Goal: Task Accomplishment & Management: Complete application form

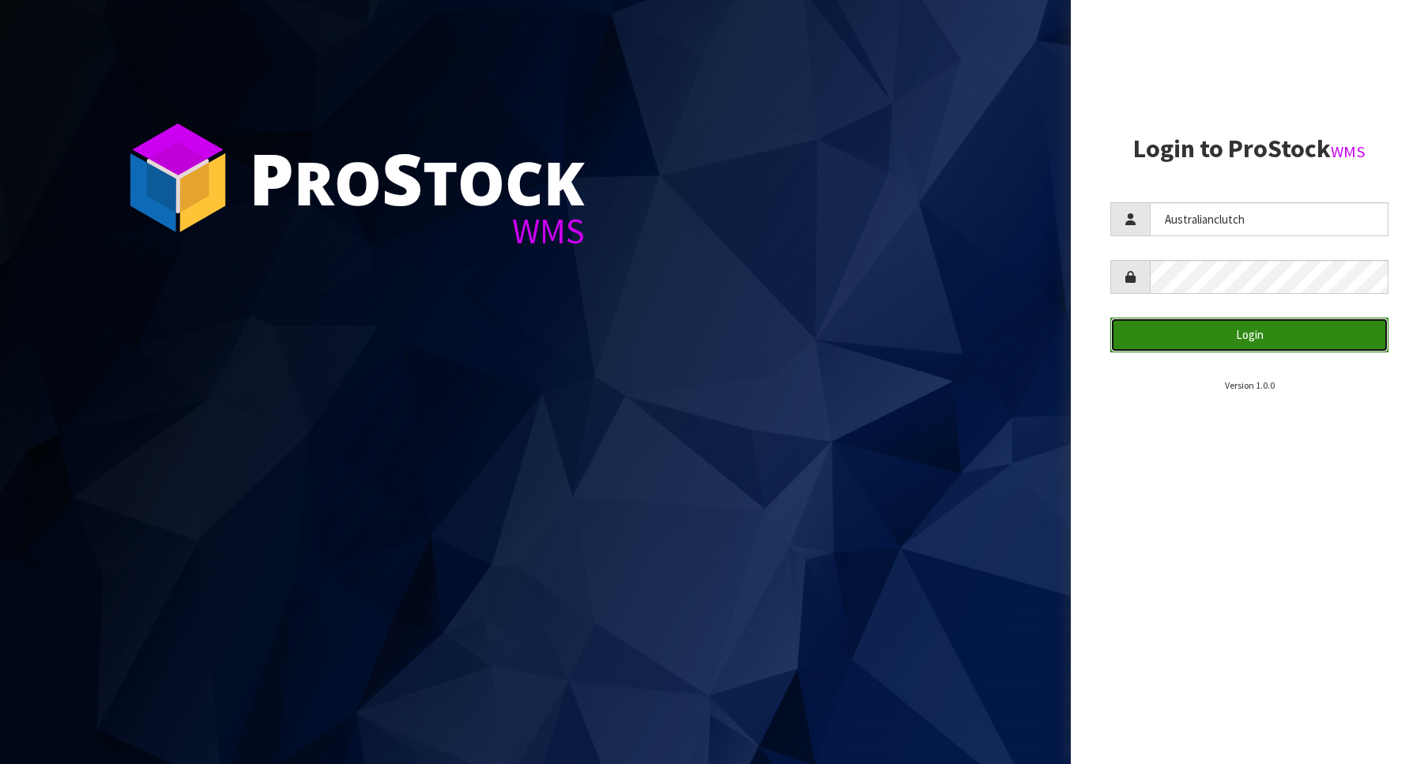
click at [1152, 318] on button "Login" at bounding box center [1249, 335] width 278 height 34
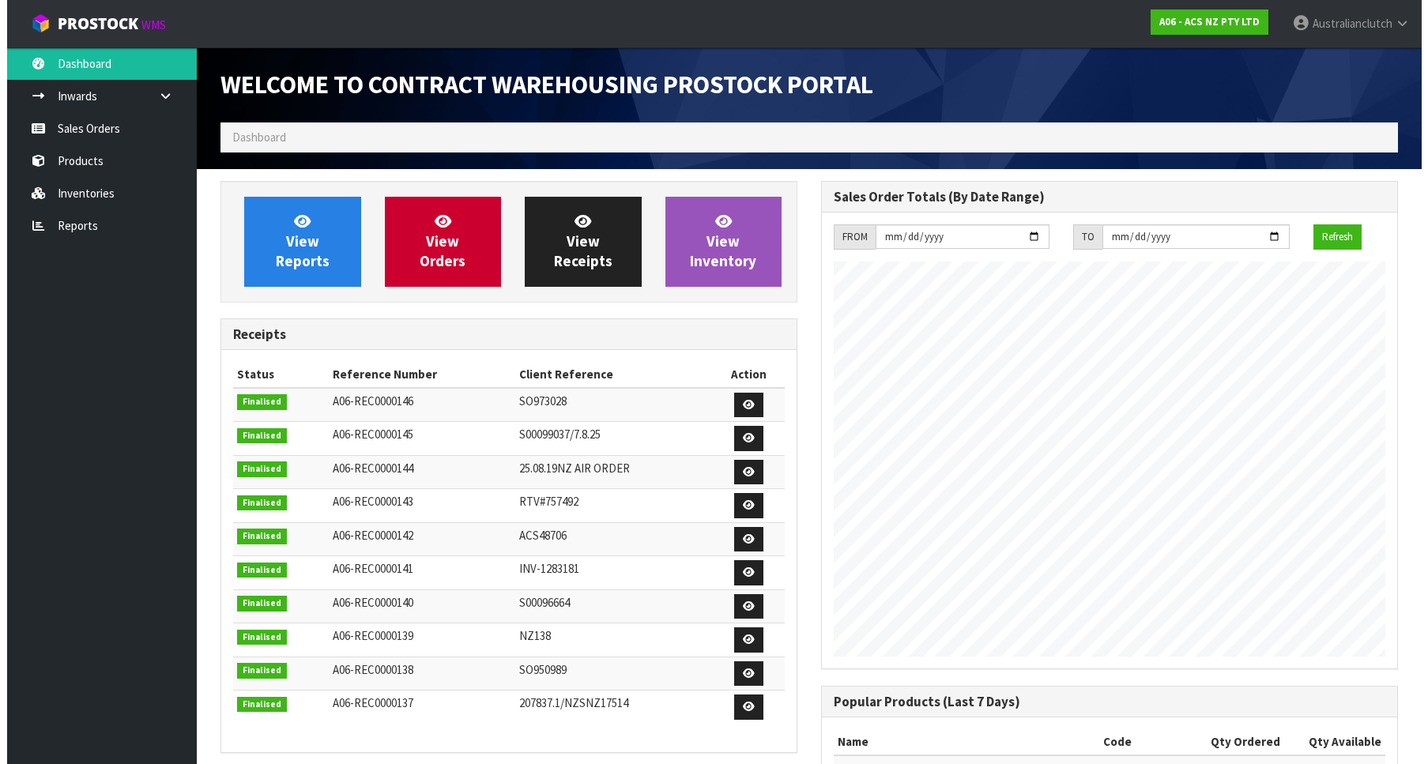
scroll to position [877, 601]
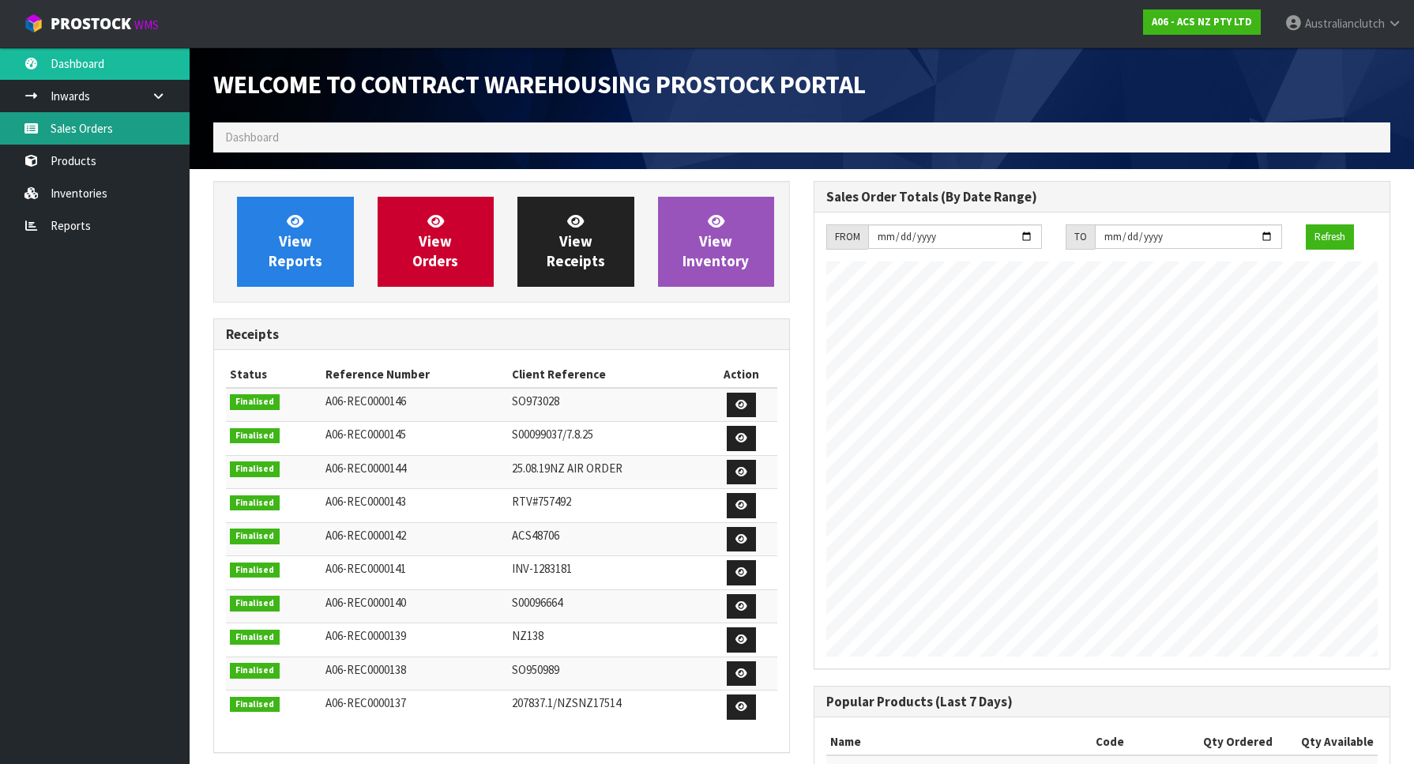
click at [104, 143] on link "Sales Orders" at bounding box center [95, 128] width 190 height 32
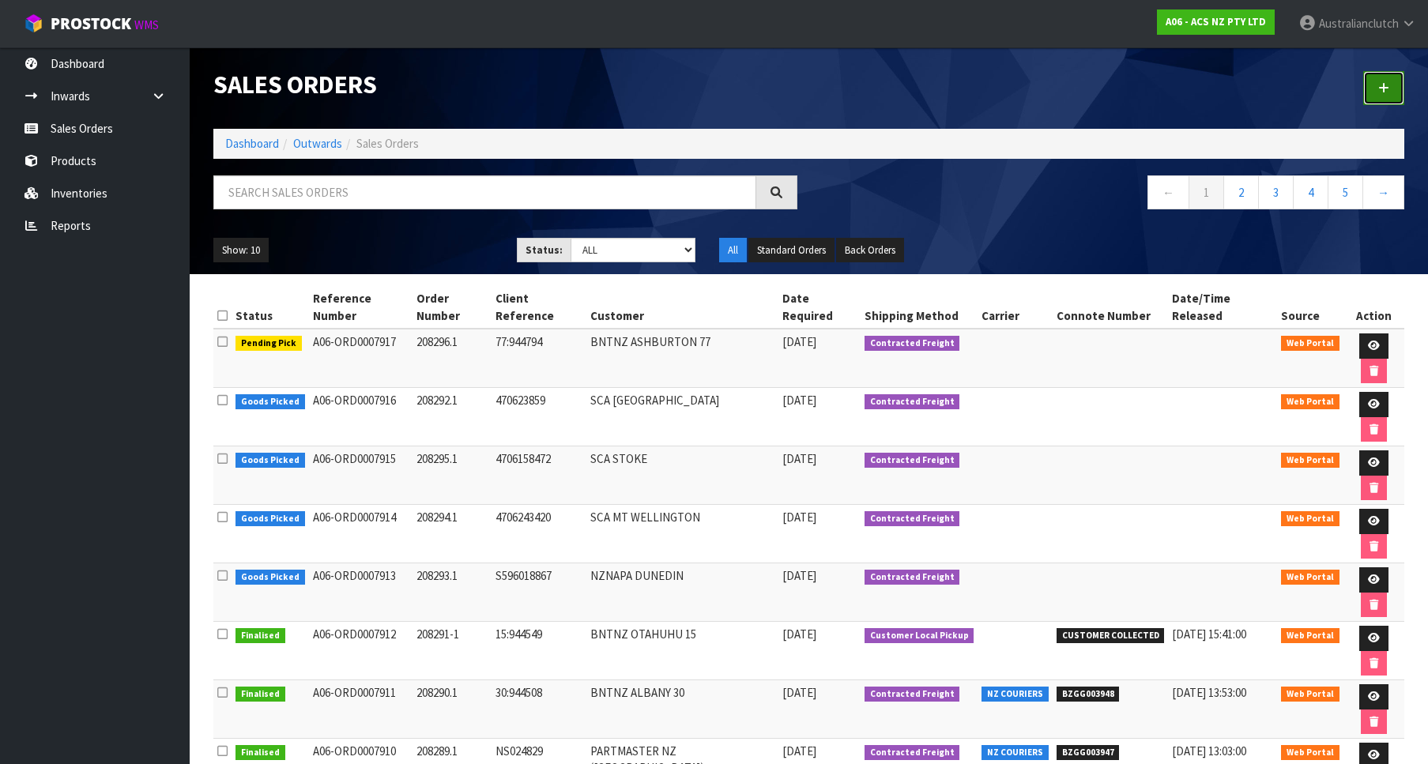
click at [1388, 87] on icon at bounding box center [1383, 88] width 11 height 12
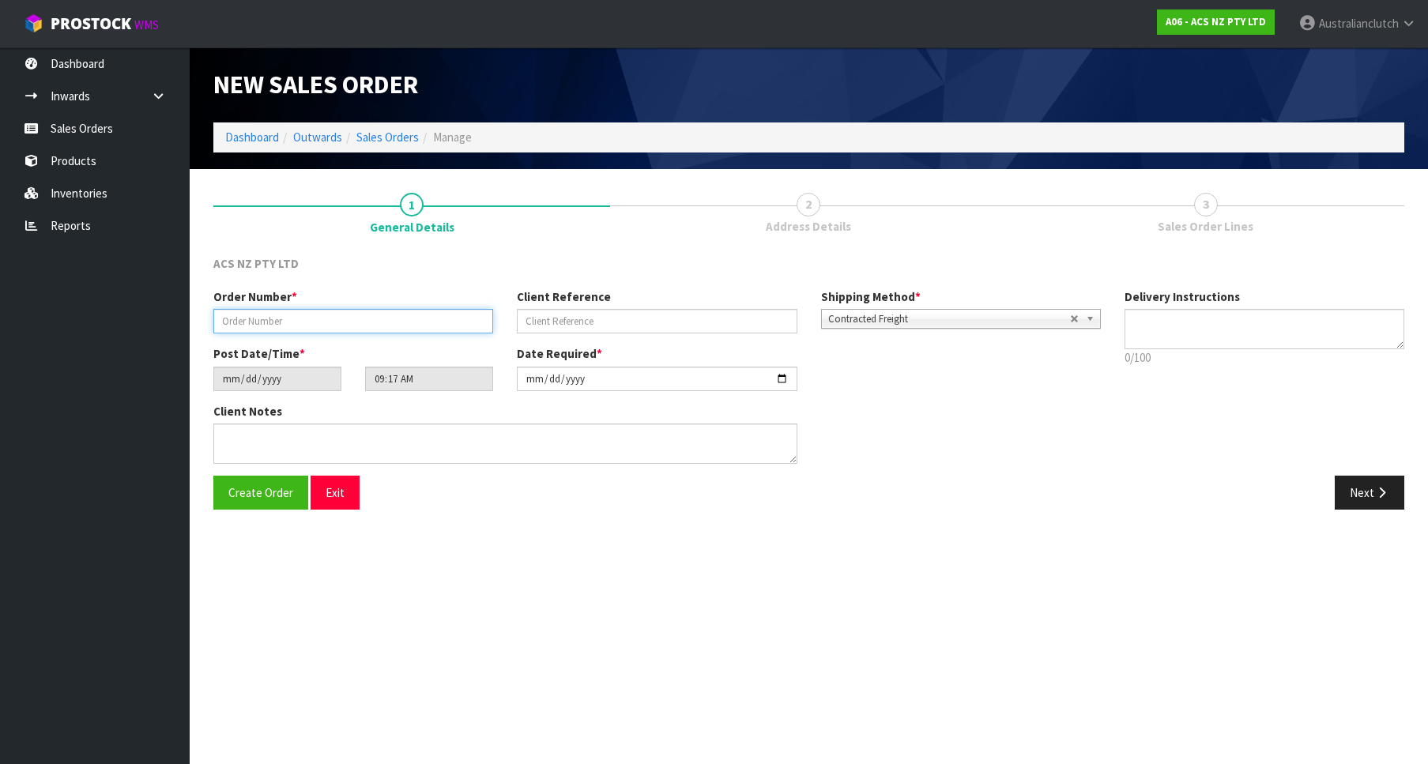
click at [307, 311] on input "text" at bounding box center [353, 321] width 280 height 24
paste input "208297.1"
type input "208297.1"
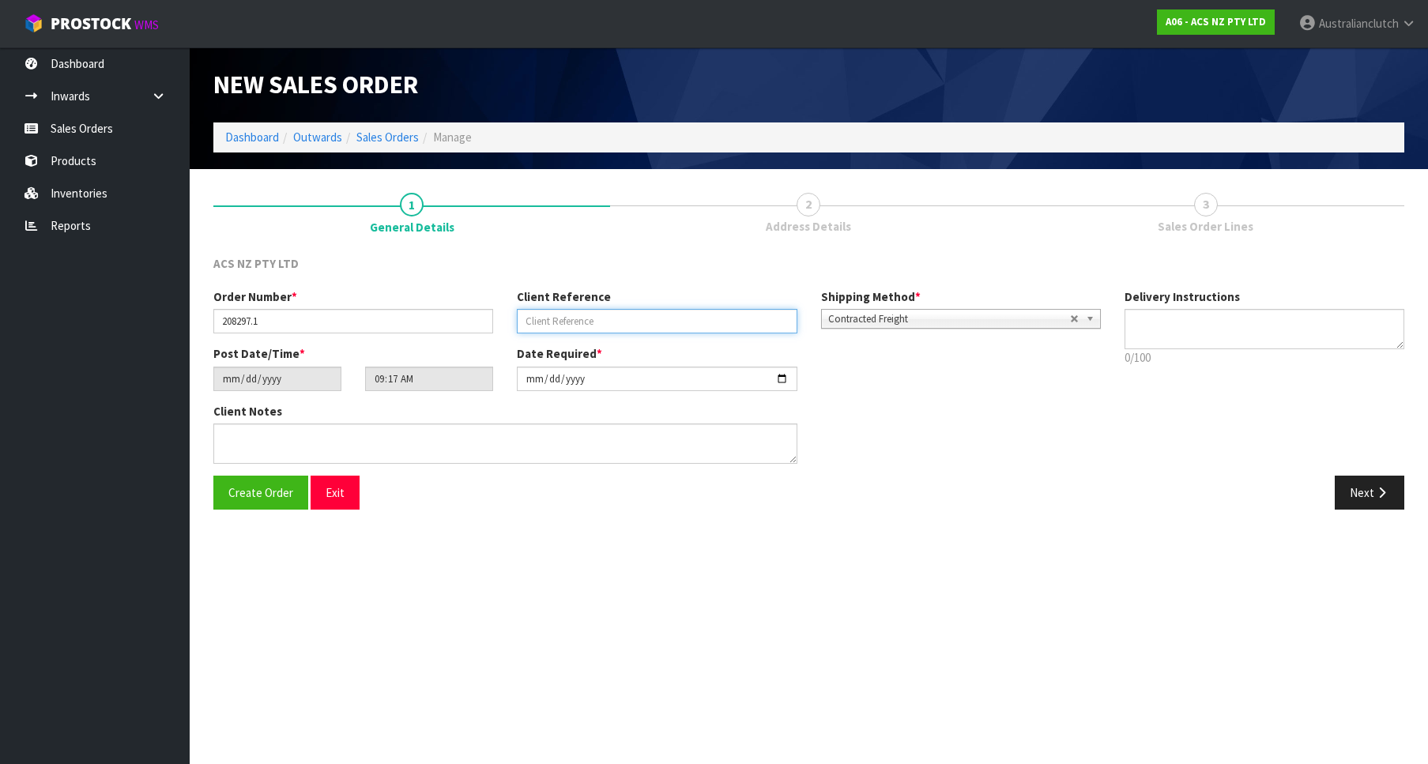
click at [654, 322] on input "text" at bounding box center [657, 321] width 280 height 24
paste input "TP032218"
type input "TP032218"
click at [1099, 327] on b at bounding box center [1093, 319] width 14 height 18
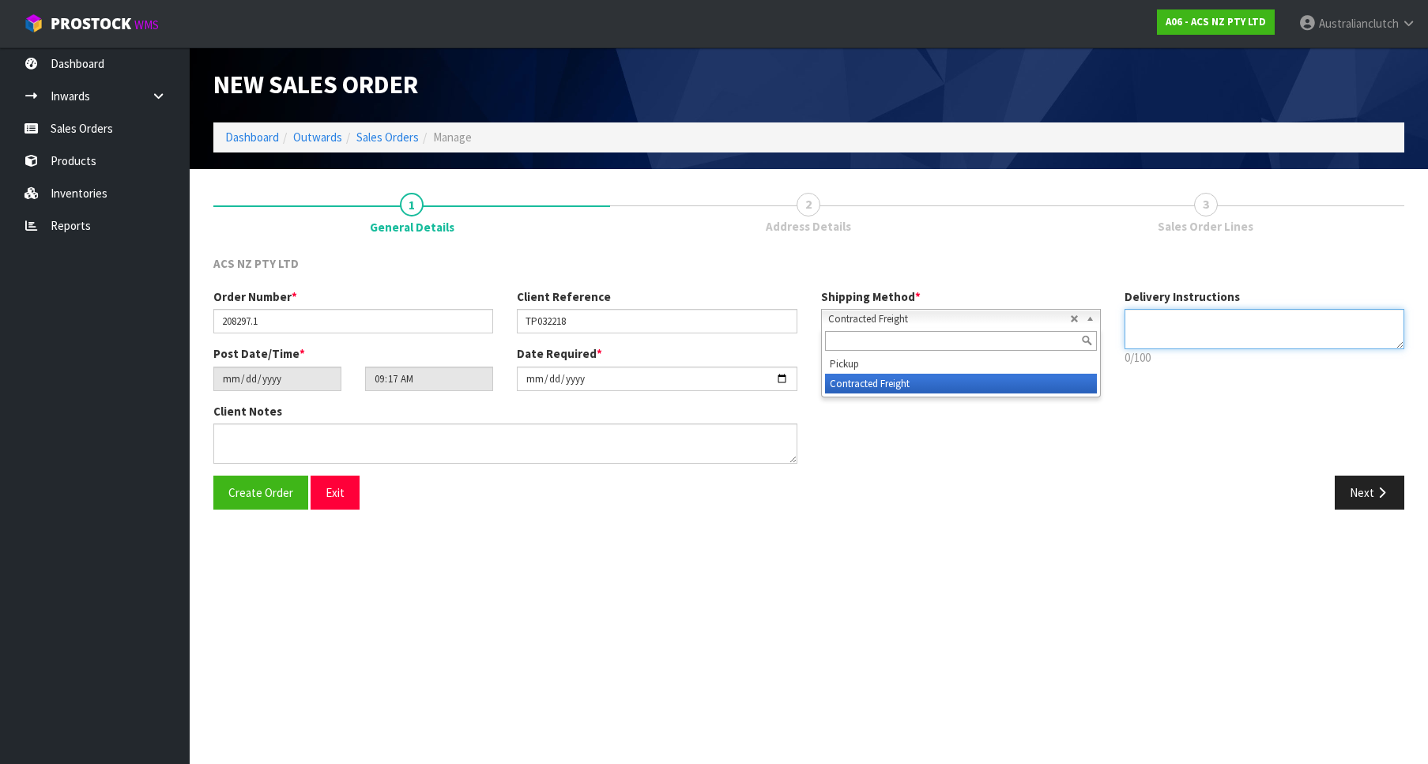
click at [1136, 326] on textarea at bounding box center [1264, 329] width 280 height 40
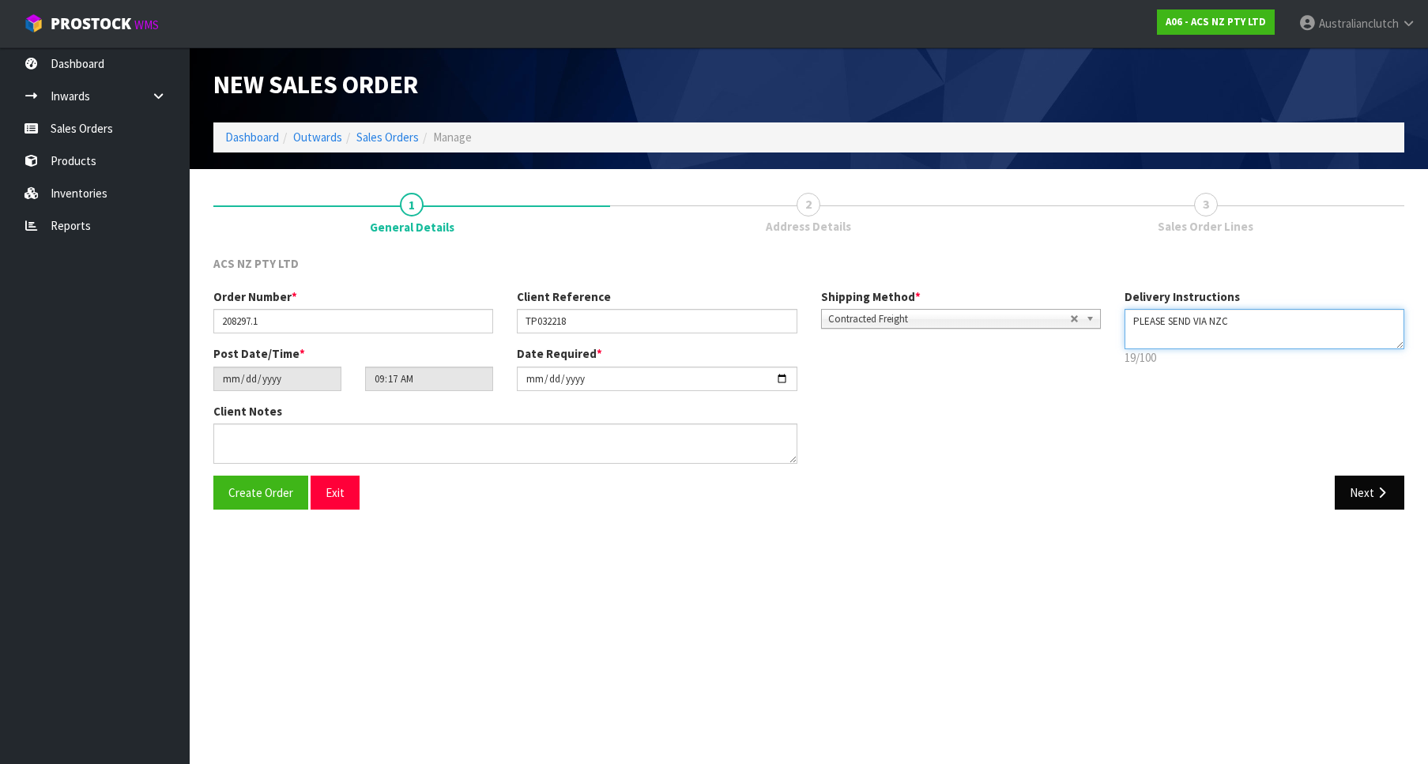
type textarea "PLEASE SEND VIA NZC"
click at [1370, 487] on button "Next" at bounding box center [1370, 493] width 70 height 34
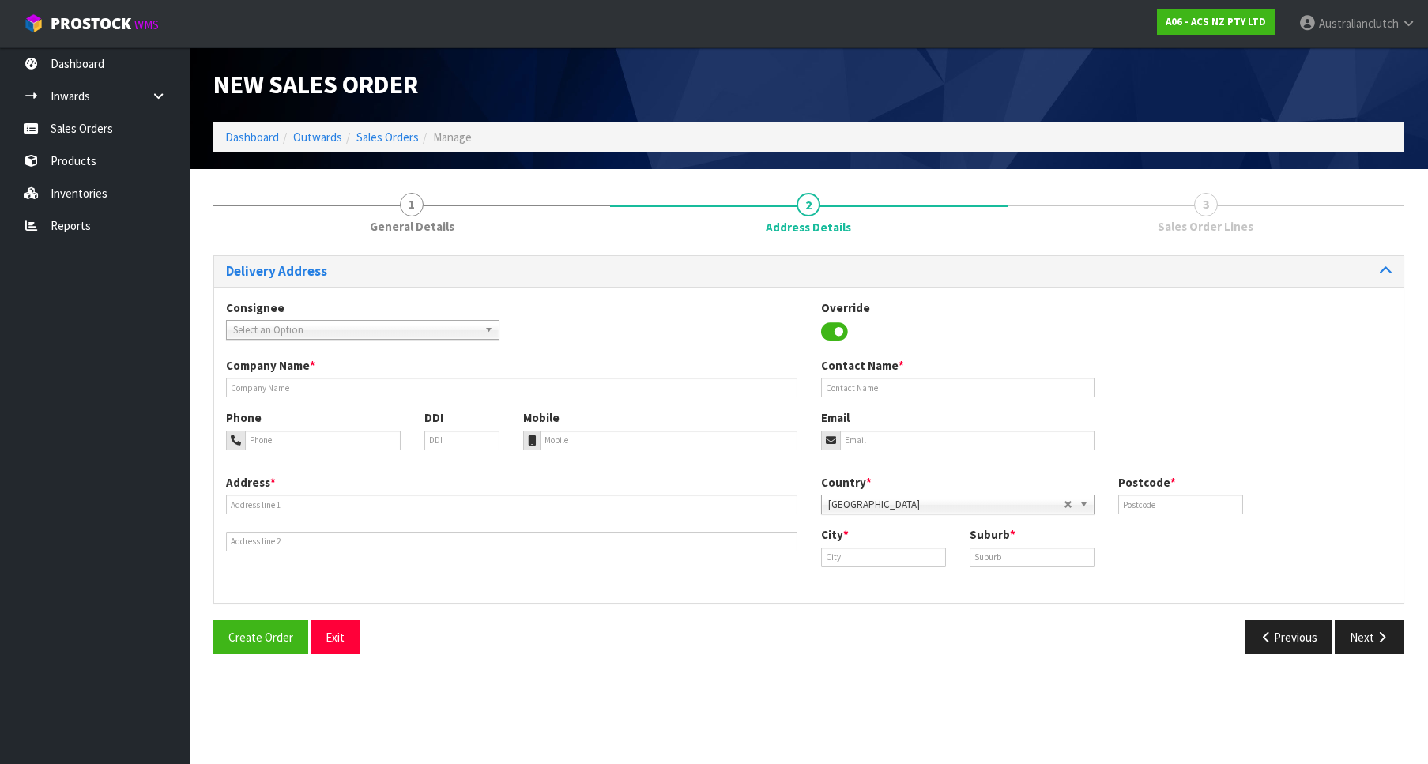
click at [409, 337] on span "Select an Option" at bounding box center [355, 330] width 245 height 19
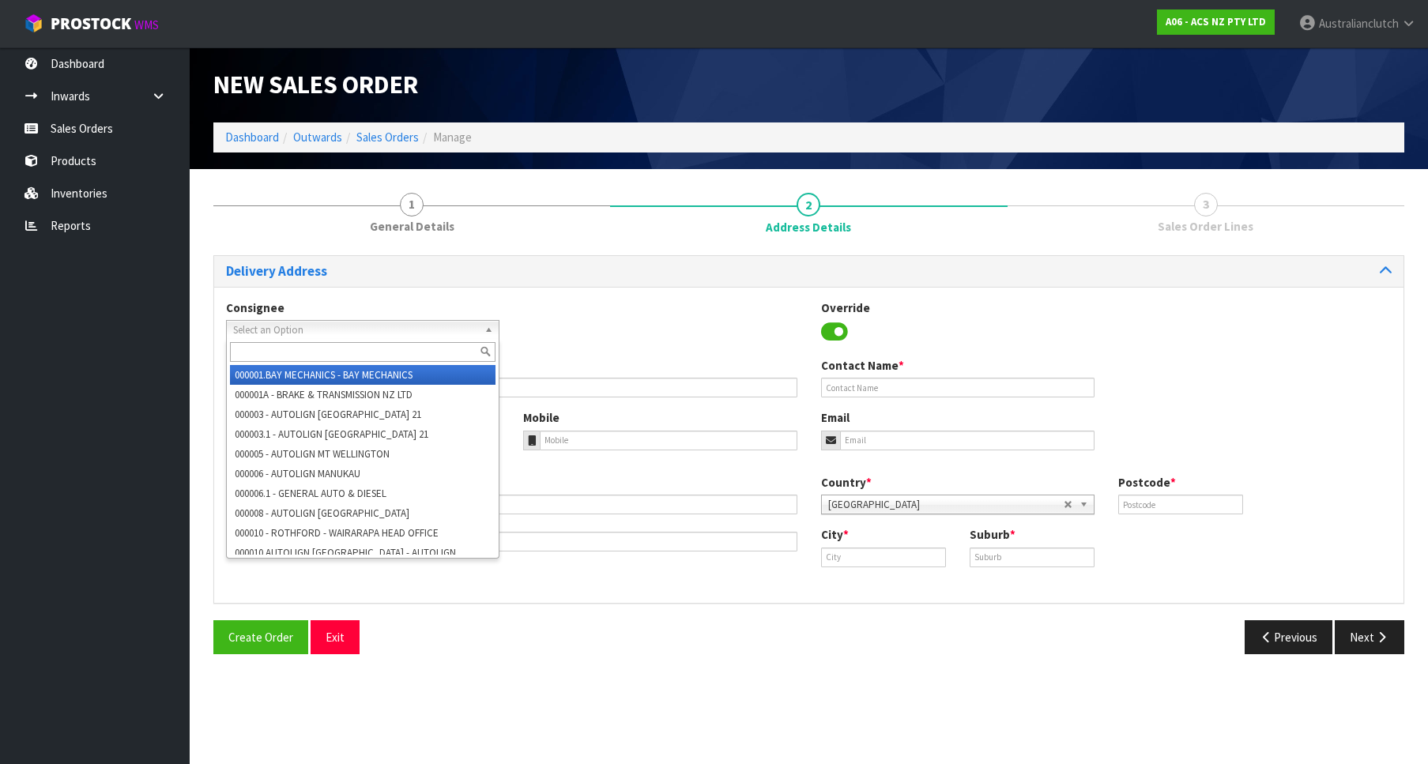
type input "A"
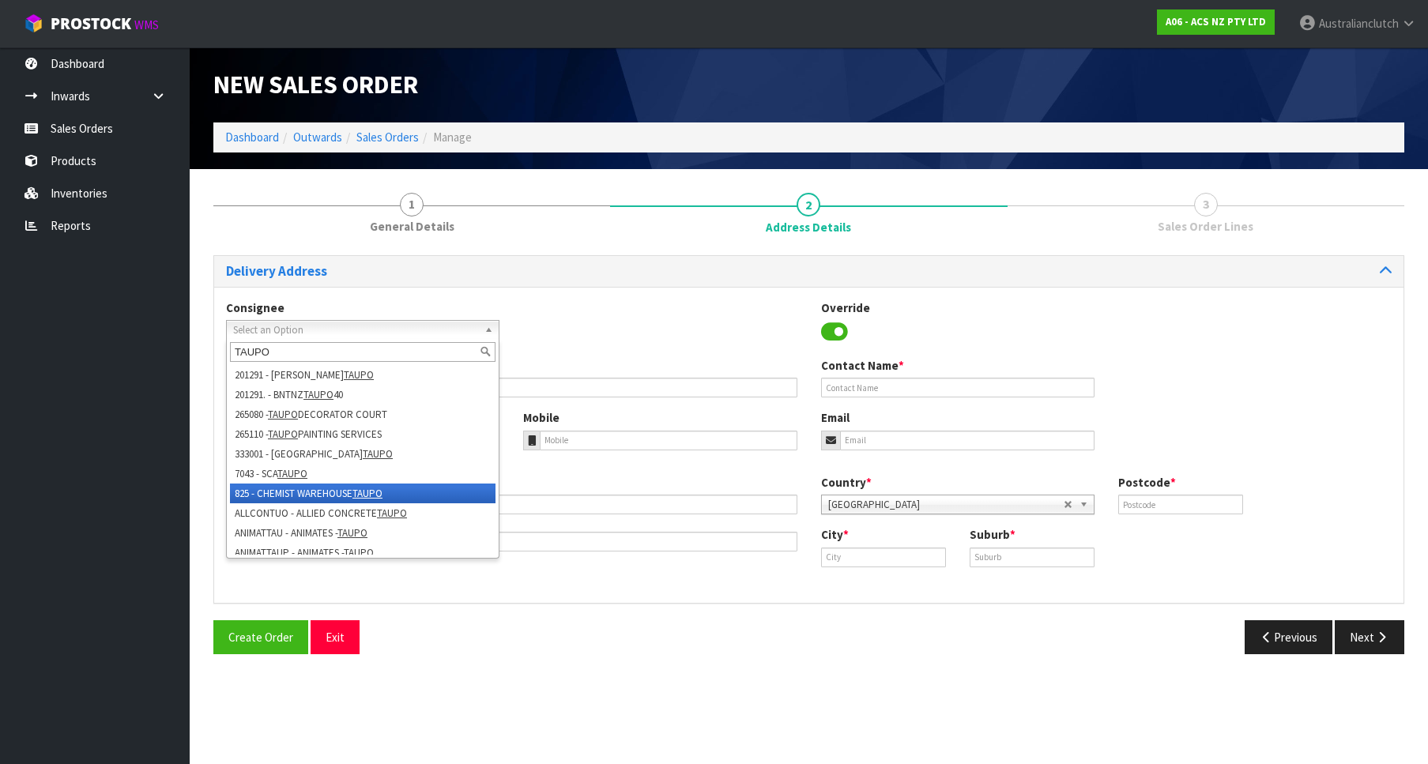
scroll to position [95, 0]
drag, startPoint x: 283, startPoint y: 349, endPoint x: 171, endPoint y: 369, distance: 113.2
click at [230, 362] on input "TAUPO" at bounding box center [363, 352] width 266 height 20
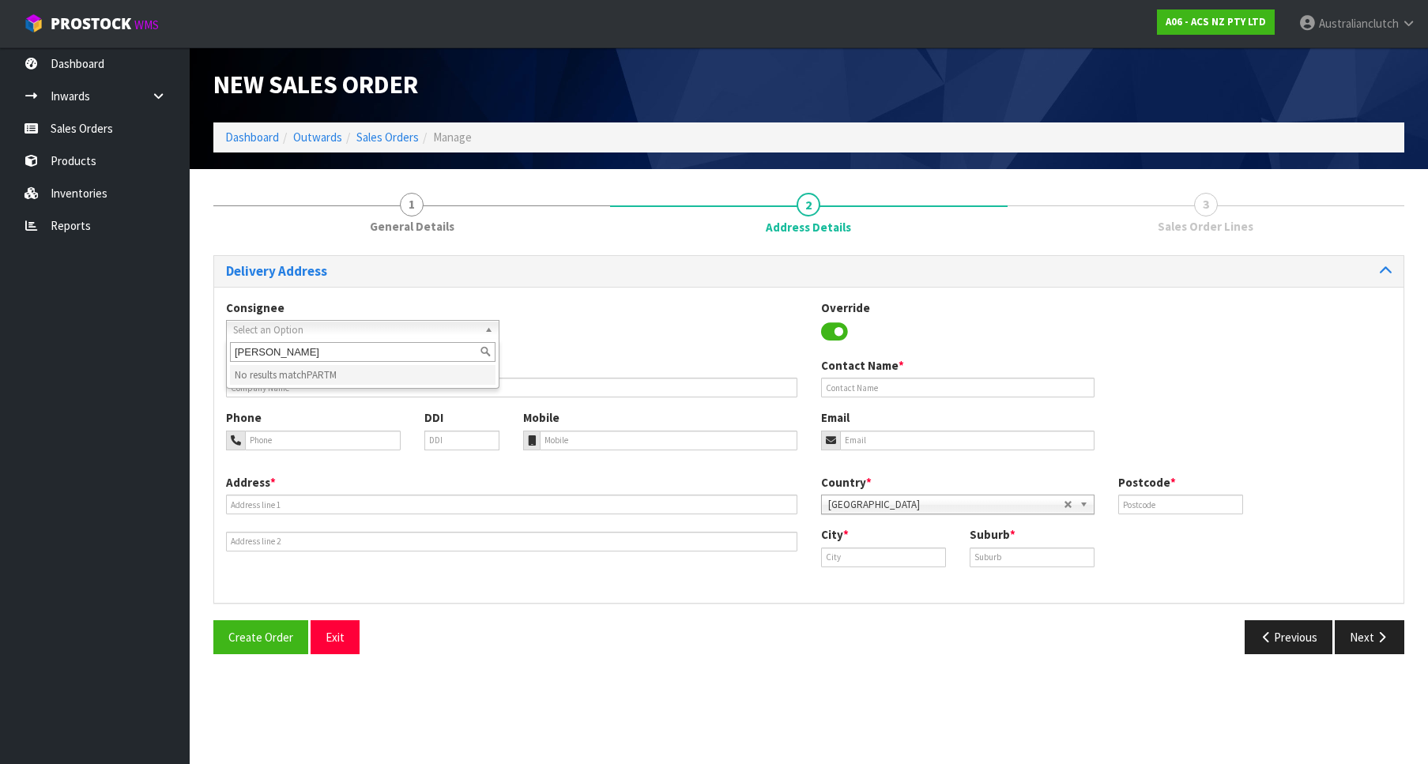
type input "PARTMAS"
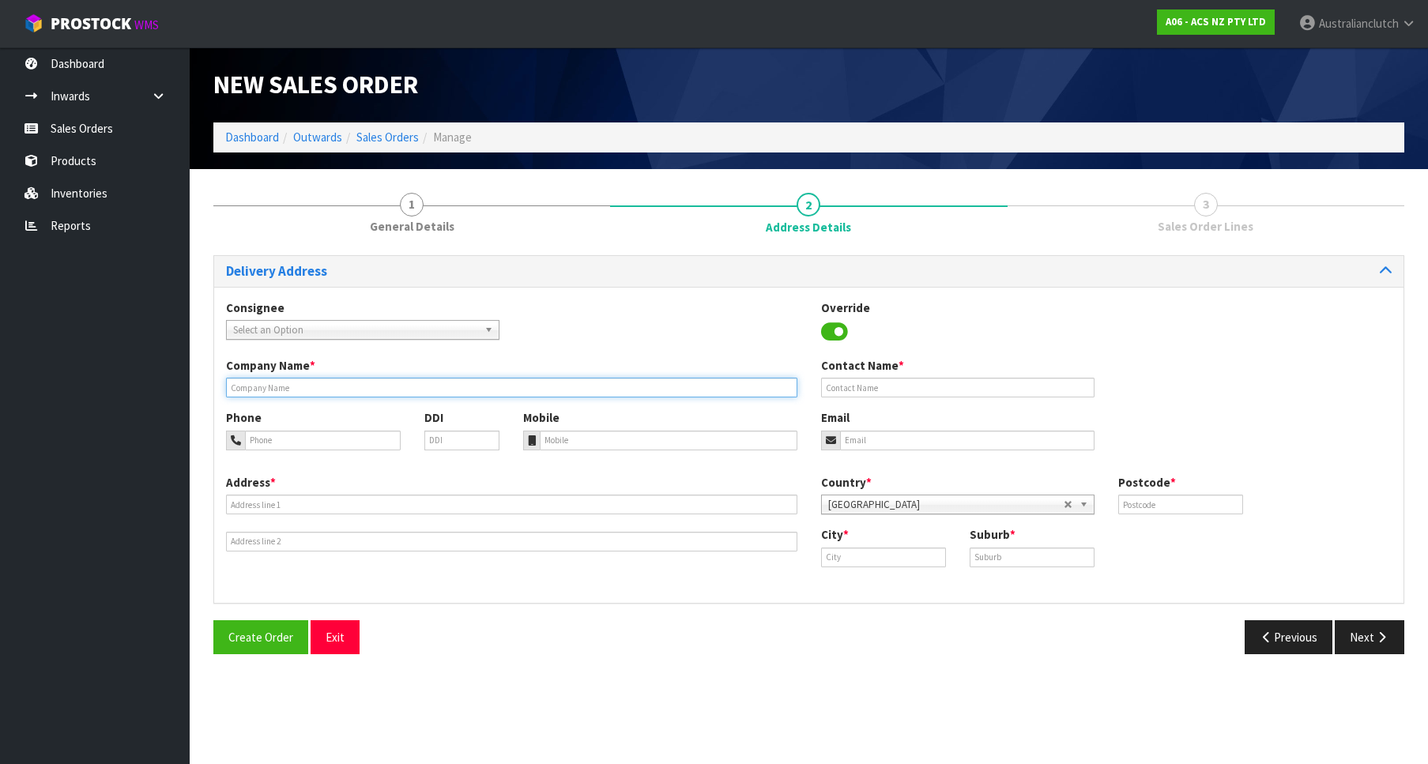
click at [671, 395] on input "text" at bounding box center [511, 388] width 571 height 20
paste input "PARTMASTER NZ (TAUPO)"
type input "PARTMASTER NZ (TAUPO)"
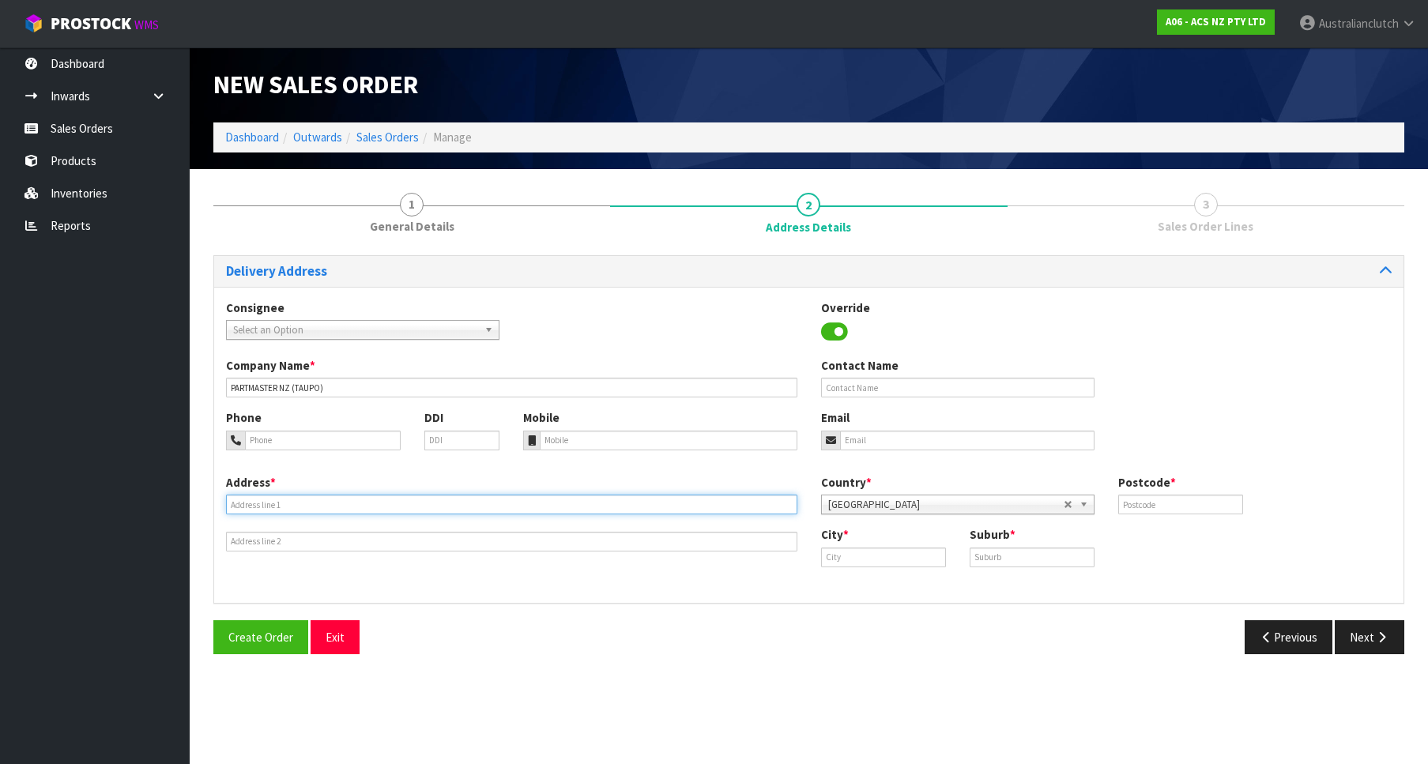
click at [576, 500] on input "text" at bounding box center [511, 505] width 571 height 20
paste input "8 ORUANUI STREET"
type input "8 ORUANUI STREET"
click at [864, 547] on div "City *" at bounding box center [883, 546] width 149 height 40
click at [864, 559] on input "text" at bounding box center [883, 558] width 125 height 20
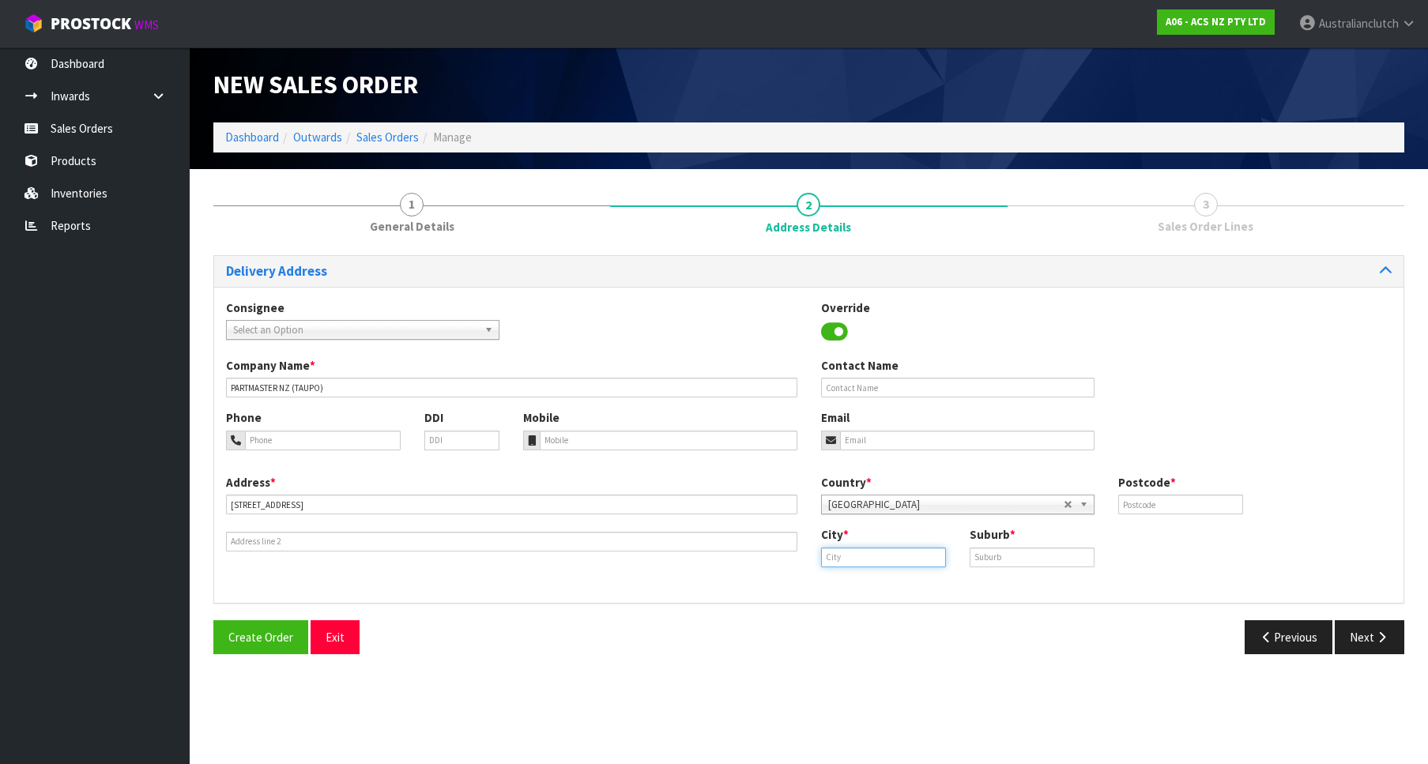
paste input "TAUPO"
type input "TAUPO"
click at [993, 553] on input "text" at bounding box center [1032, 558] width 125 height 20
paste input "TAUPO"
type input "TAUPO"
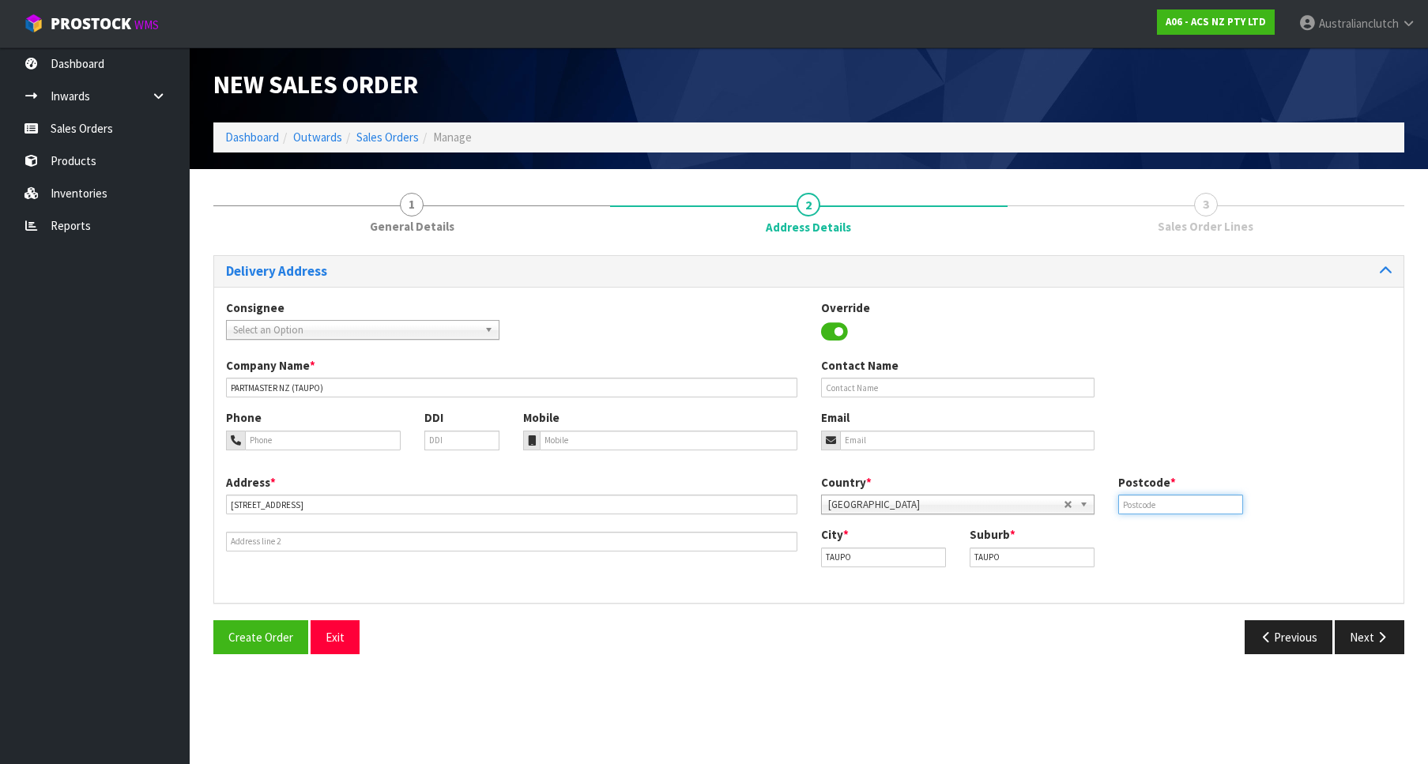
click at [1177, 499] on input "text" at bounding box center [1180, 505] width 125 height 20
type input "3330"
click at [1377, 627] on button "Next" at bounding box center [1370, 637] width 70 height 34
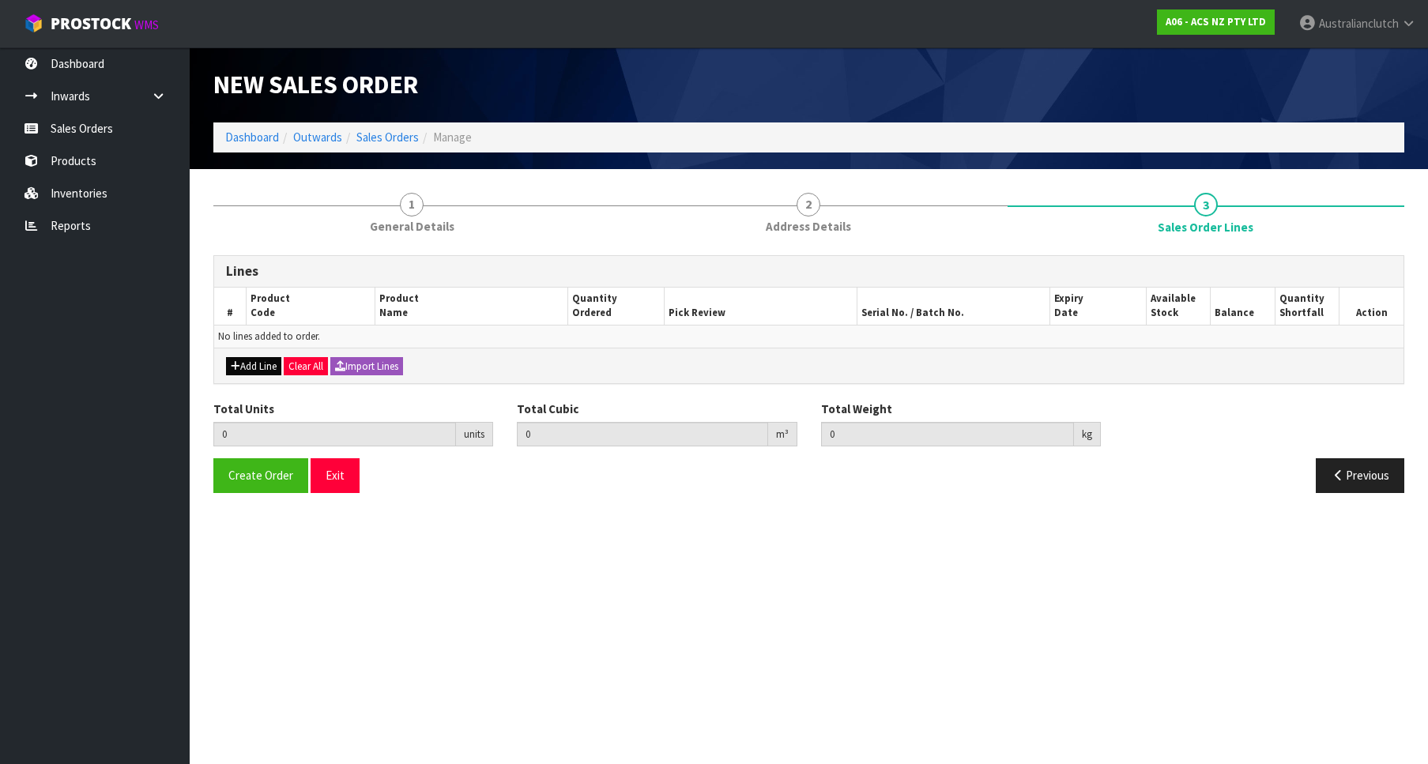
drag, startPoint x: 194, startPoint y: 347, endPoint x: 243, endPoint y: 360, distance: 51.6
click at [194, 347] on section "1 General Details 2 Address Details 3 Sales Order Lines Lines # Product Code Pr…" at bounding box center [809, 343] width 1238 height 348
click at [247, 363] on button "Add Line" at bounding box center [253, 366] width 55 height 19
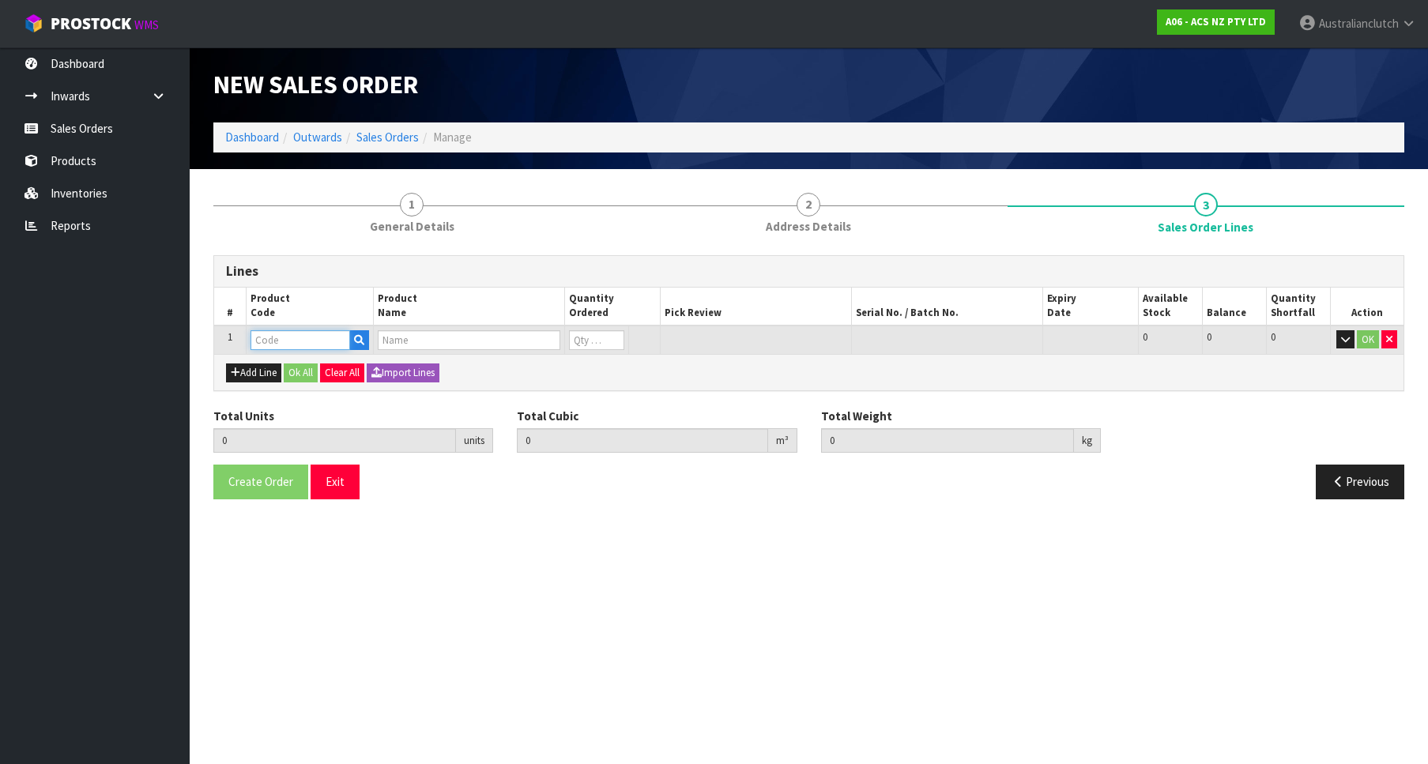
click at [272, 343] on input "text" at bounding box center [300, 340] width 100 height 20
paste input "CSCFD015"
type input "CSCFD015"
click at [349, 371] on link "CSCFD015" at bounding box center [313, 366] width 125 height 21
type input "CSCFD015"
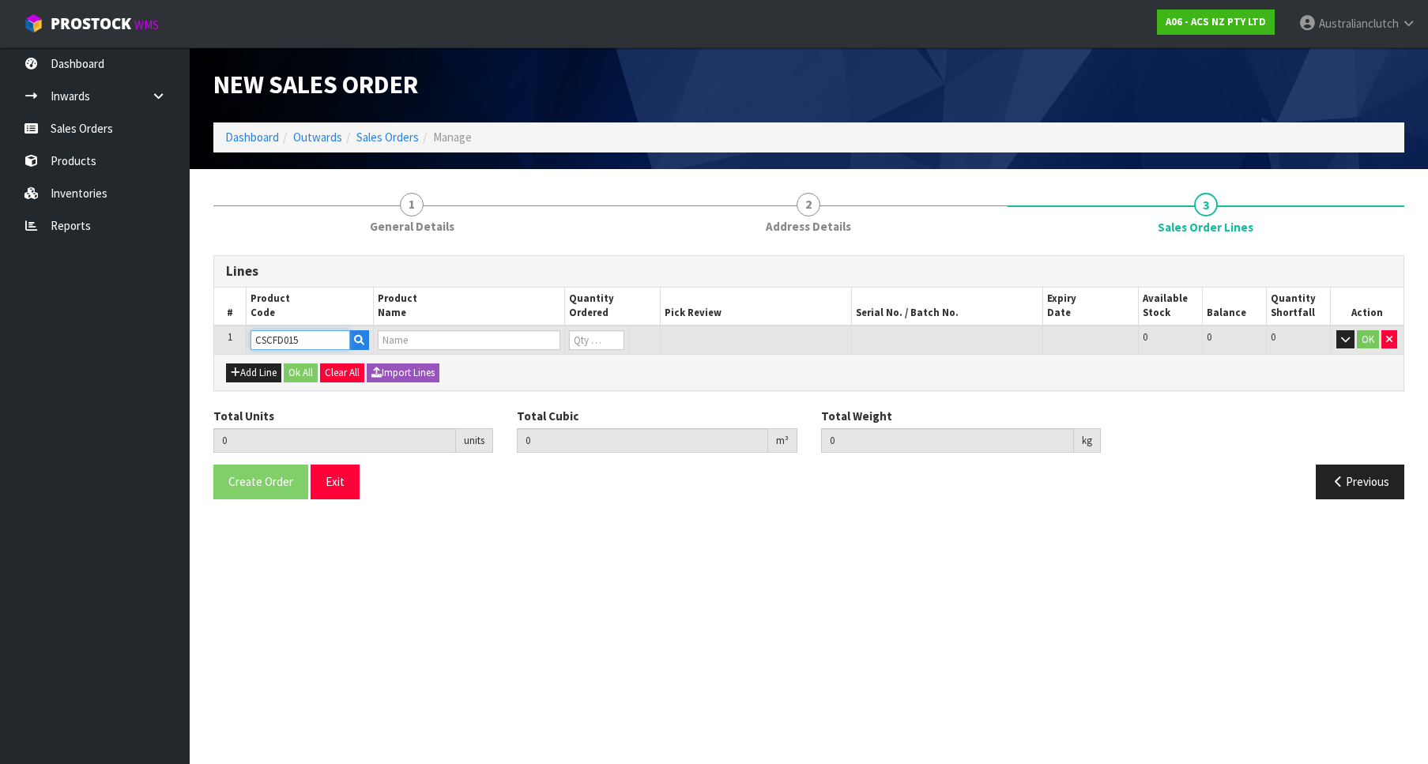
type input "0.000000"
type input "0.000"
type input "CONC S/CYL FORD LANDROVER"
type input "0"
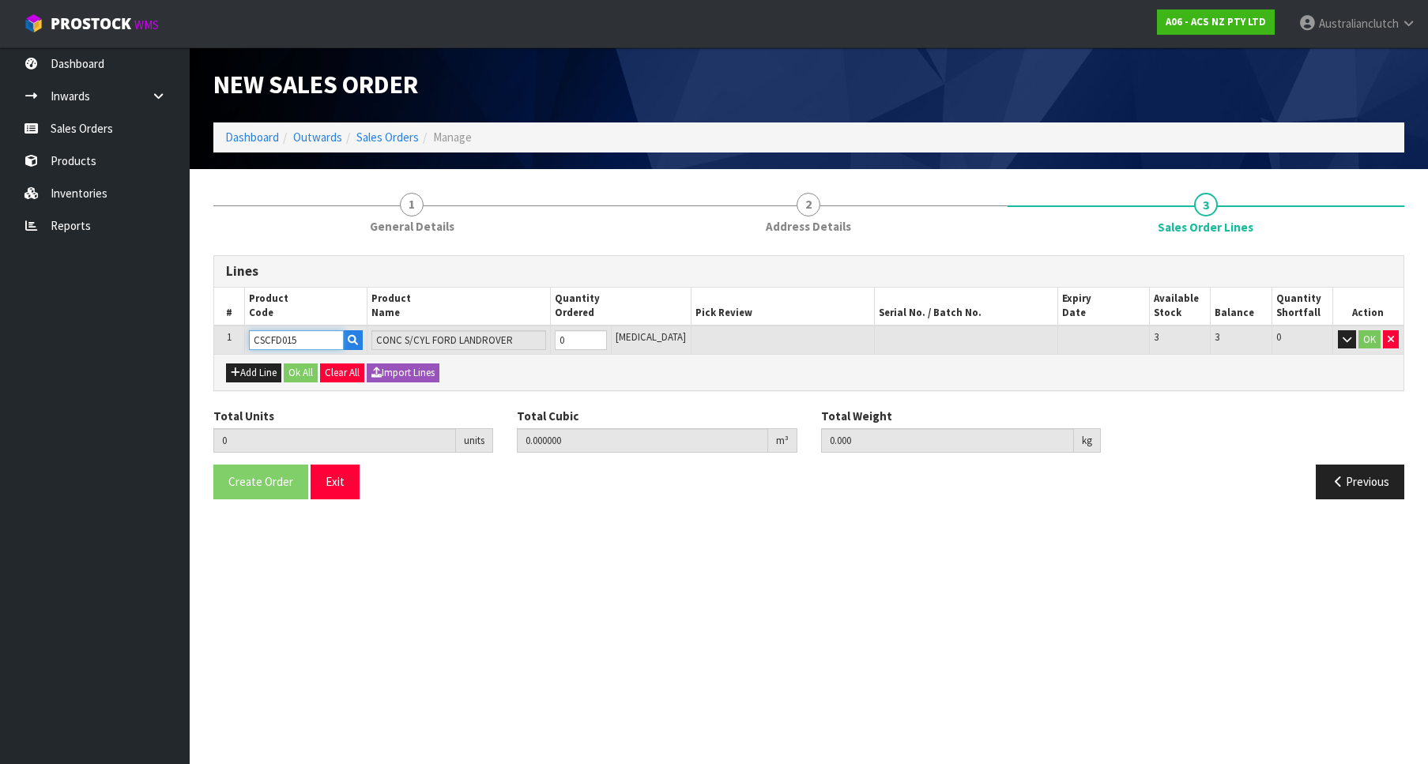
type input "1"
type input "0.002299"
type input "0.44"
type input "1"
click at [607, 335] on input "1" at bounding box center [581, 340] width 52 height 20
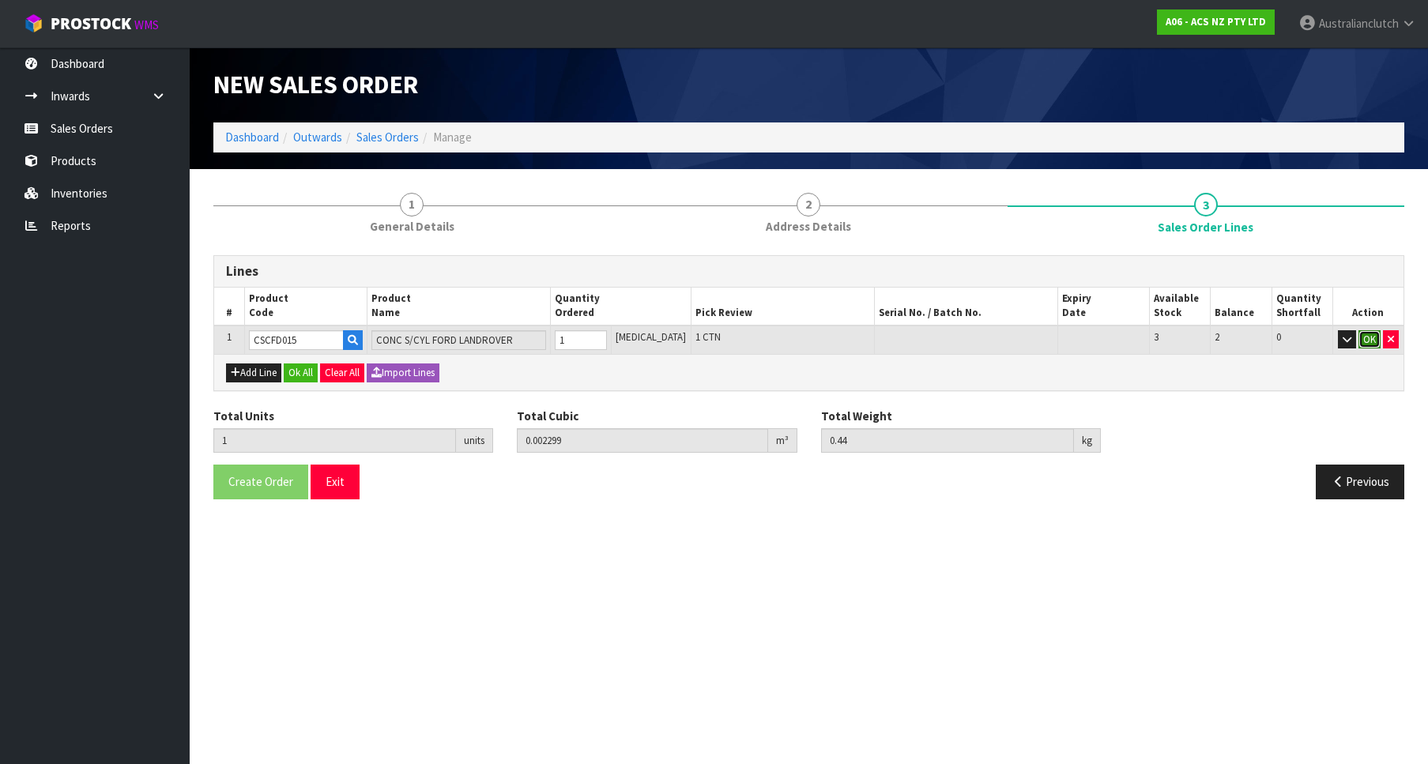
click at [1362, 342] on button "OK" at bounding box center [1369, 339] width 22 height 19
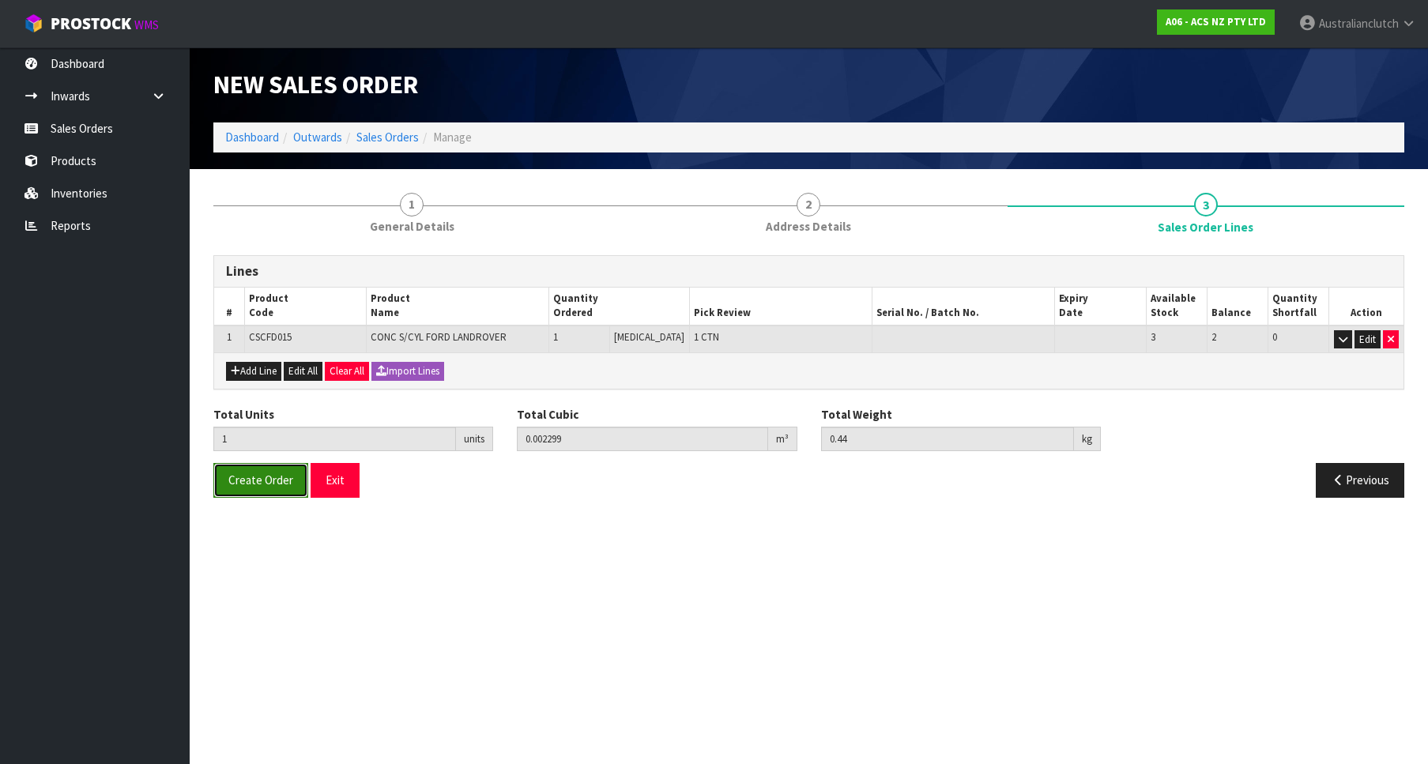
click at [257, 493] on button "Create Order" at bounding box center [260, 480] width 95 height 34
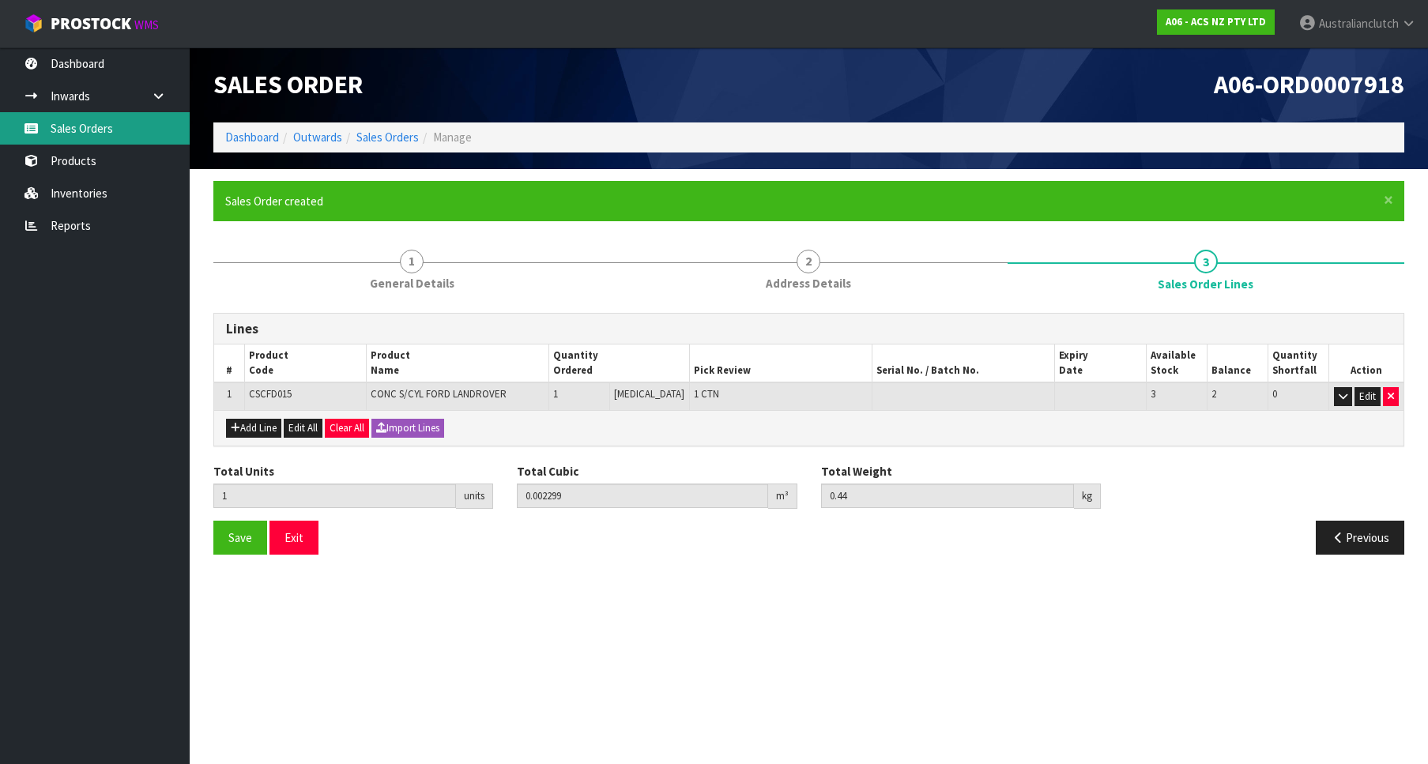
click at [75, 129] on link "Sales Orders" at bounding box center [95, 128] width 190 height 32
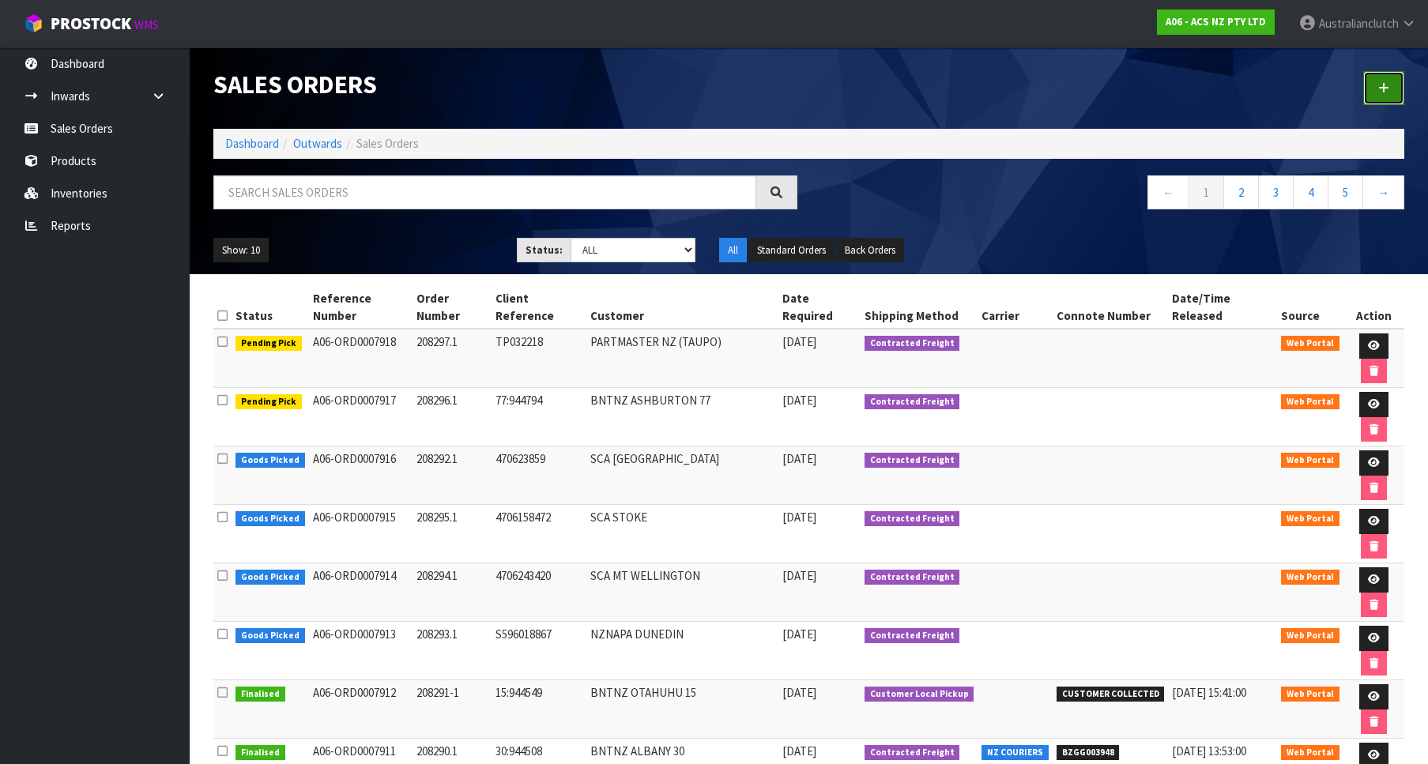
click at [1375, 97] on link at bounding box center [1383, 88] width 41 height 34
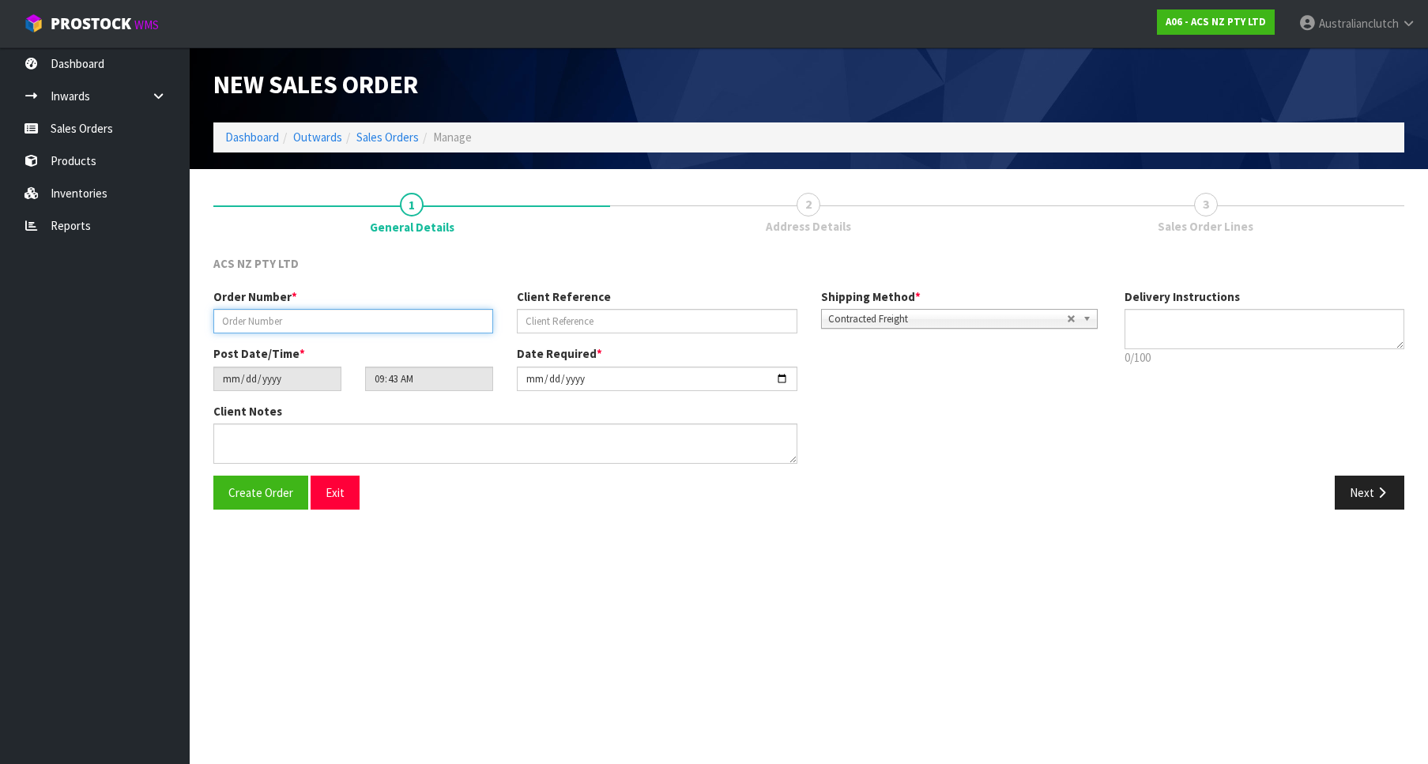
click at [368, 322] on input "text" at bounding box center [353, 321] width 280 height 24
paste input "208298.1"
type input "208298.1"
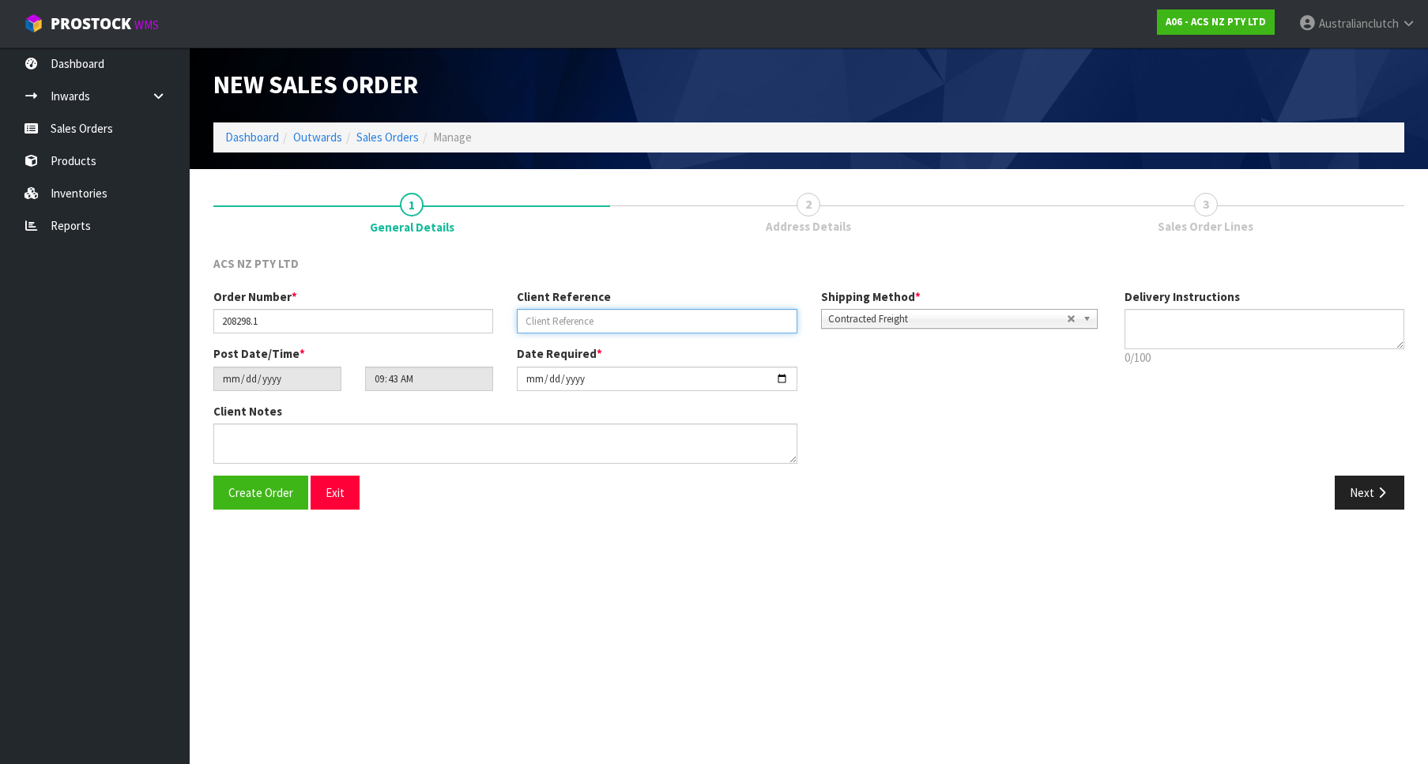
click at [524, 331] on input "text" at bounding box center [657, 321] width 280 height 24
paste input "S004168462"
type input "S004168462"
click at [605, 566] on section "New Sales Order Dashboard Outwards Sales Orders Manage New Sales Order Dashboar…" at bounding box center [714, 382] width 1428 height 764
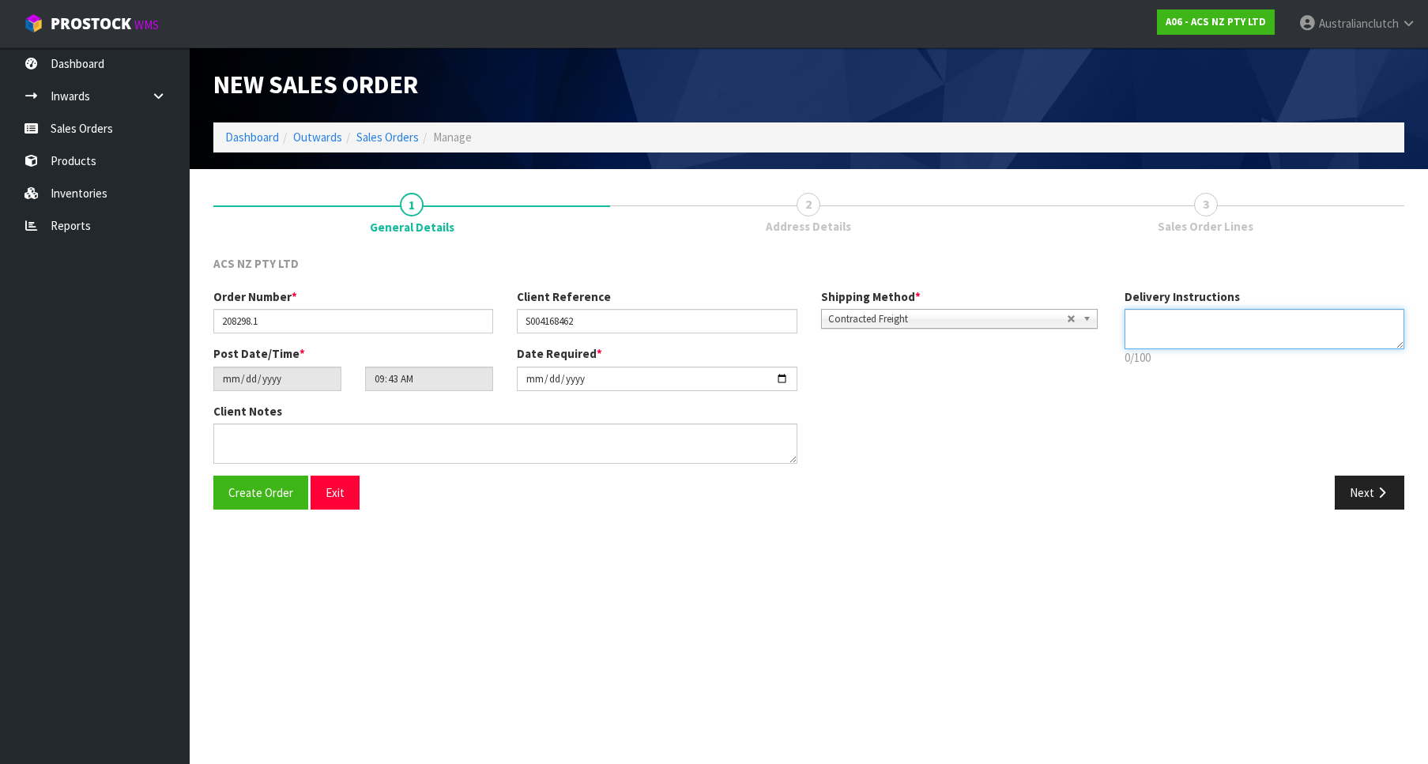
click at [1266, 338] on textarea at bounding box center [1264, 329] width 280 height 40
type textarea "PLEASE SEND VIA NZC"
click at [1359, 474] on div "Order Number * 208298.1 Client Reference S004168462 Shipping Method * Pickup Co…" at bounding box center [809, 381] width 1215 height 187
click at [1382, 493] on icon "button" at bounding box center [1381, 493] width 15 height 12
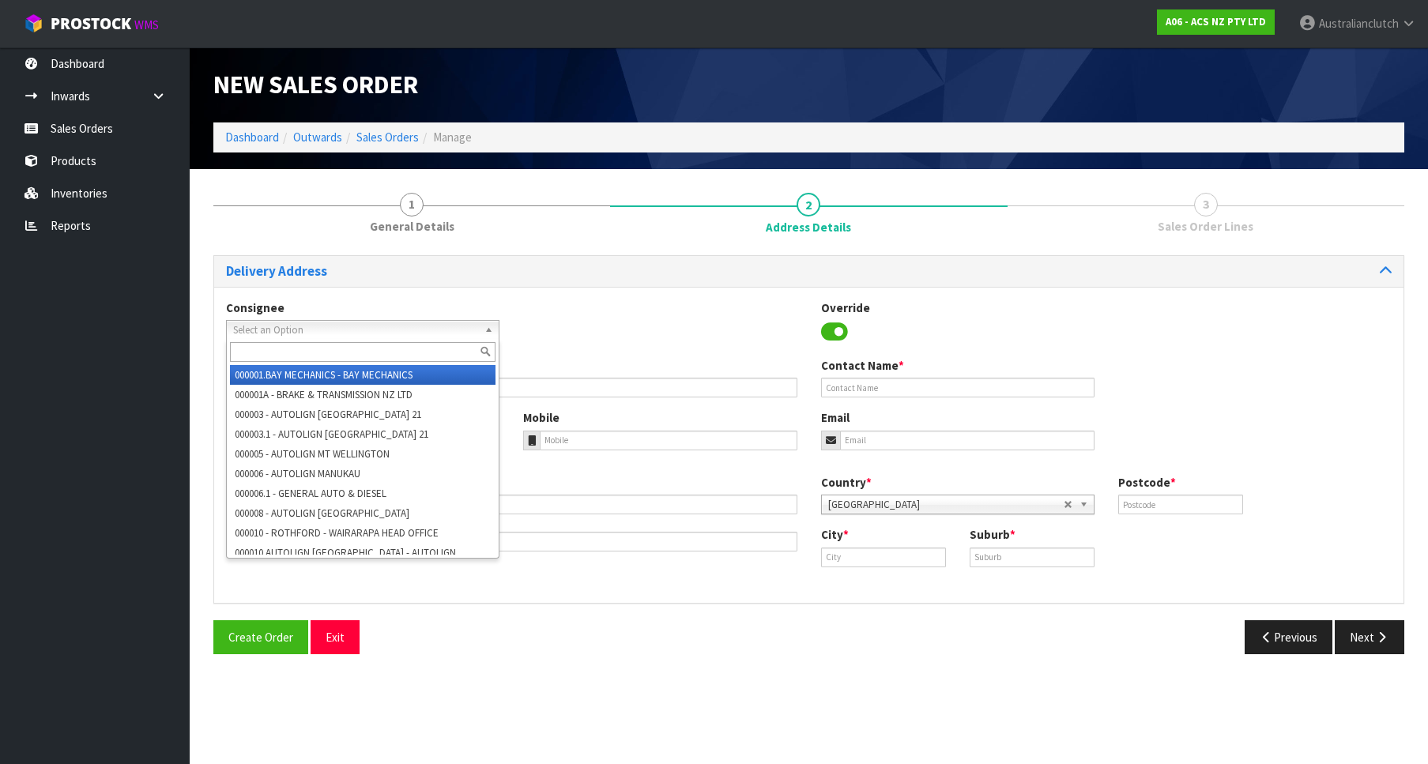
click at [299, 333] on span "Select an Option" at bounding box center [355, 330] width 245 height 19
type input "rep004"
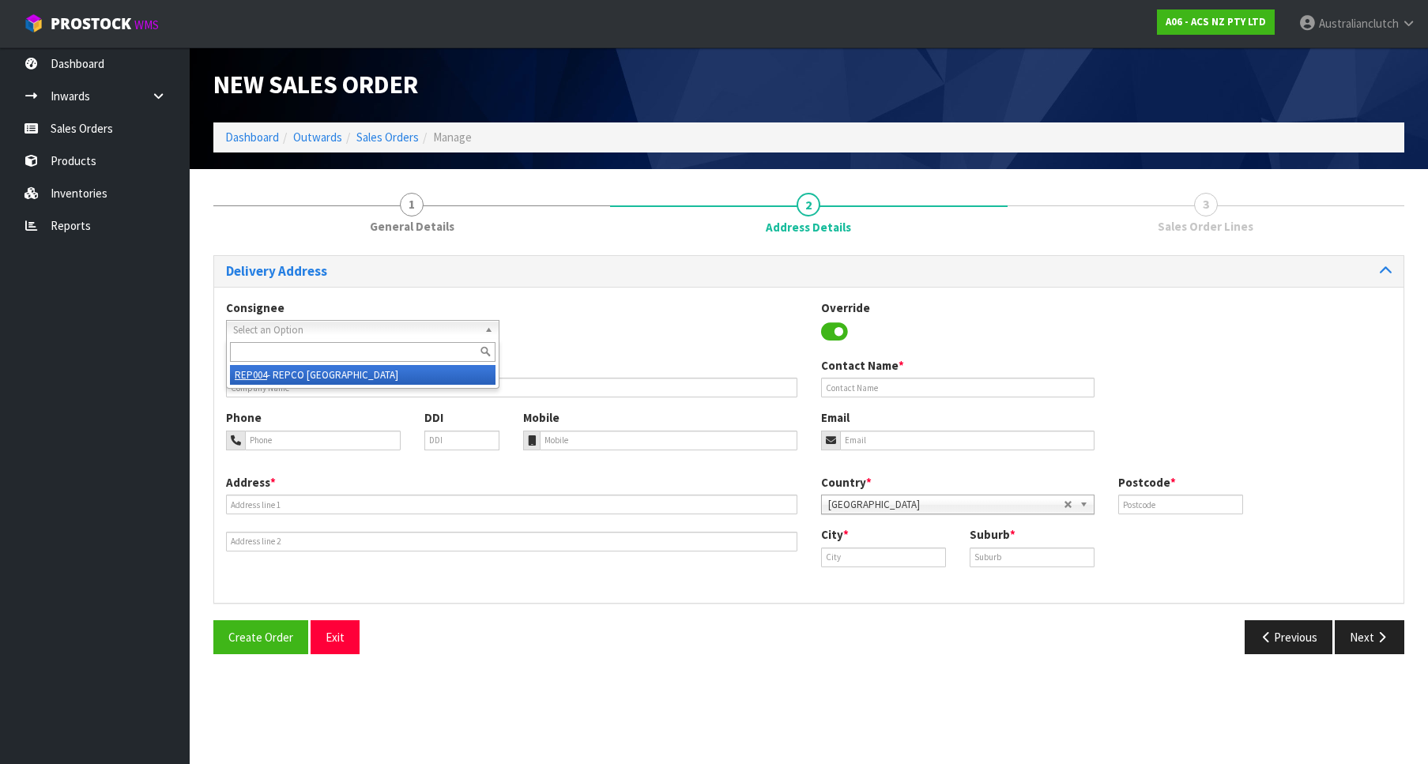
type input "REPCO [GEOGRAPHIC_DATA]"
type input "Reece Childs"
type input "06 7594612"
type input "brmgr04@repco.co.nz"
type input "137 COURTENAY ST"
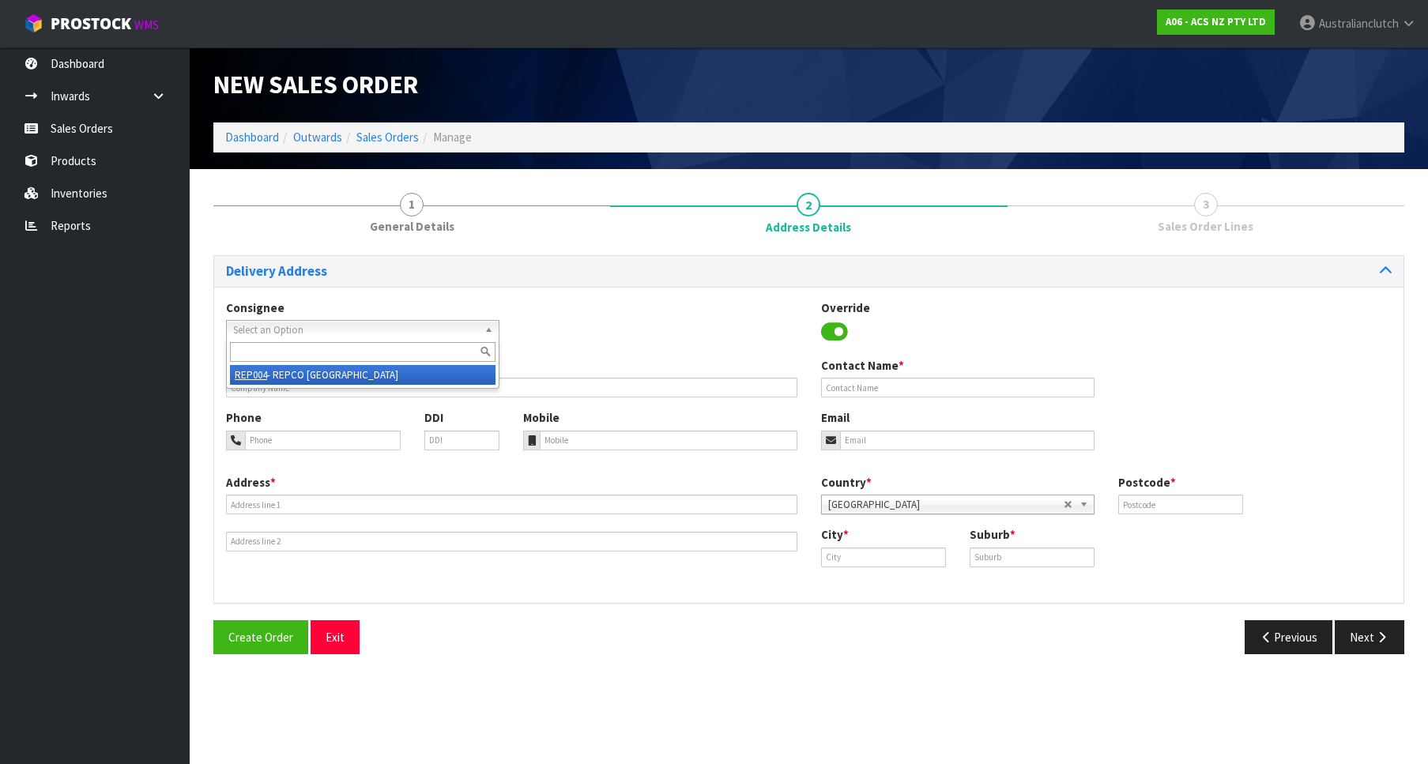
type input "4310"
type input "[GEOGRAPHIC_DATA]"
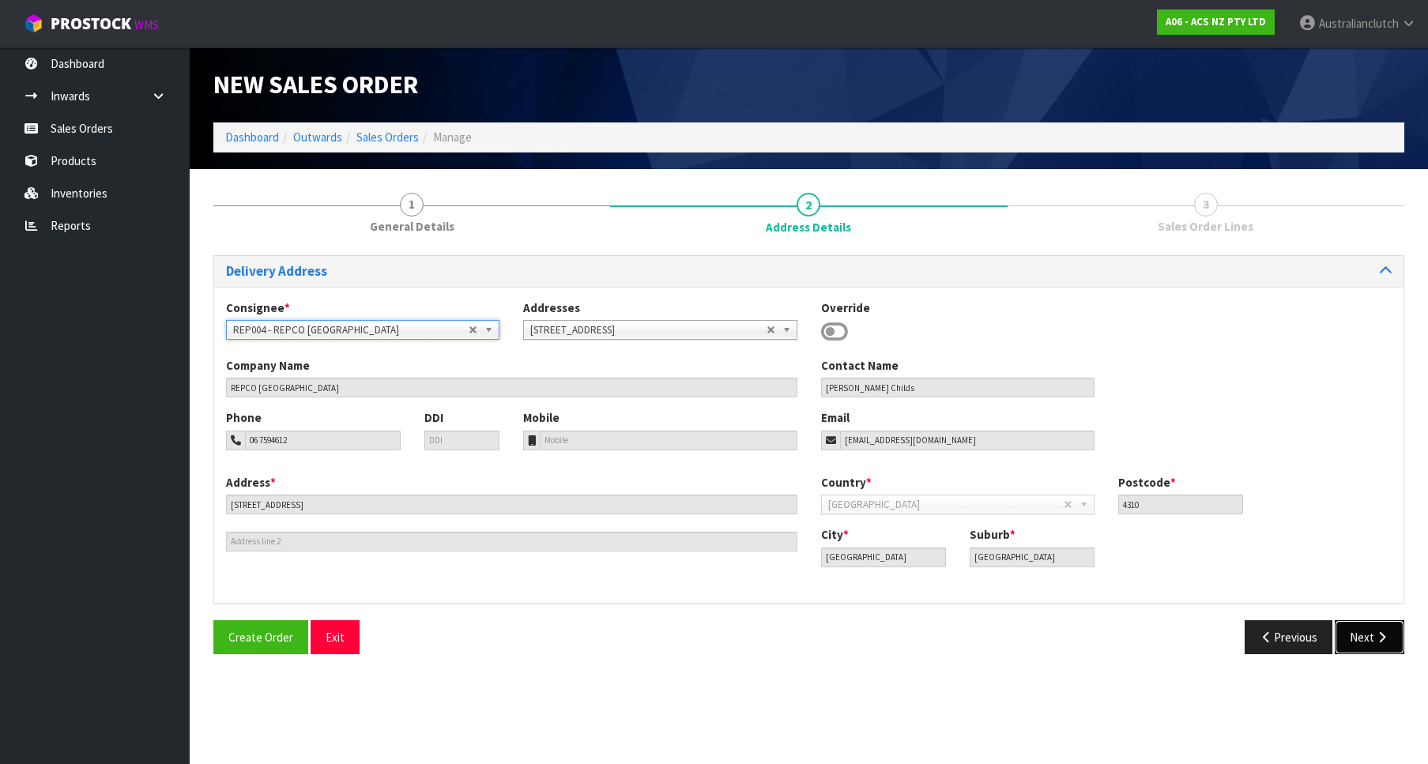
click at [1356, 622] on button "Next" at bounding box center [1370, 637] width 70 height 34
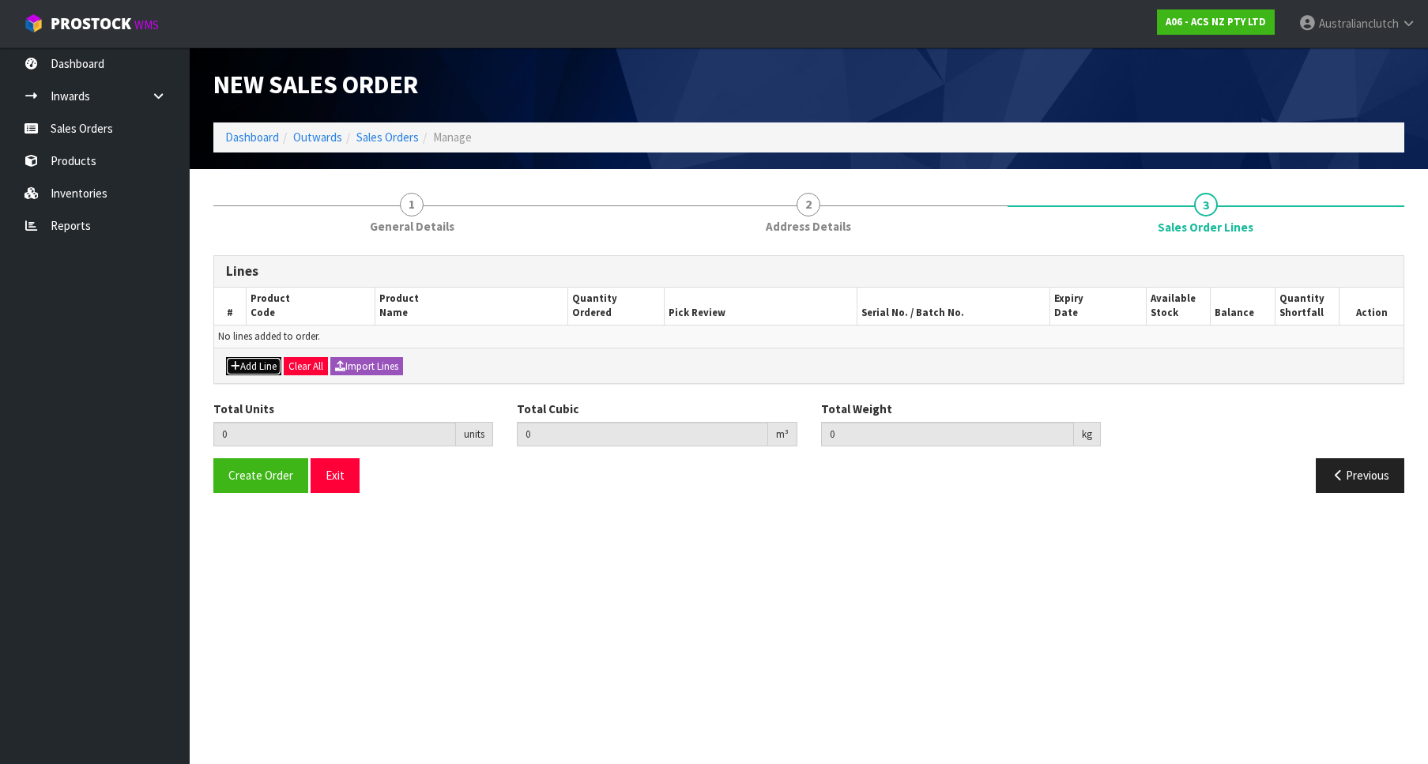
click at [246, 365] on button "Add Line" at bounding box center [253, 366] width 55 height 19
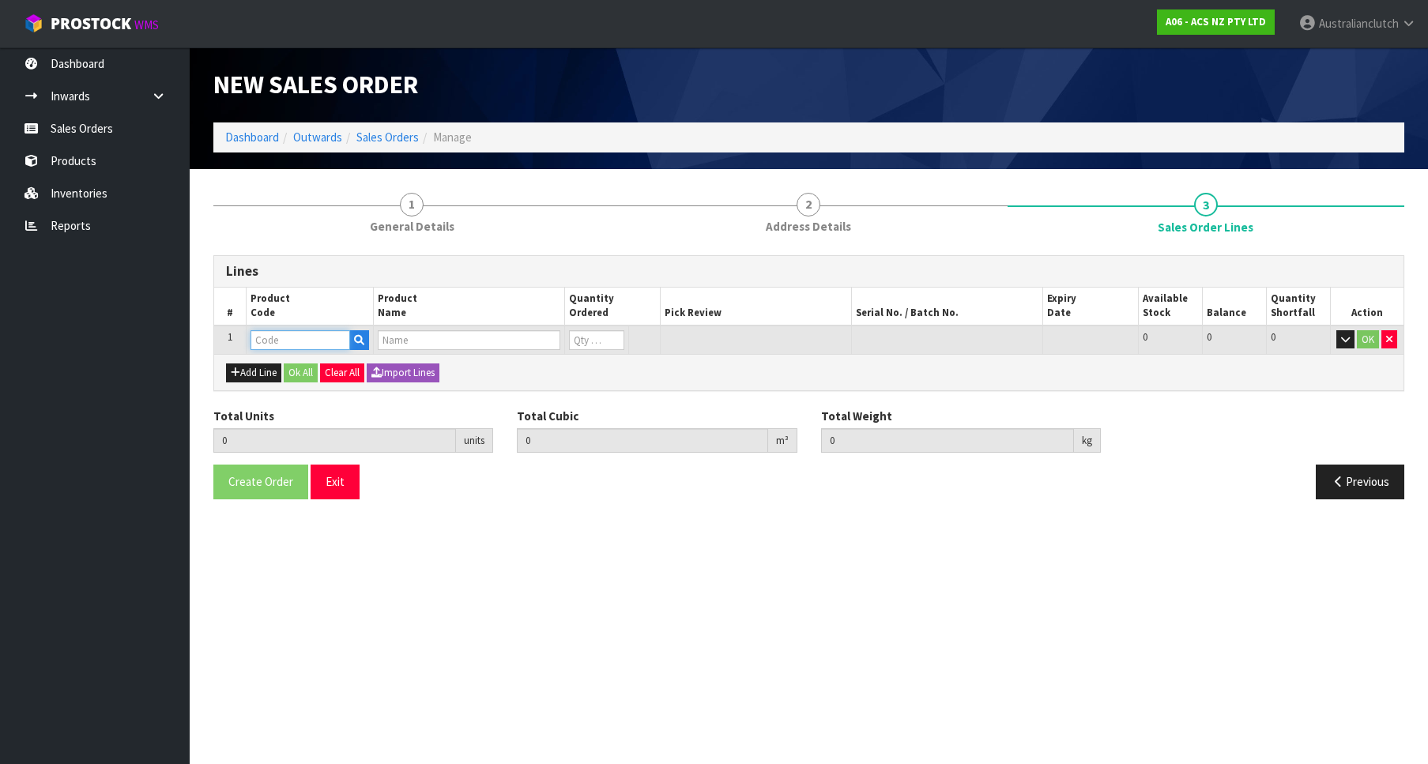
click at [273, 332] on input "text" at bounding box center [300, 340] width 100 height 20
paste input "ATFKTY22-11"
type input "ATFKTY22-11"
type input "0.000000"
type input "0.000"
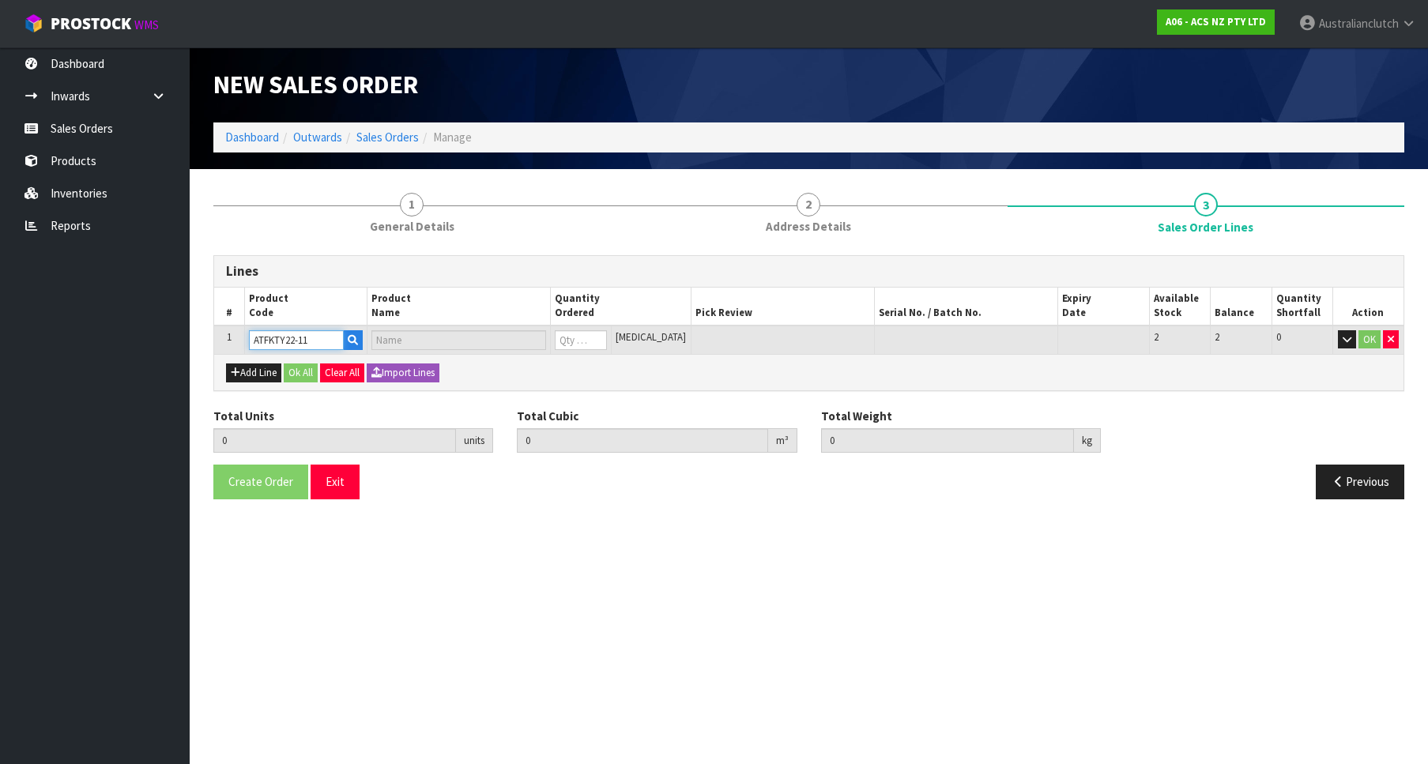
type input "C/FORK KIT TOYOTA"
type input "0"
type input "1"
type input "0.006348"
type input "0.55"
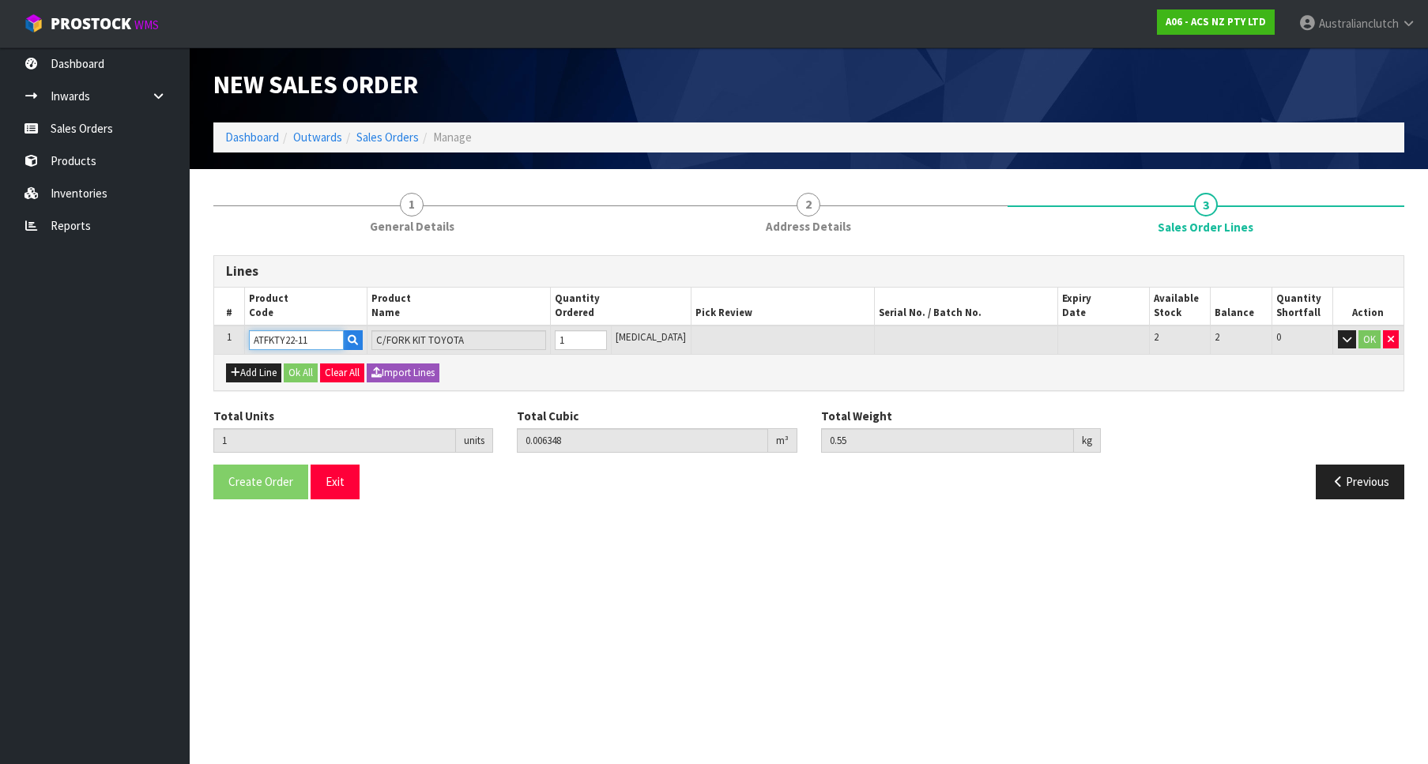
type input "1"
click at [607, 336] on input "1" at bounding box center [581, 340] width 52 height 20
type input "ATFKTY22-11"
click at [1375, 341] on button "OK" at bounding box center [1369, 339] width 22 height 19
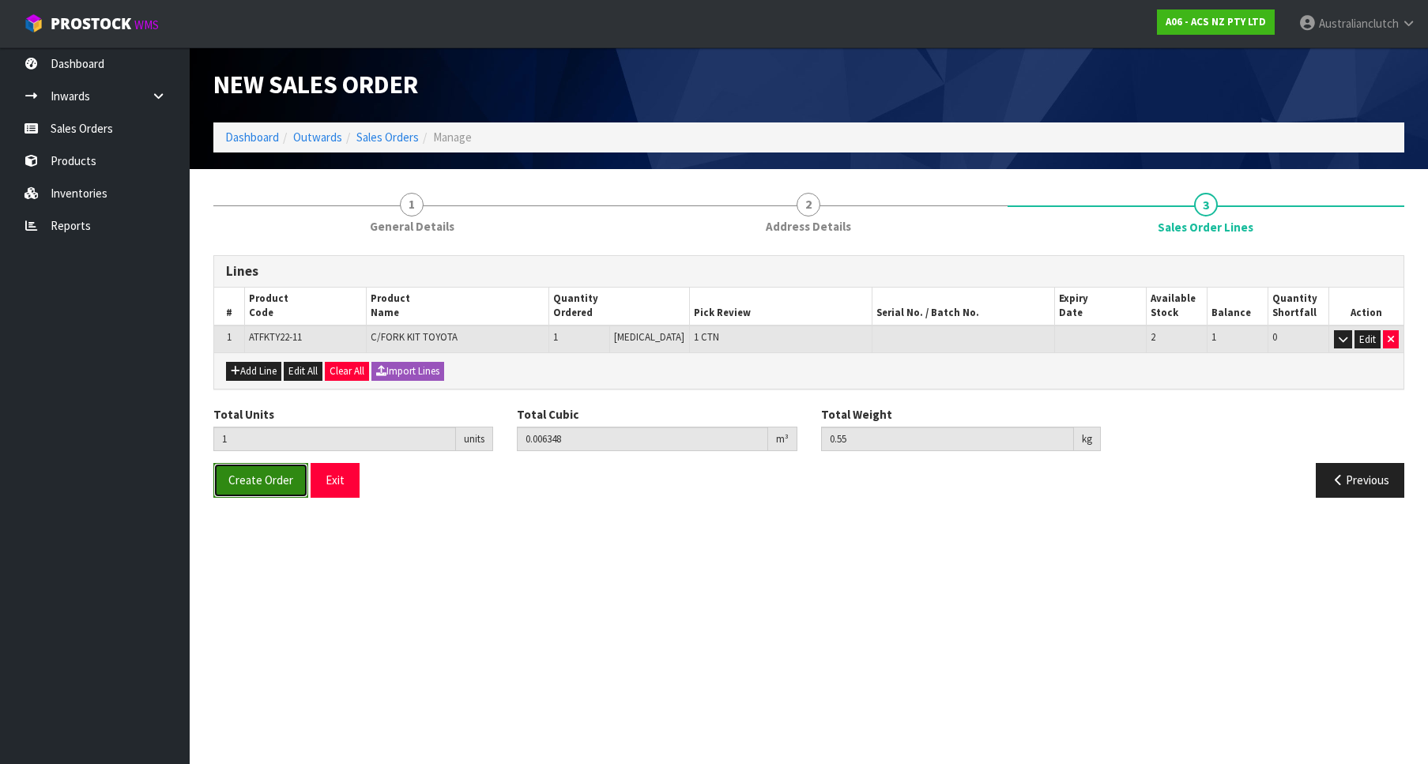
click at [261, 470] on button "Create Order" at bounding box center [260, 480] width 95 height 34
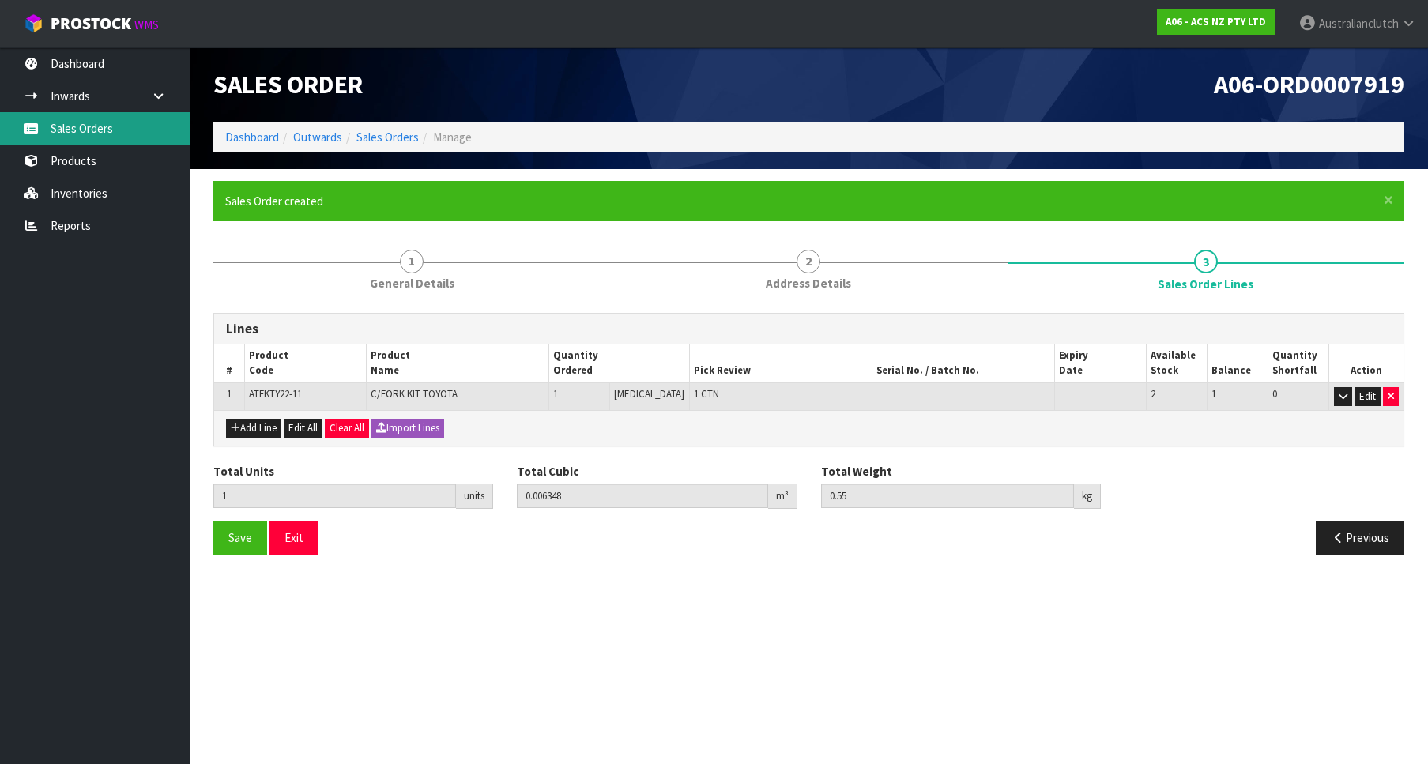
click at [129, 134] on link "Sales Orders" at bounding box center [95, 128] width 190 height 32
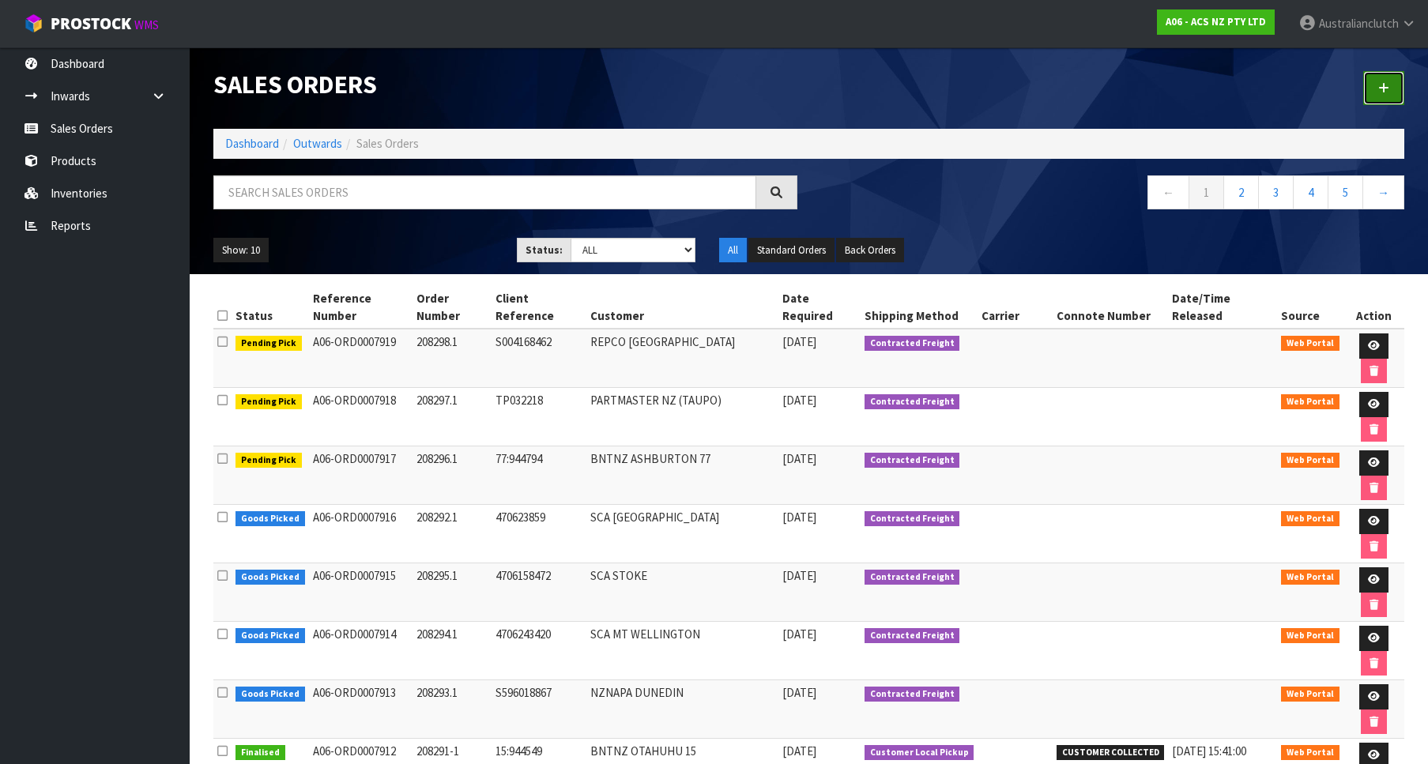
click at [1389, 91] on link at bounding box center [1383, 88] width 41 height 34
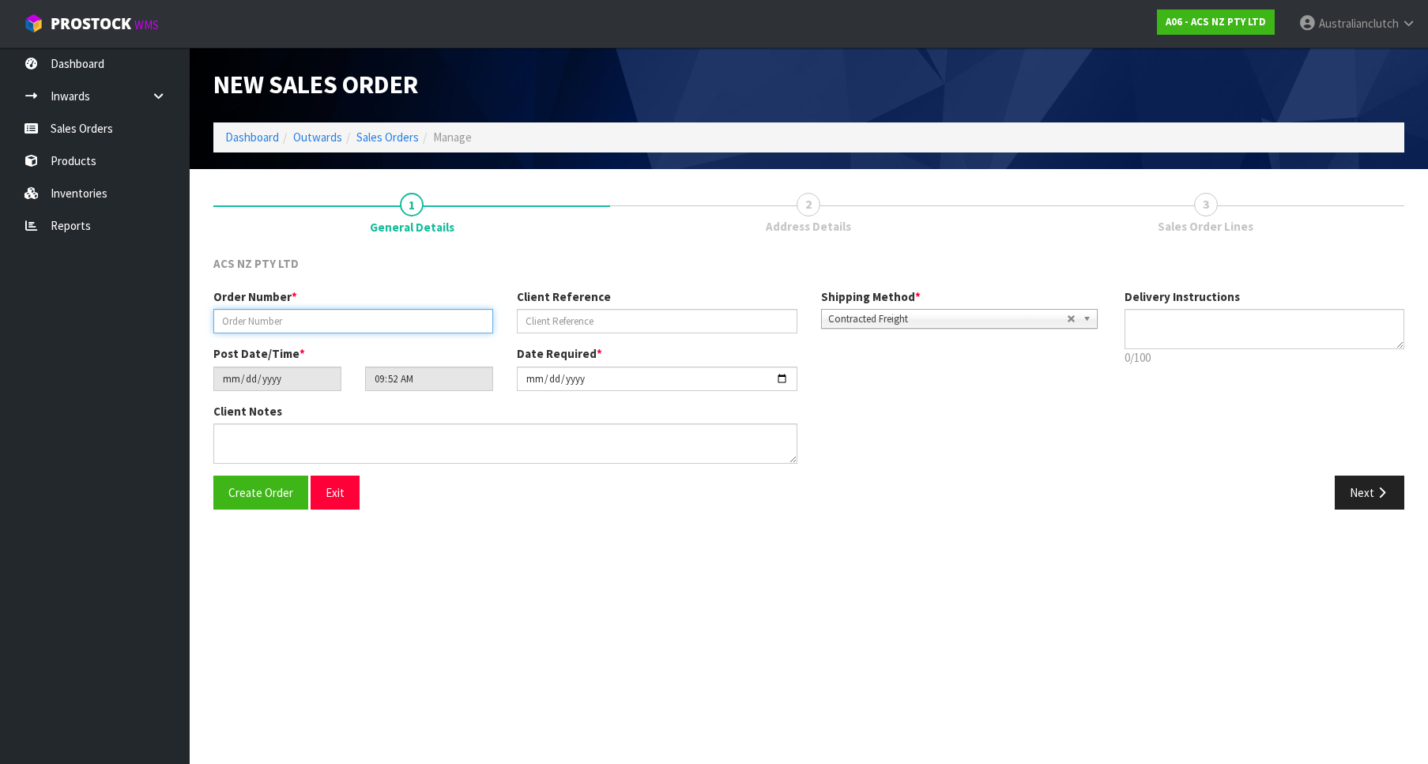
click at [365, 330] on input "text" at bounding box center [353, 321] width 280 height 24
paste input "208299.1"
type input "208299.1"
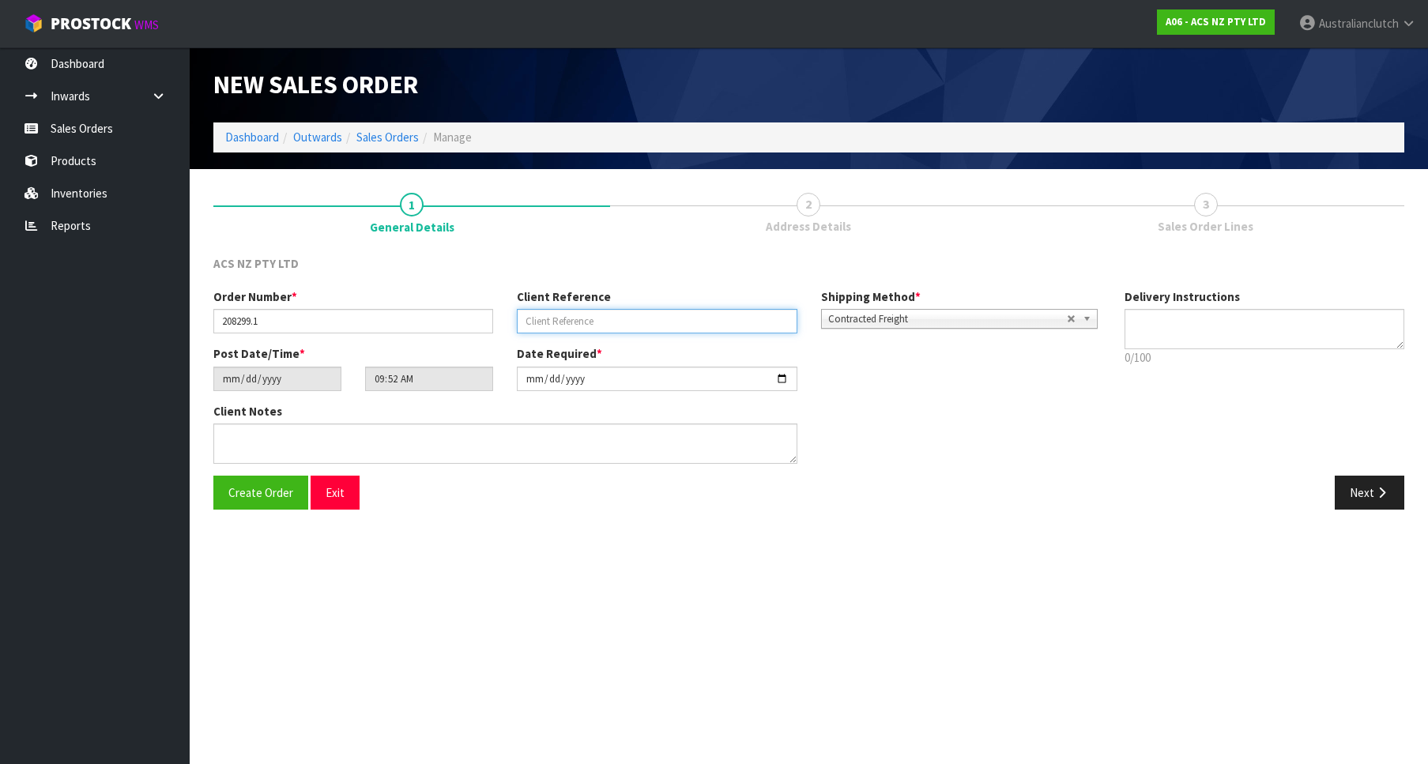
click at [690, 318] on input "text" at bounding box center [657, 321] width 280 height 24
paste input "50:944915"
type input "50:944915"
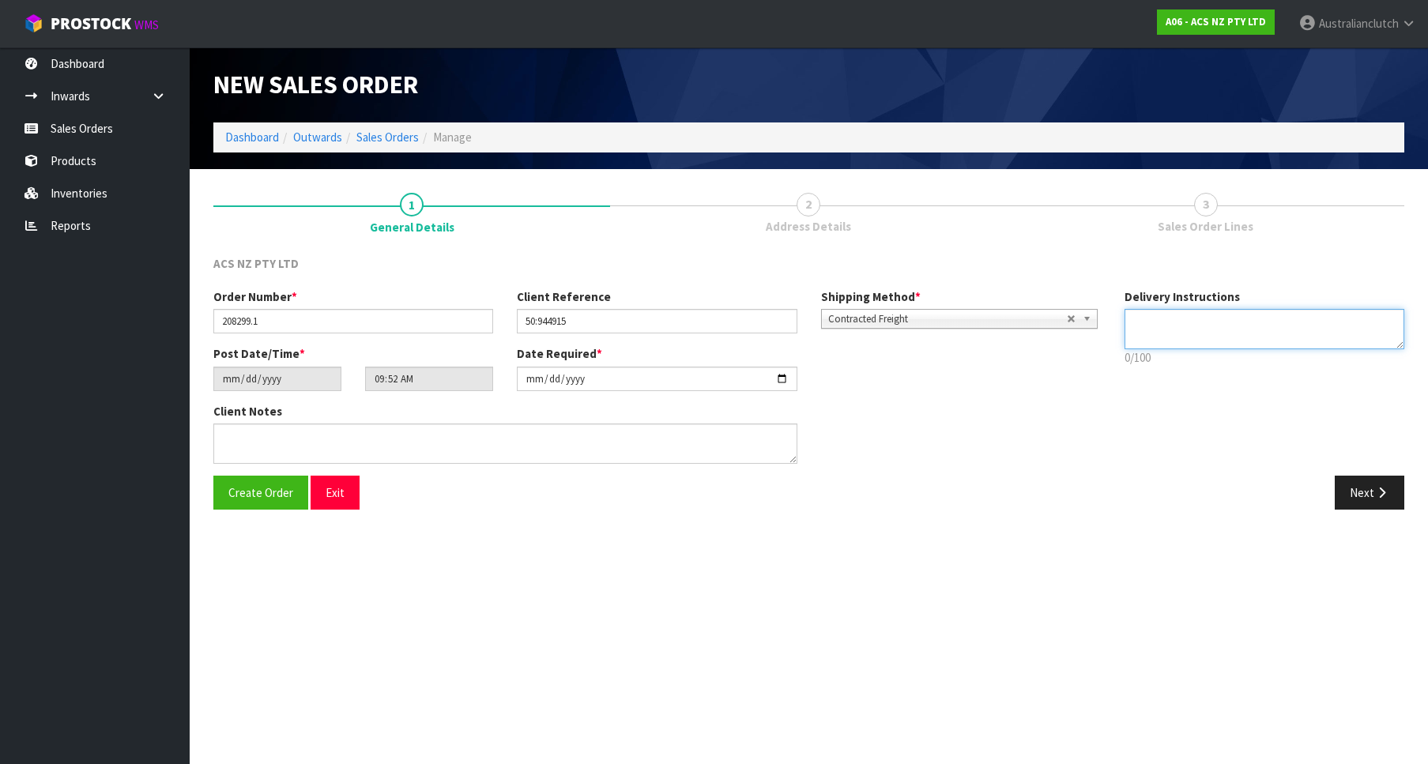
click at [1265, 344] on textarea at bounding box center [1264, 329] width 280 height 40
type textarea "PLEASE SEND VIA NZC"
click at [1377, 507] on button "Next" at bounding box center [1370, 493] width 70 height 34
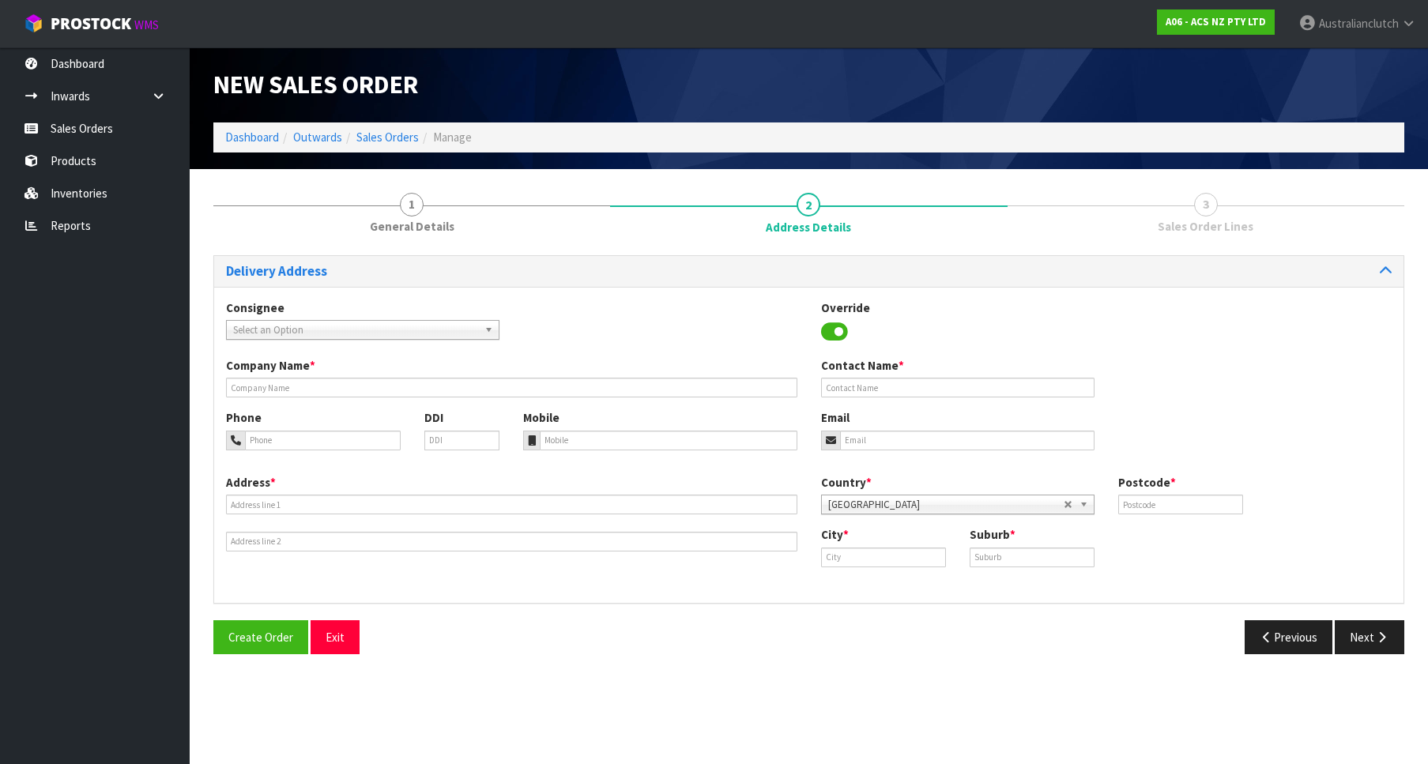
click at [348, 330] on span "Select an Option" at bounding box center [355, 330] width 245 height 19
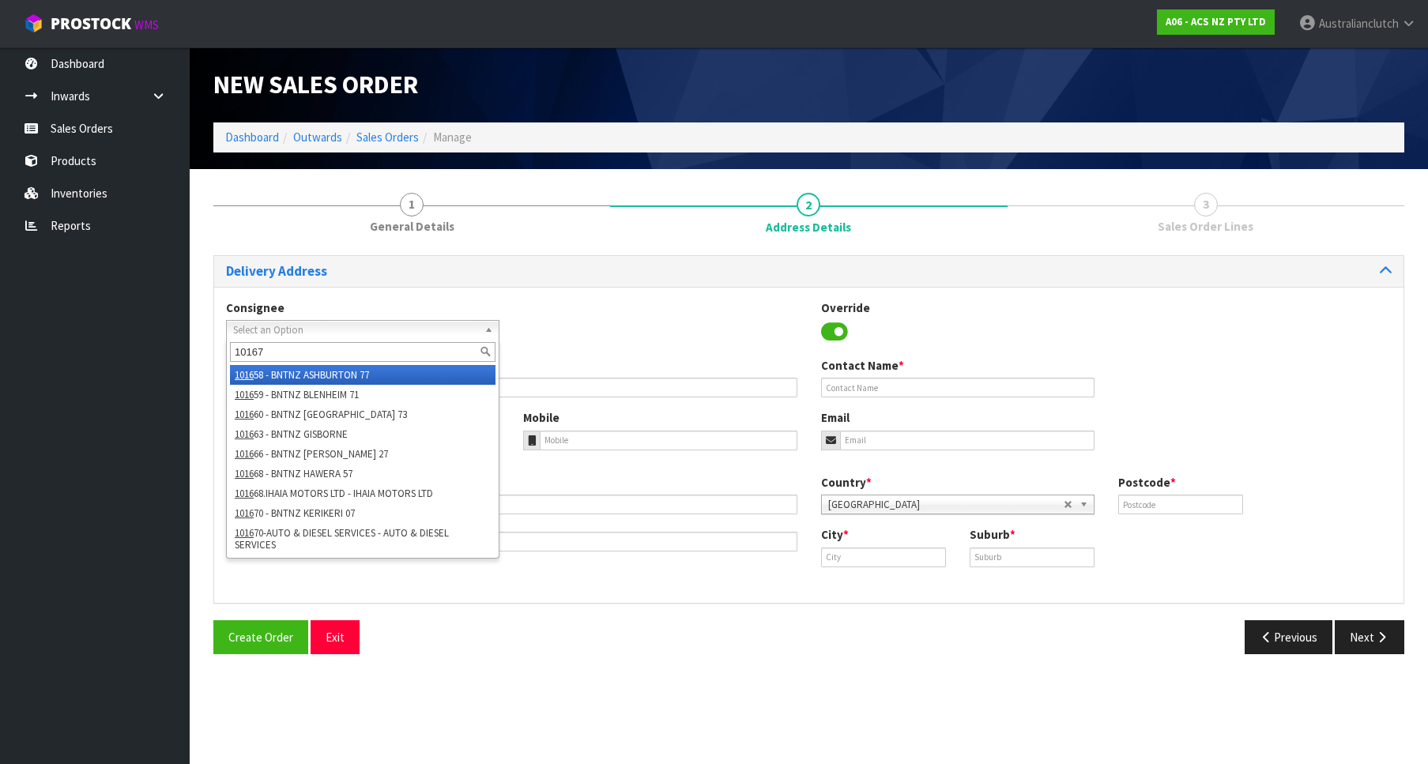
type input "101676"
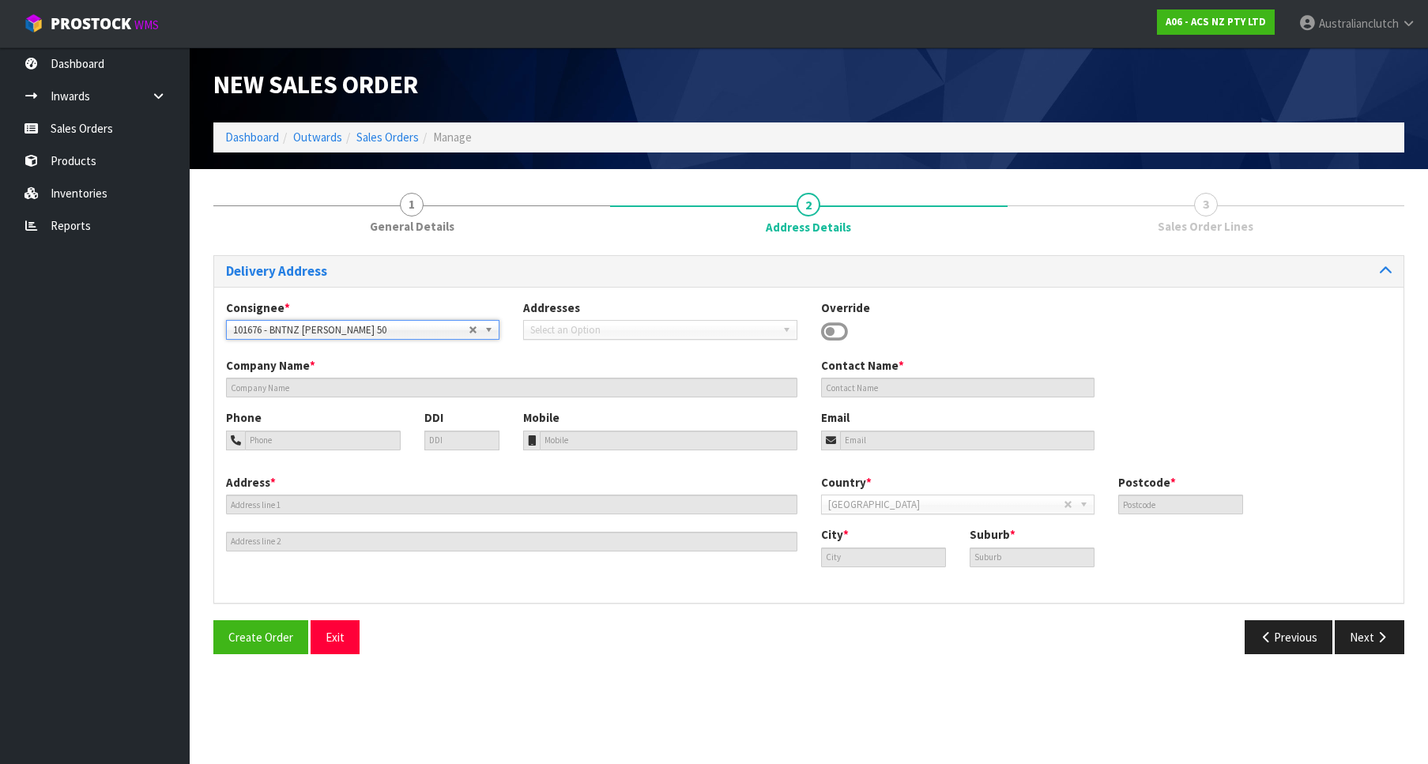
type input "BNTNZ [PERSON_NAME] 50"
type input "45 THACKERAY STREET"
type input "4110"
type input "NAPIER"
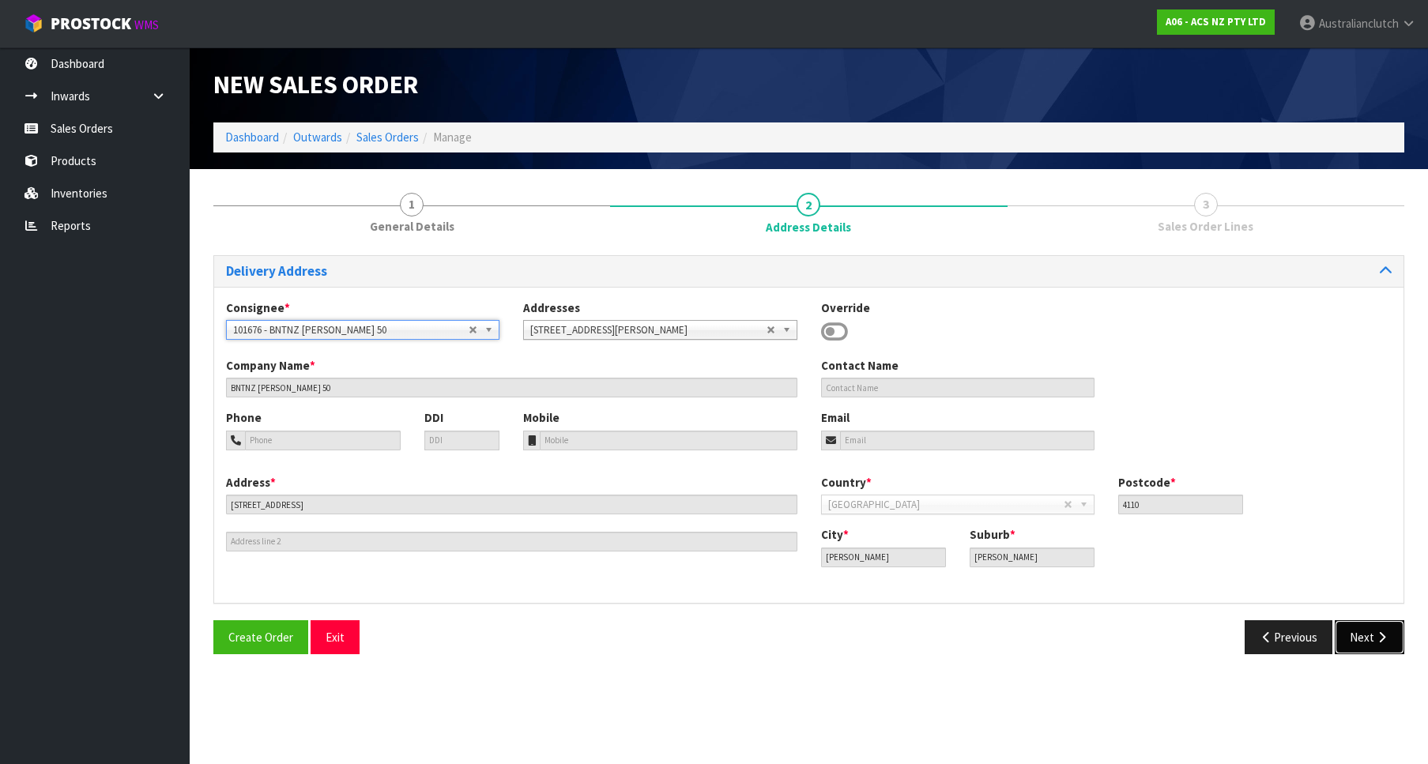
click at [1356, 642] on button "Next" at bounding box center [1370, 637] width 70 height 34
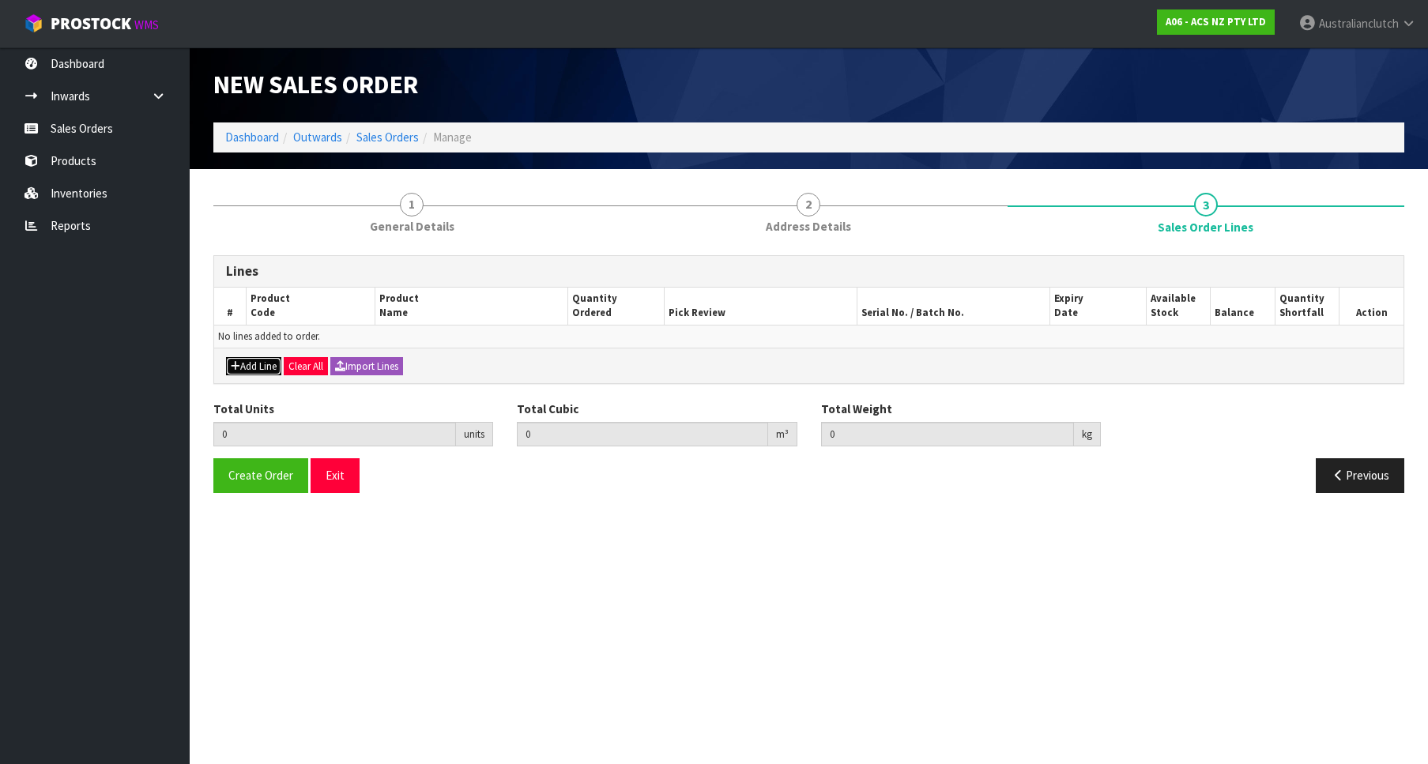
click at [243, 374] on button "Add Line" at bounding box center [253, 366] width 55 height 19
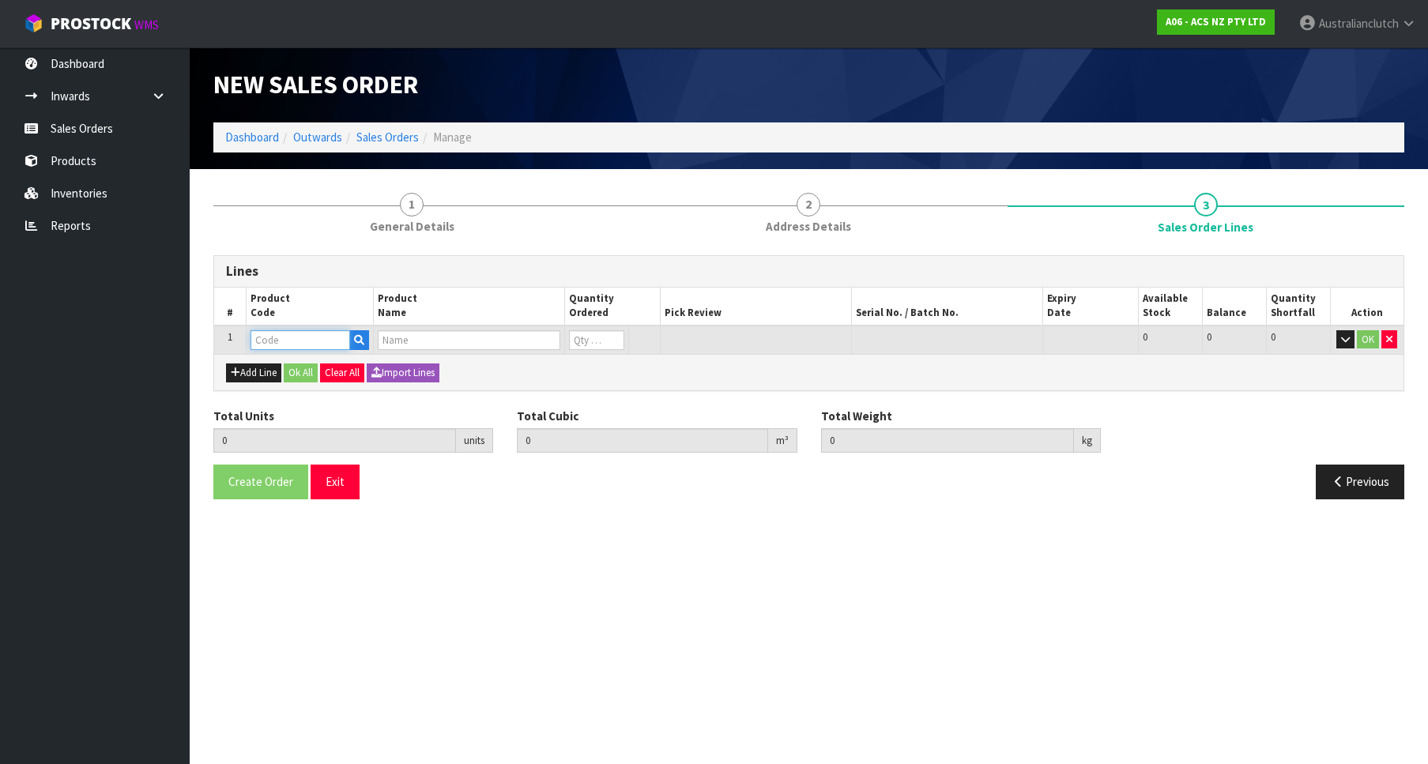
click at [266, 336] on input "text" at bounding box center [300, 340] width 100 height 20
paste input "KTY19008"
type input "KTY19008"
type input "0.000000"
type input "0.000"
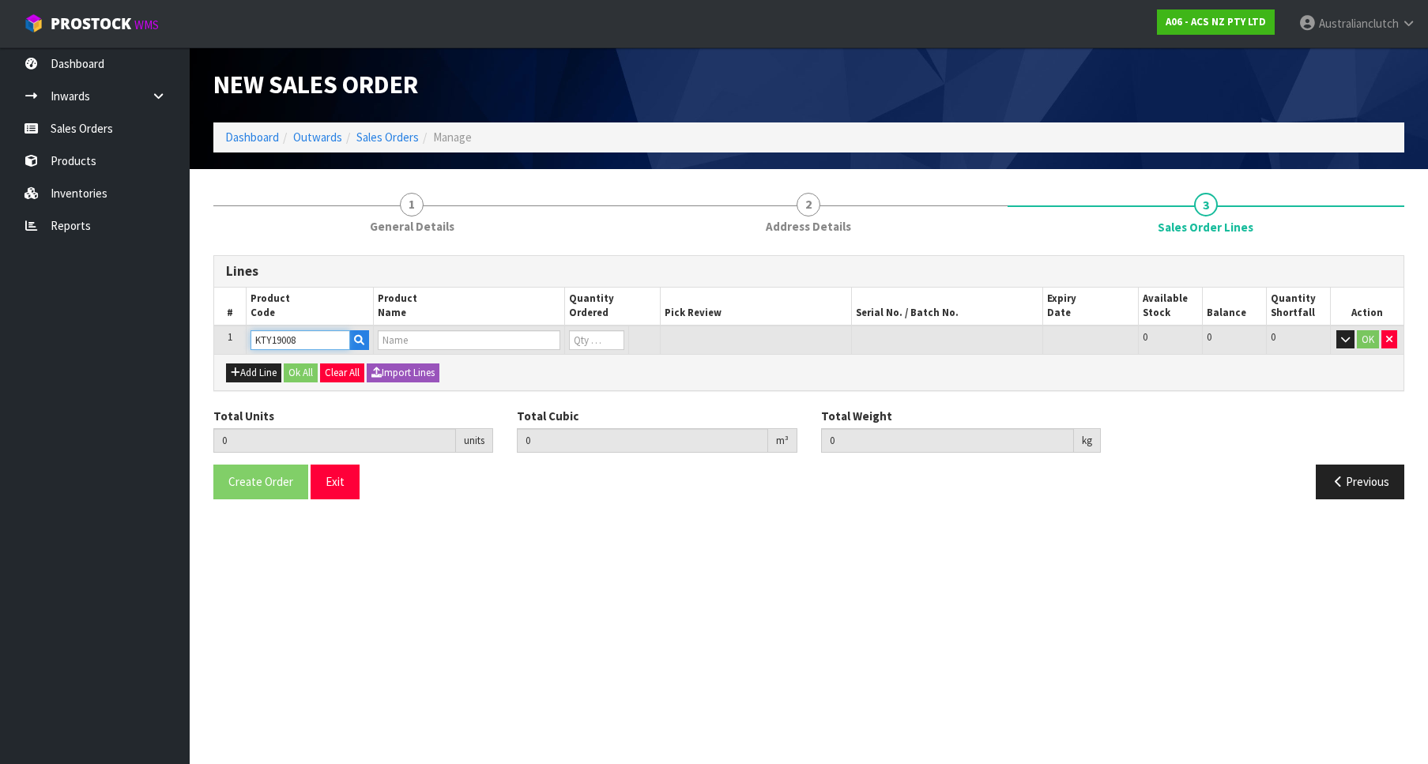
type input "KIT STD TOYOTA VITZ 1.0L"
type input "0"
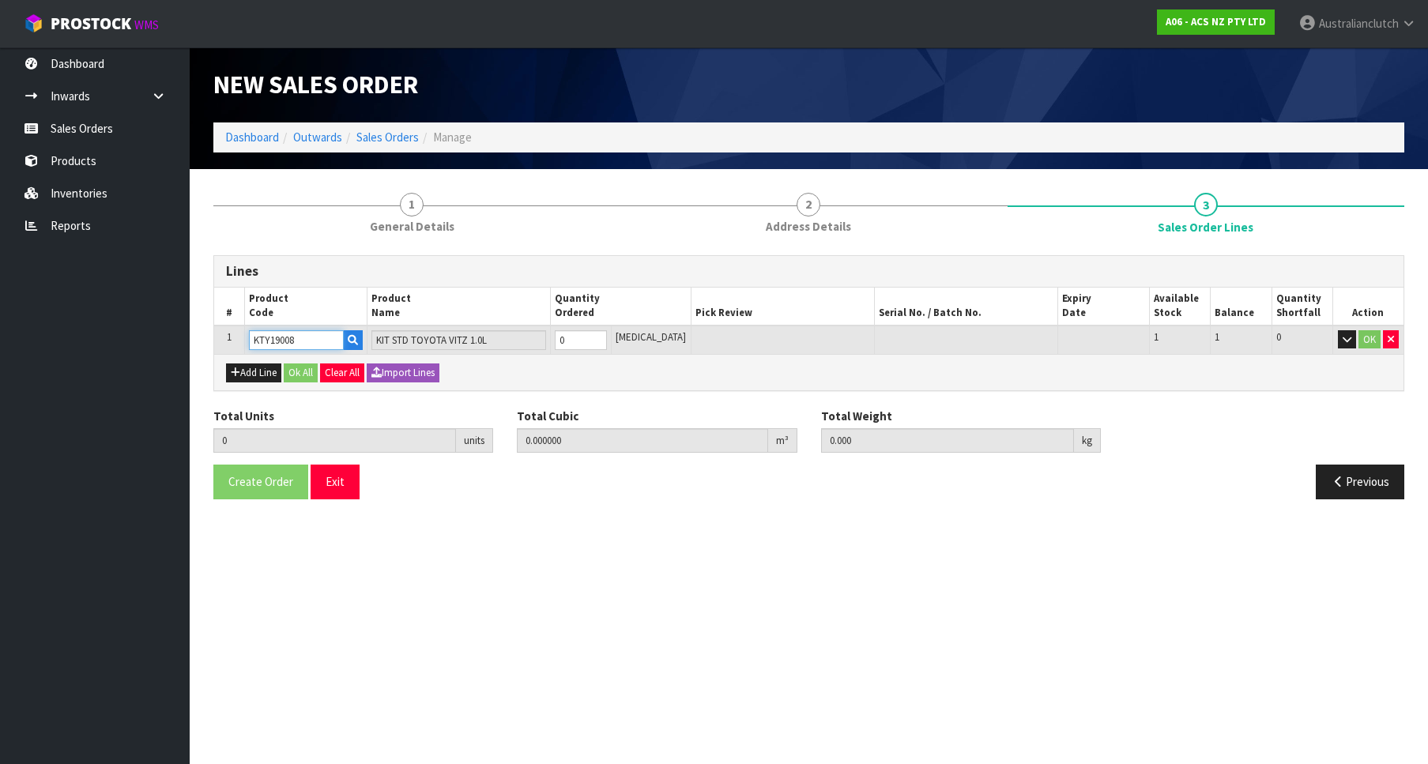
type input "1"
type input "0.01054"
type input "4.55"
type input "1"
click at [607, 336] on input "1" at bounding box center [581, 340] width 52 height 20
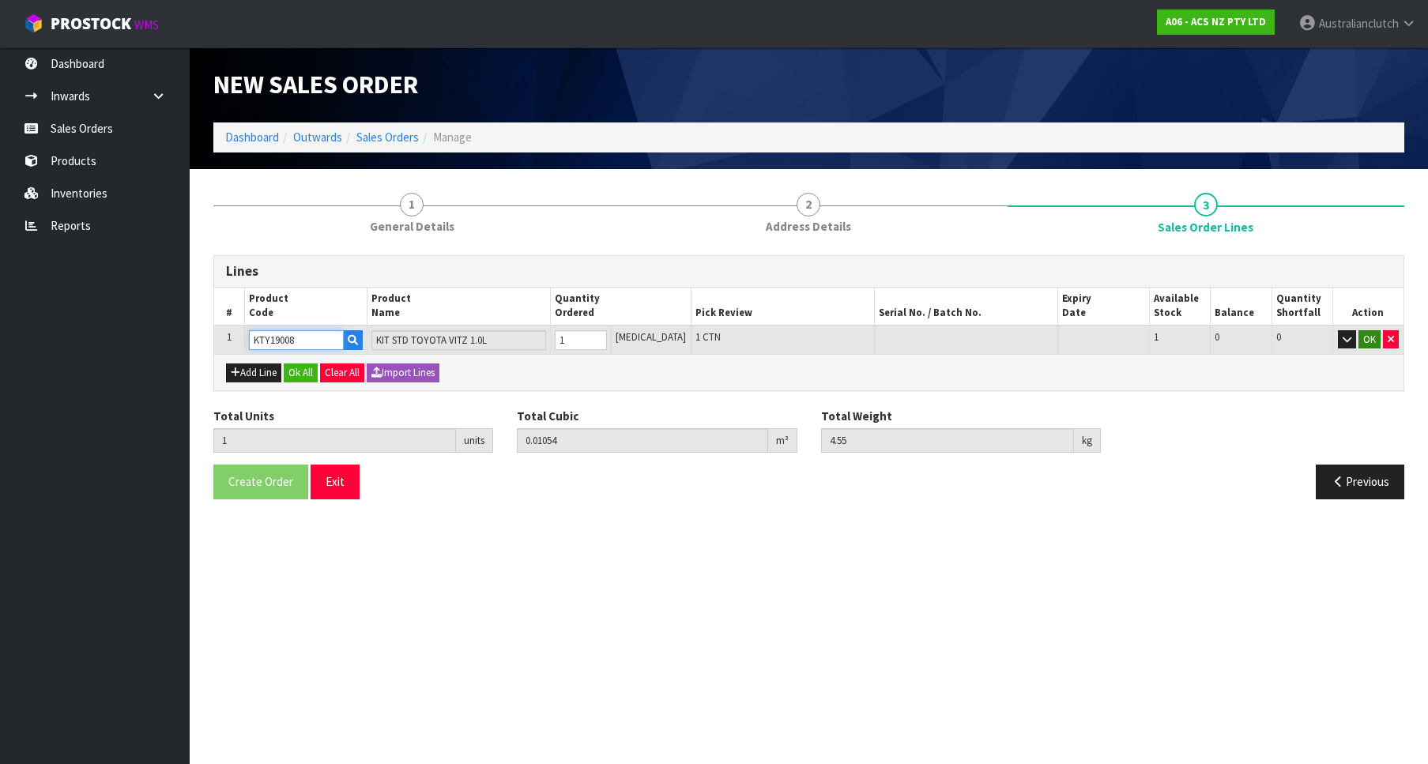
type input "KTY19008"
click at [1362, 336] on button "OK" at bounding box center [1369, 339] width 22 height 19
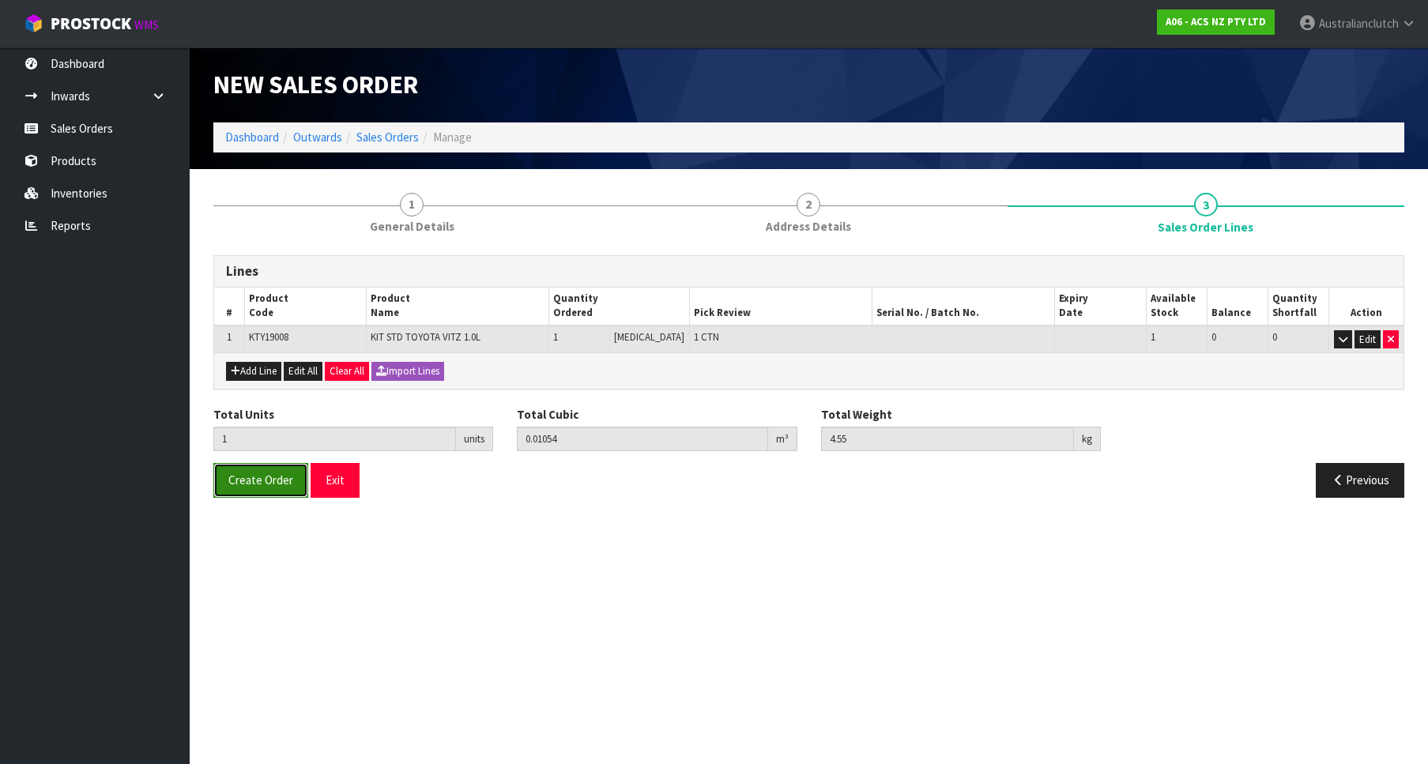
click at [219, 467] on button "Create Order" at bounding box center [260, 480] width 95 height 34
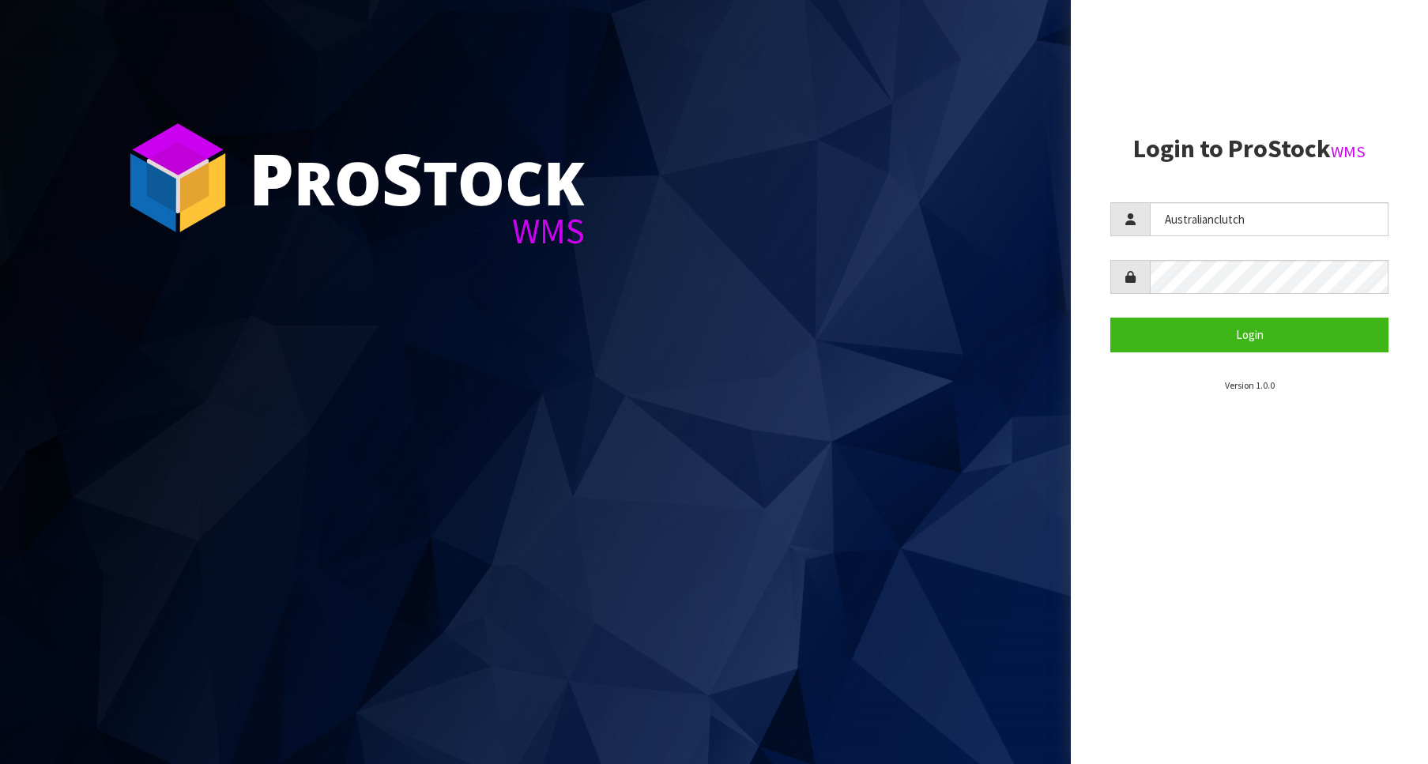
click at [1295, 353] on section "Login to ProStock WMS Australianclutch Login Version 1.0.0" at bounding box center [1249, 264] width 278 height 258
click at [1282, 345] on button "Login" at bounding box center [1249, 335] width 278 height 34
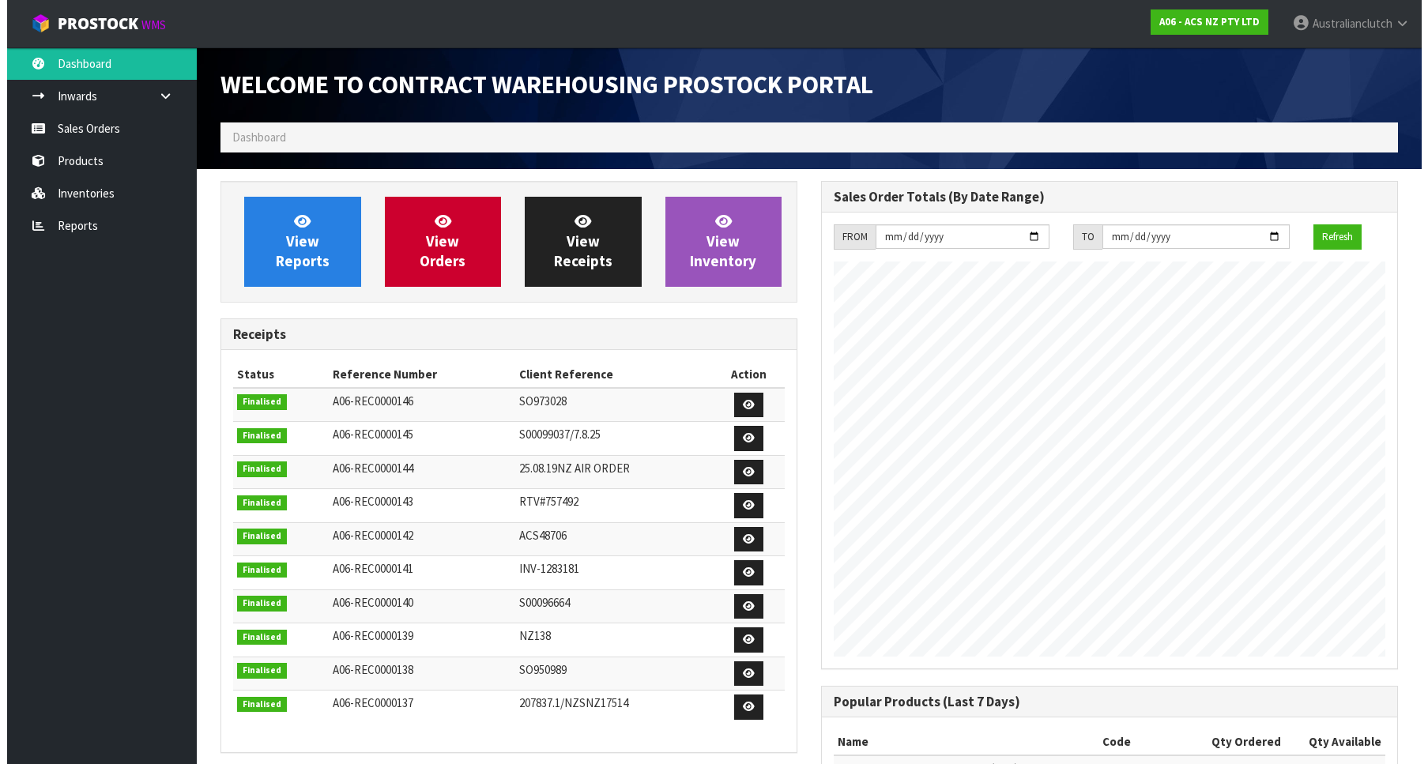
scroll to position [877, 601]
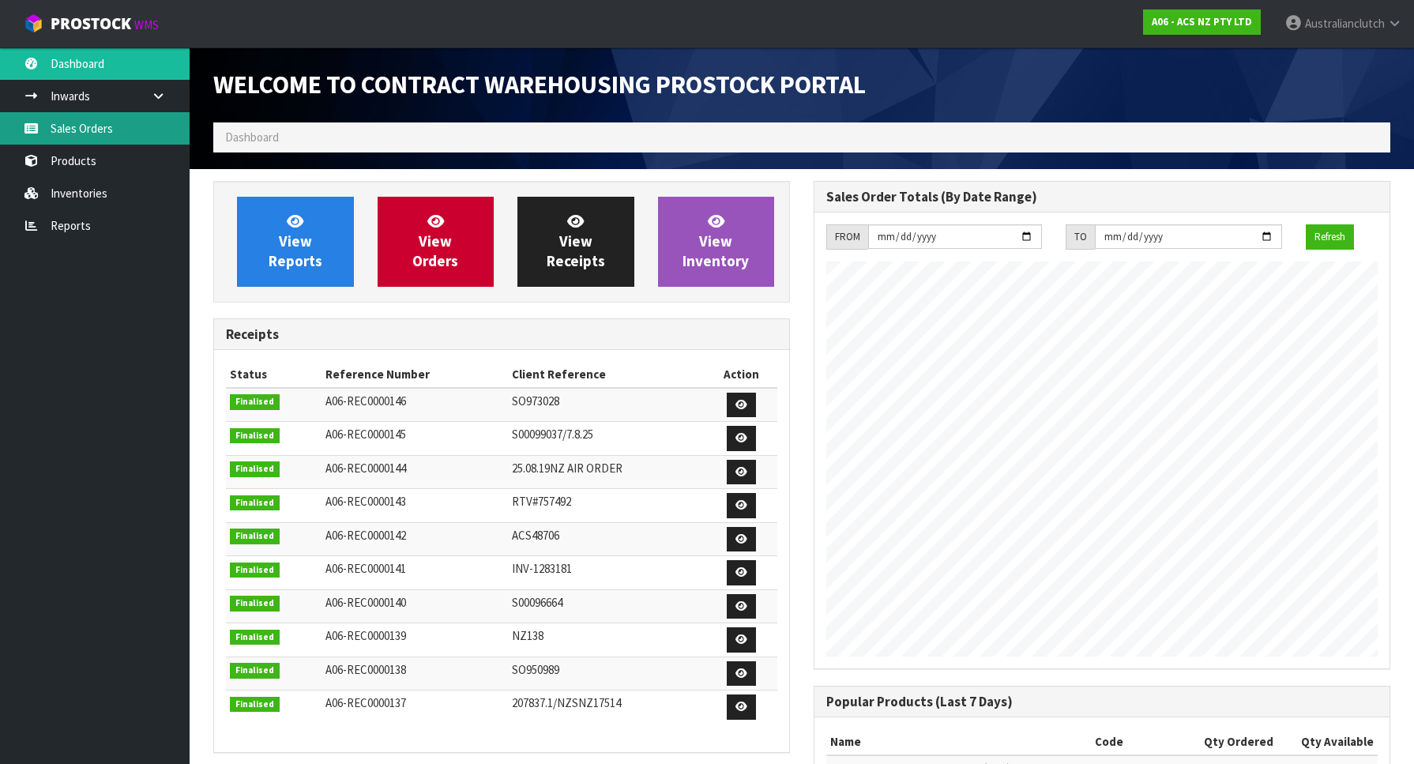
click at [154, 117] on link "Sales Orders" at bounding box center [95, 128] width 190 height 32
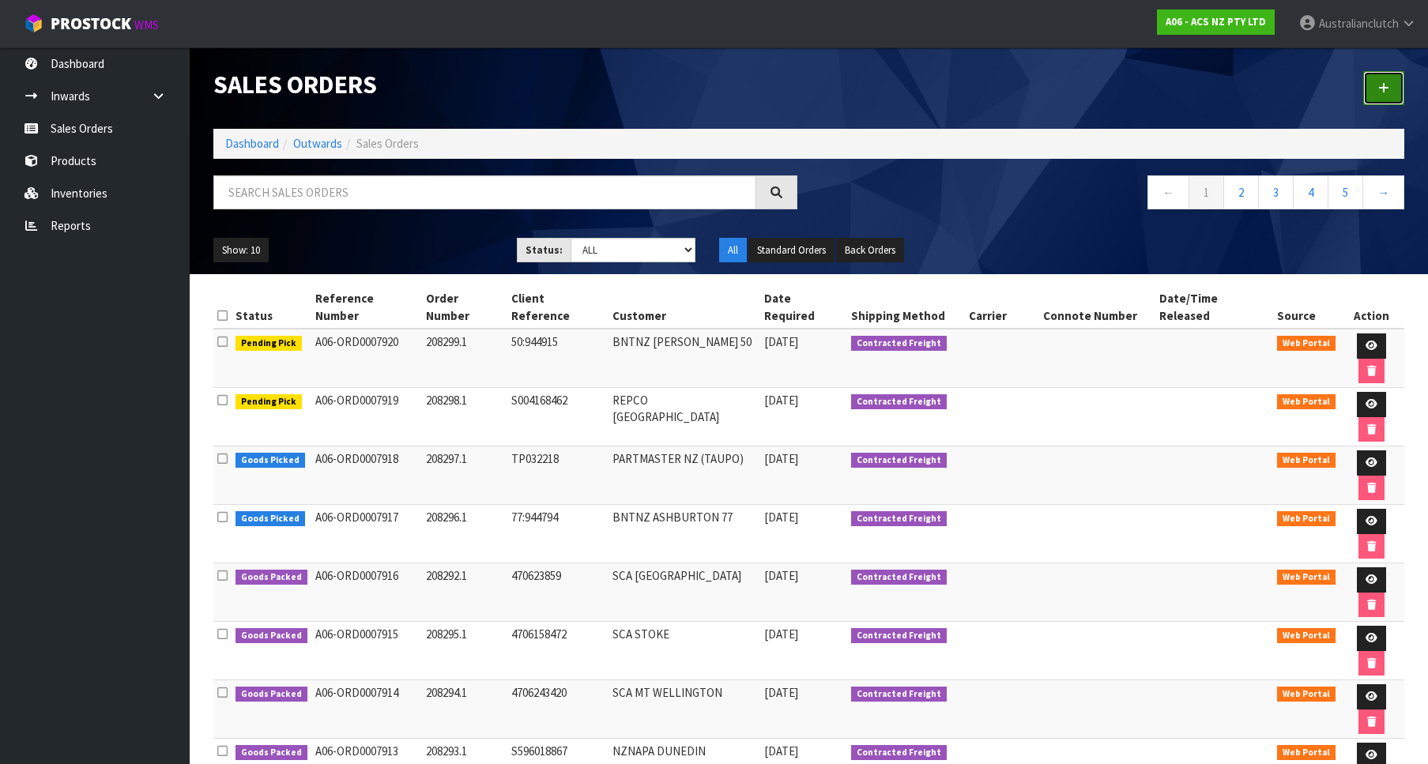
click at [1369, 82] on link at bounding box center [1383, 88] width 41 height 34
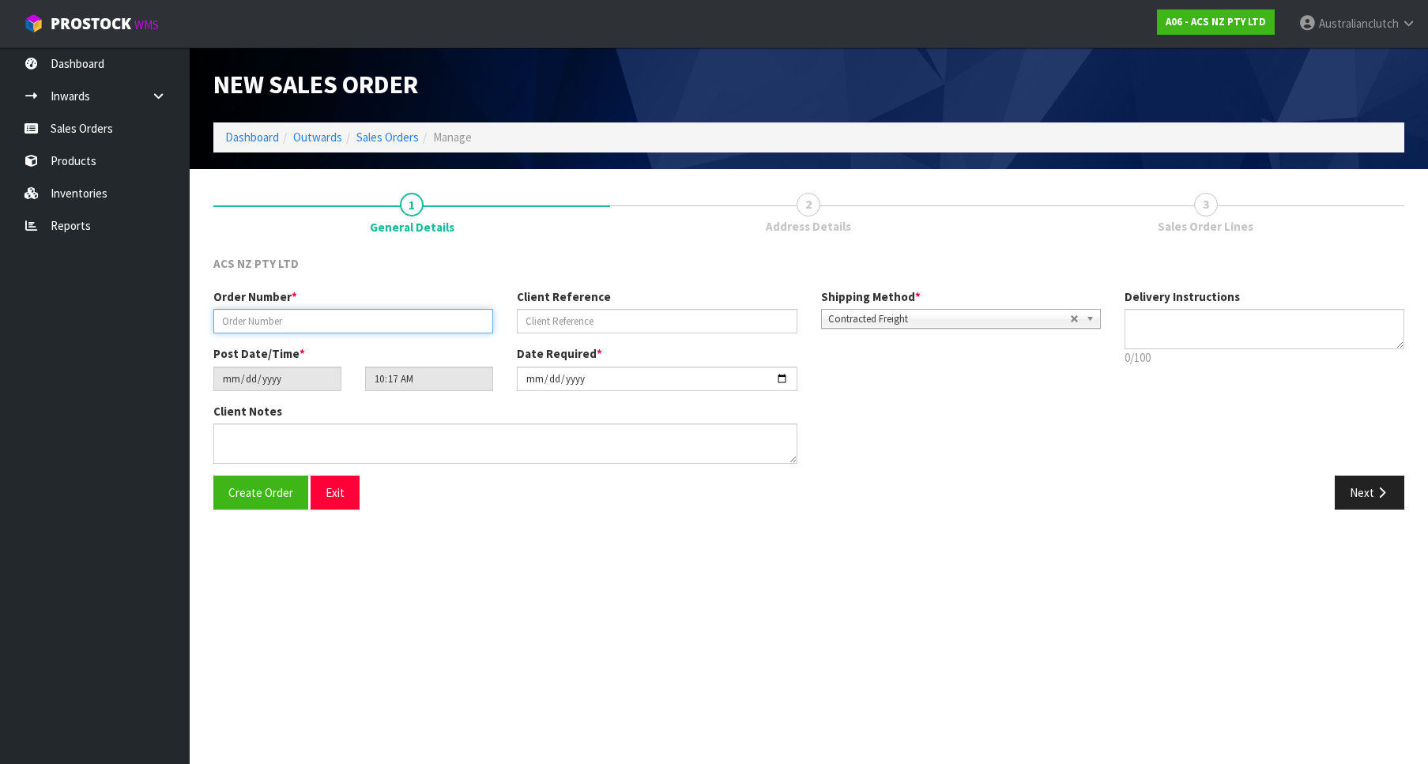
click at [303, 321] on input "text" at bounding box center [353, 321] width 280 height 24
paste input "208300.1"
type input "208300.1"
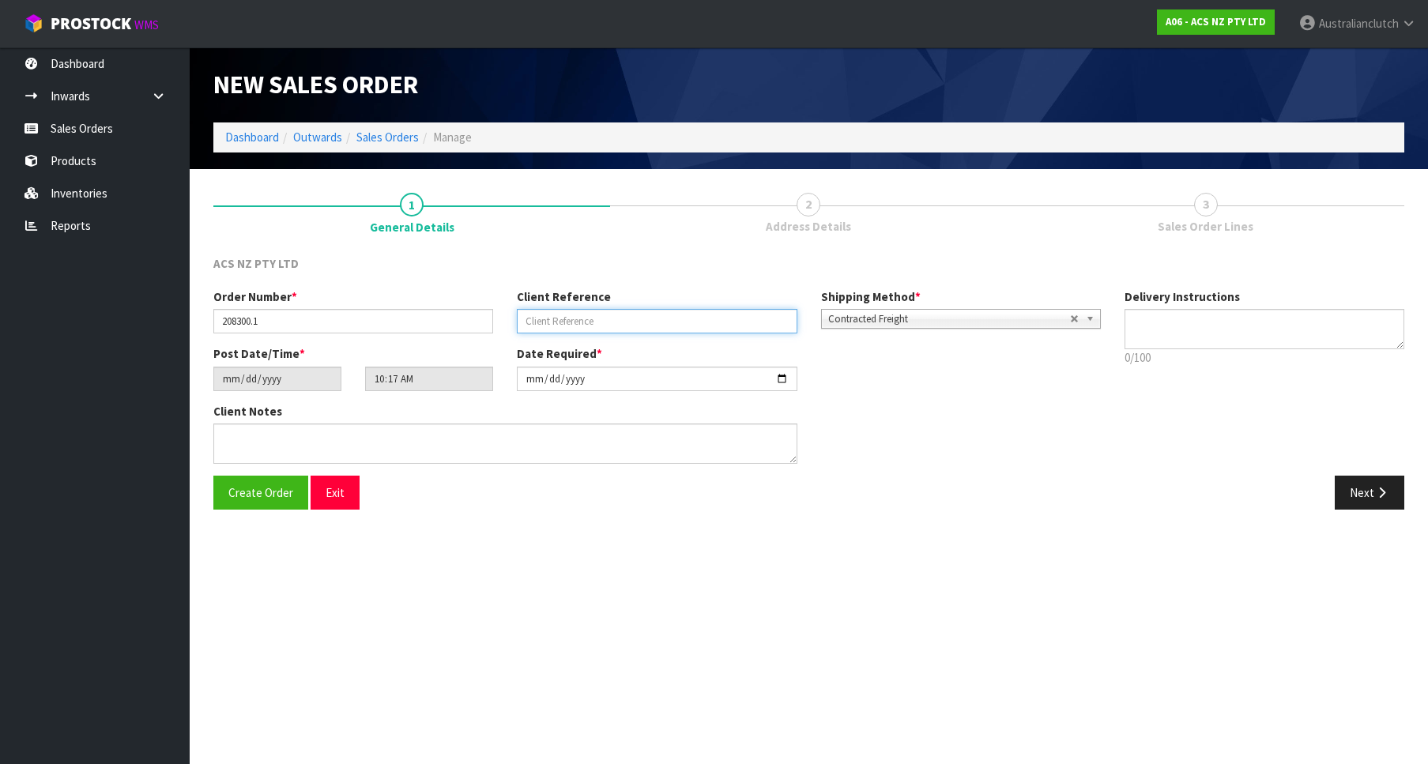
click at [608, 312] on input "text" at bounding box center [657, 321] width 280 height 24
paste input "12:944922"
type input "12:944922"
click at [943, 324] on span "Contracted Freight" at bounding box center [949, 319] width 242 height 19
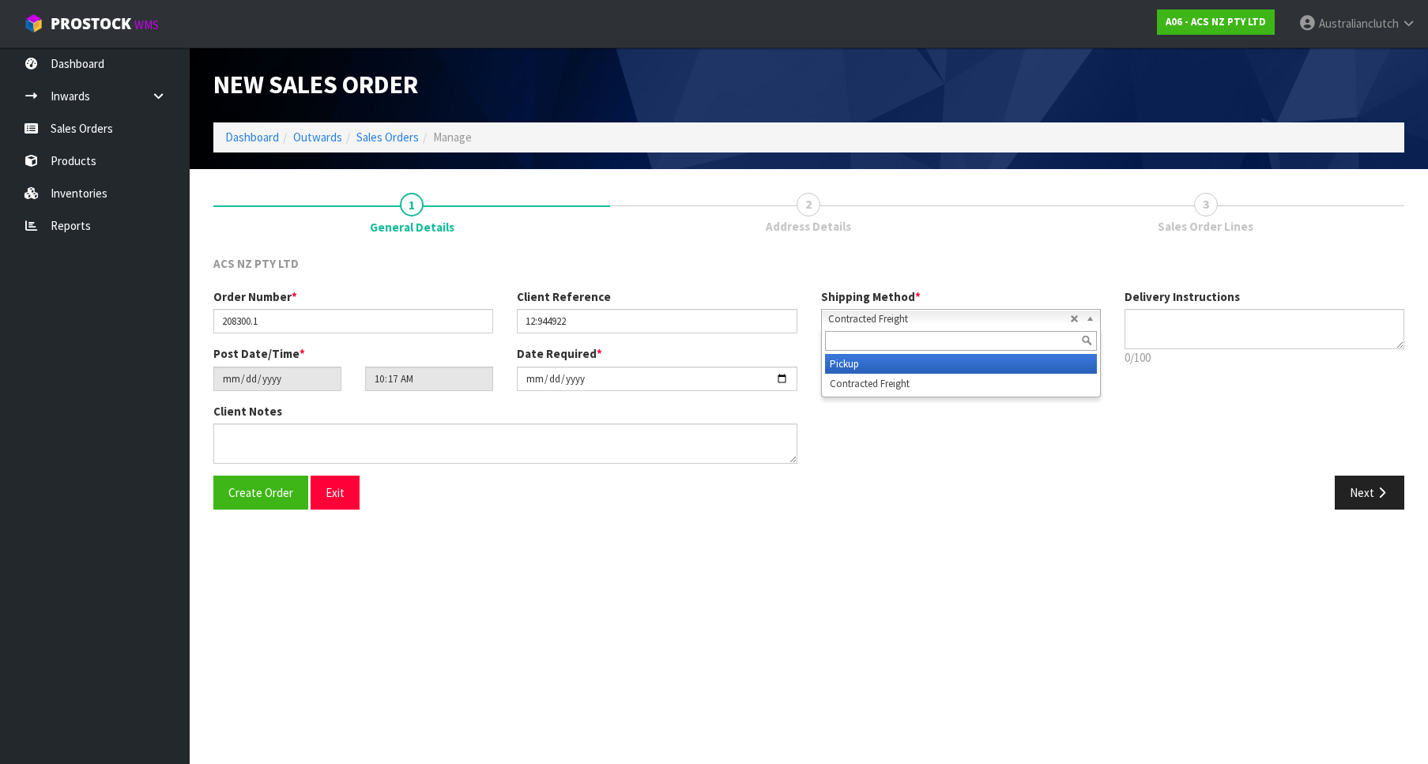
click at [928, 360] on li "Pickup" at bounding box center [961, 364] width 272 height 20
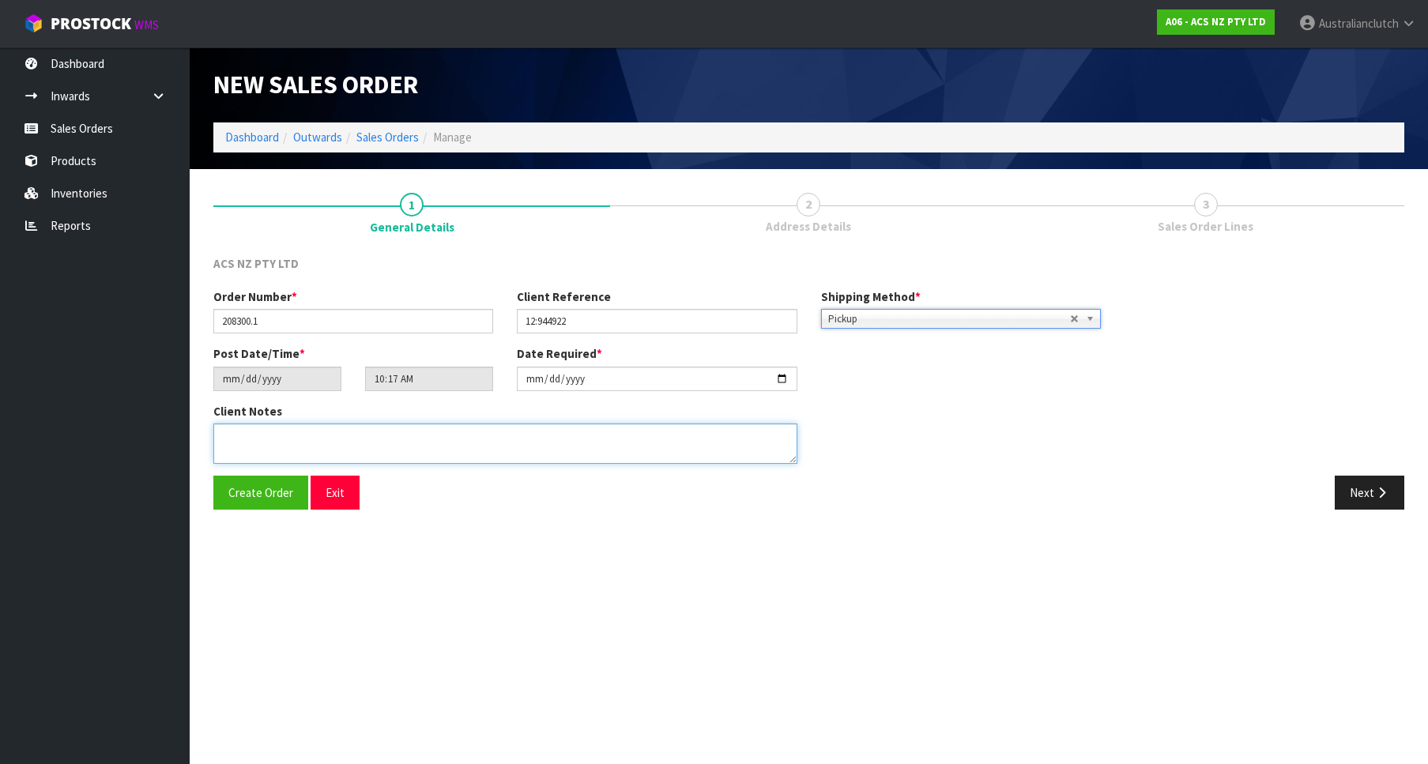
click at [663, 435] on textarea at bounding box center [505, 444] width 584 height 40
type textarea "DEADLINE TO COLLECT"
click at [1359, 482] on button "Next" at bounding box center [1370, 493] width 70 height 34
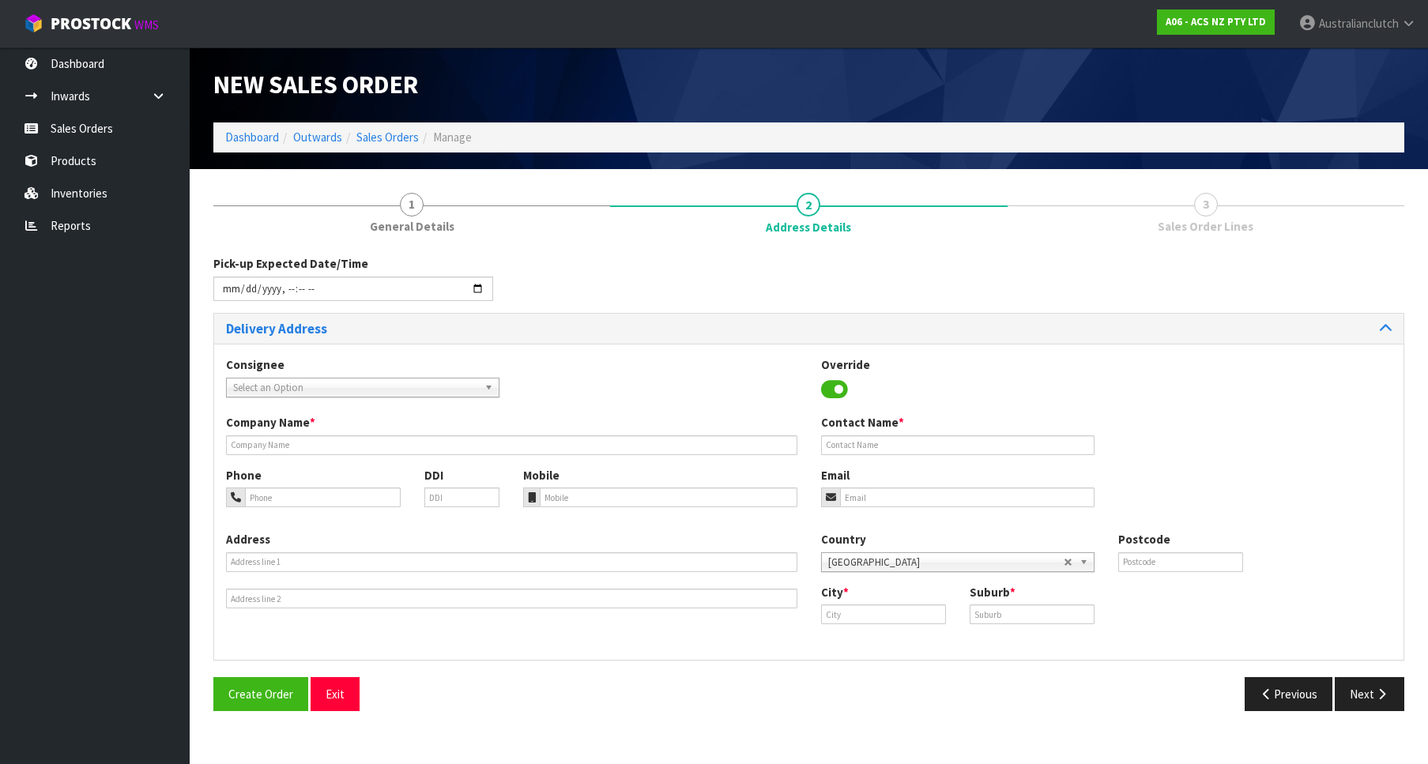
click at [459, 371] on div "Consignee 000001.BAY MECHANICS - BAY MECHANICS 000001A - BRAKE & TRANSMISSION N…" at bounding box center [362, 376] width 297 height 40
click at [453, 380] on span "Select an Option" at bounding box center [355, 388] width 245 height 19
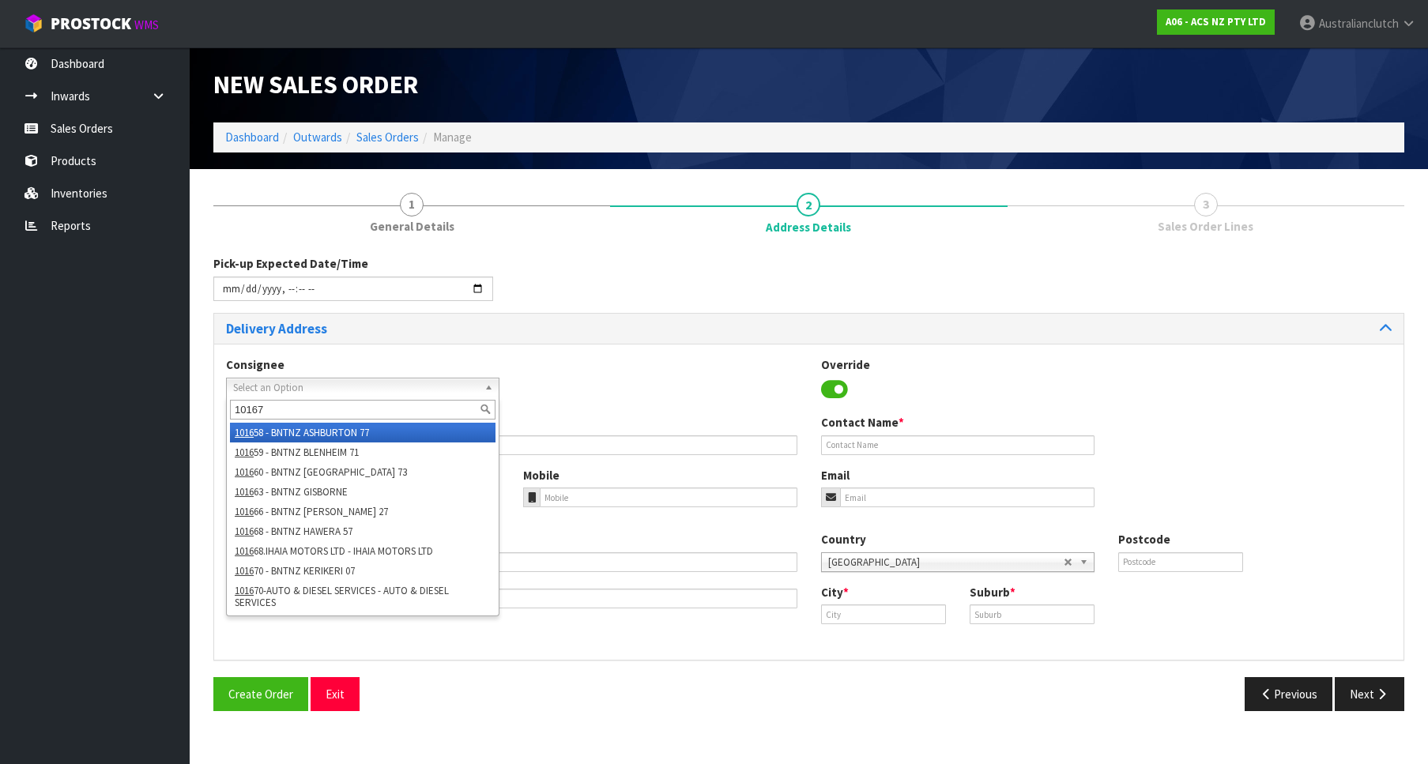
type input "101678"
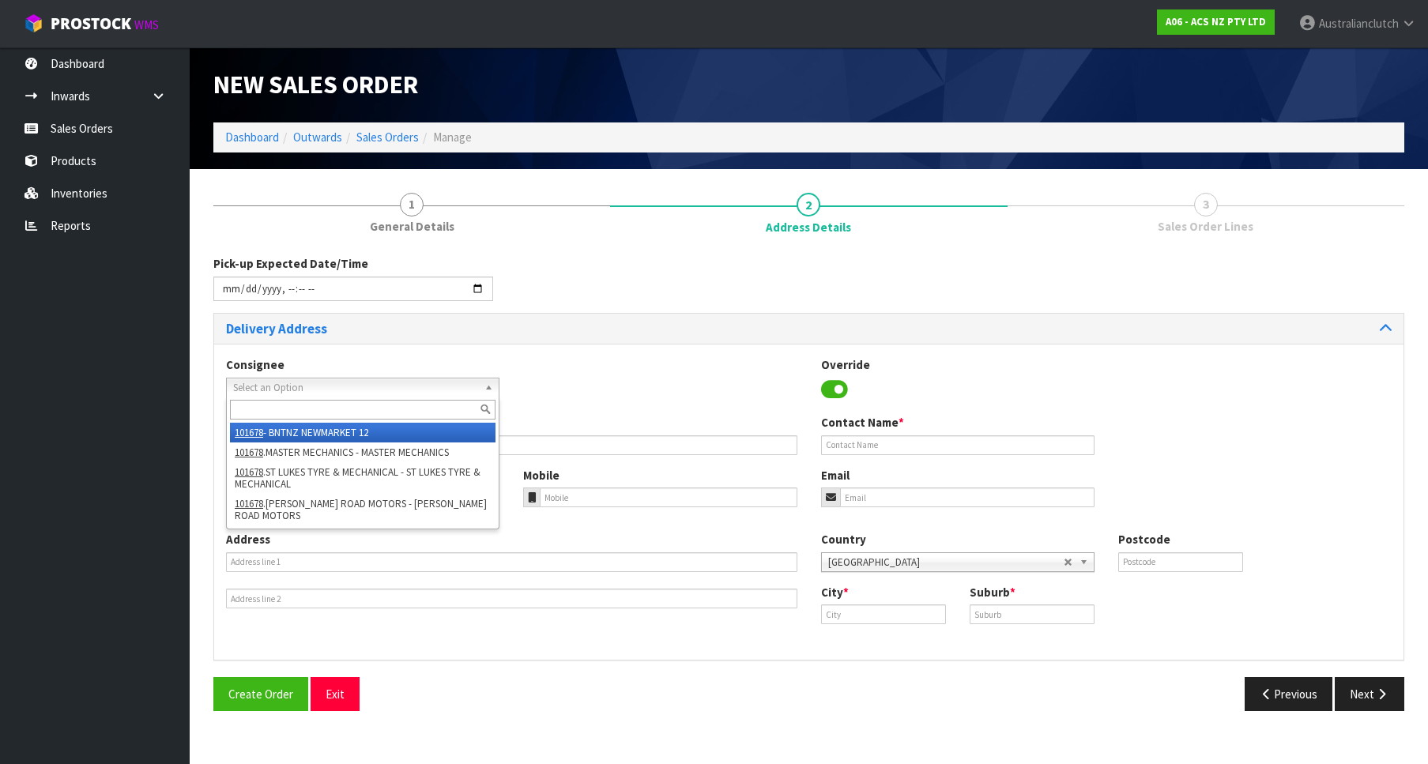
type input "BNTNZ NEWMARKET 12"
type input "[STREET_ADDRESS]"
type input "1023"
type input "GRAFTON"
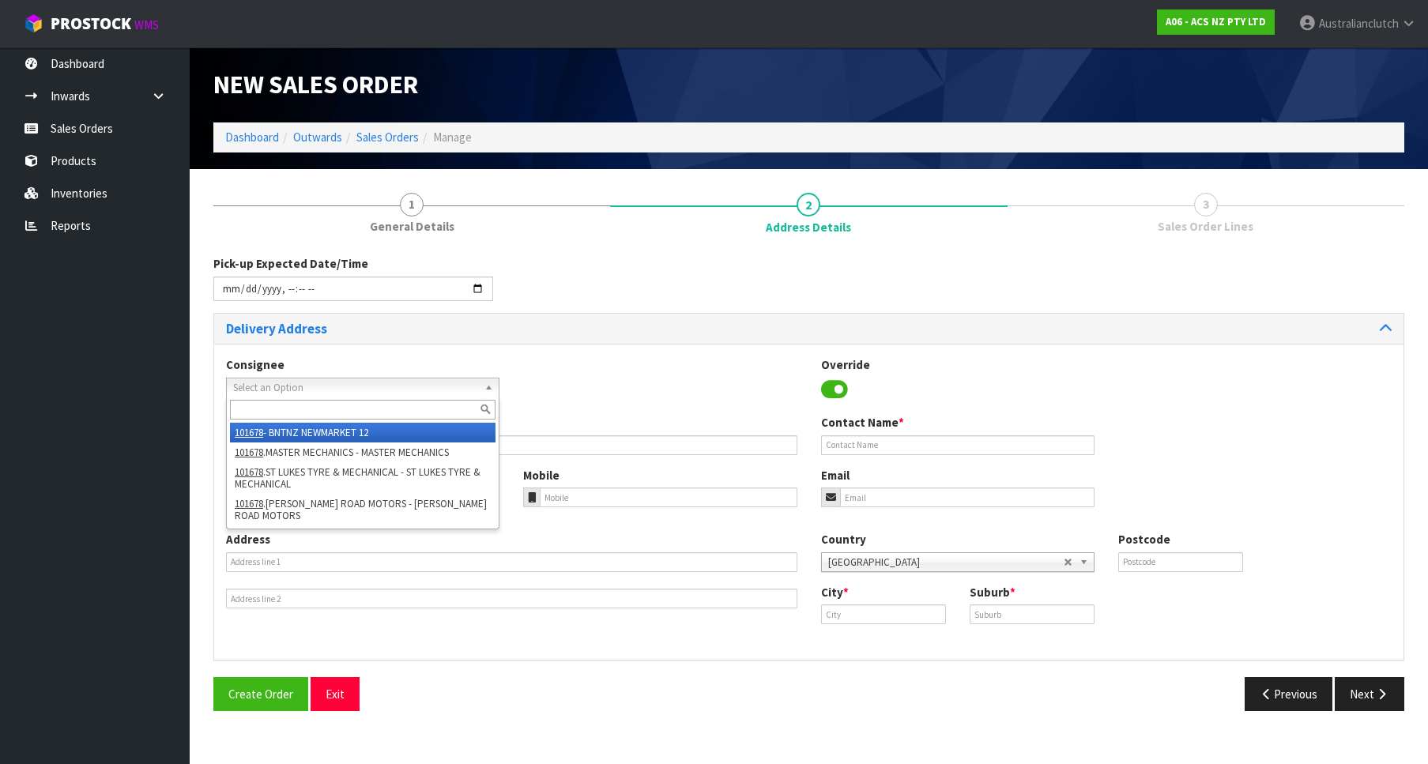
type input "GRAFTON"
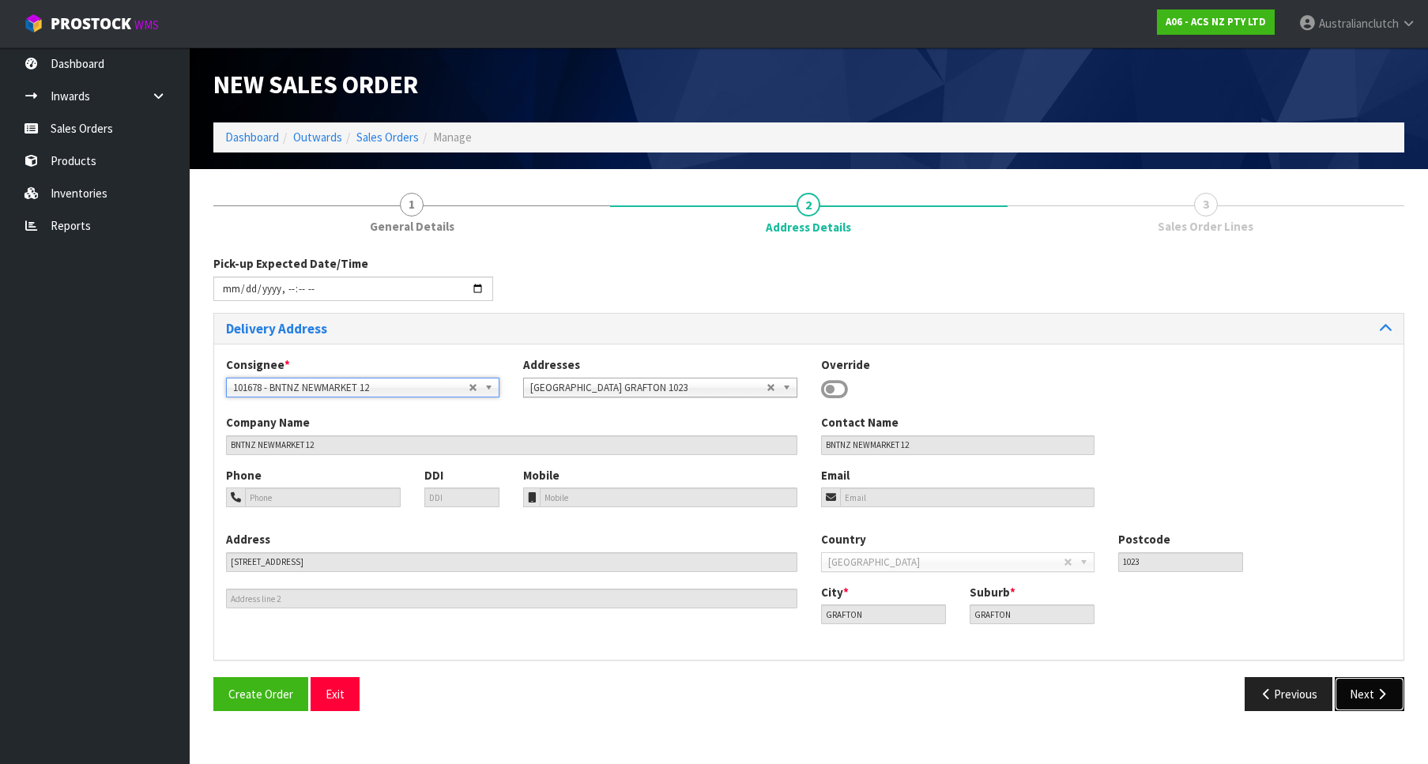
click at [1380, 703] on button "Next" at bounding box center [1370, 694] width 70 height 34
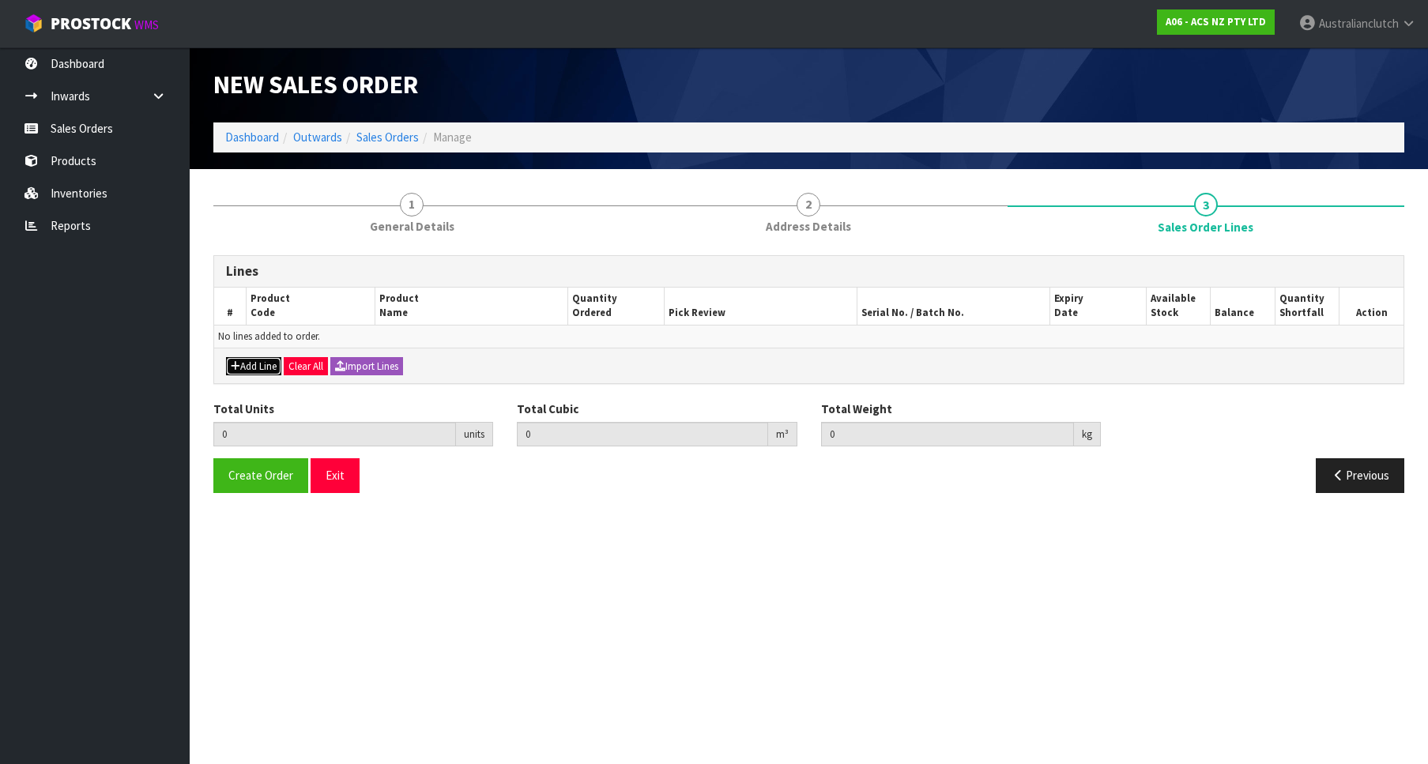
click at [243, 367] on button "Add Line" at bounding box center [253, 366] width 55 height 19
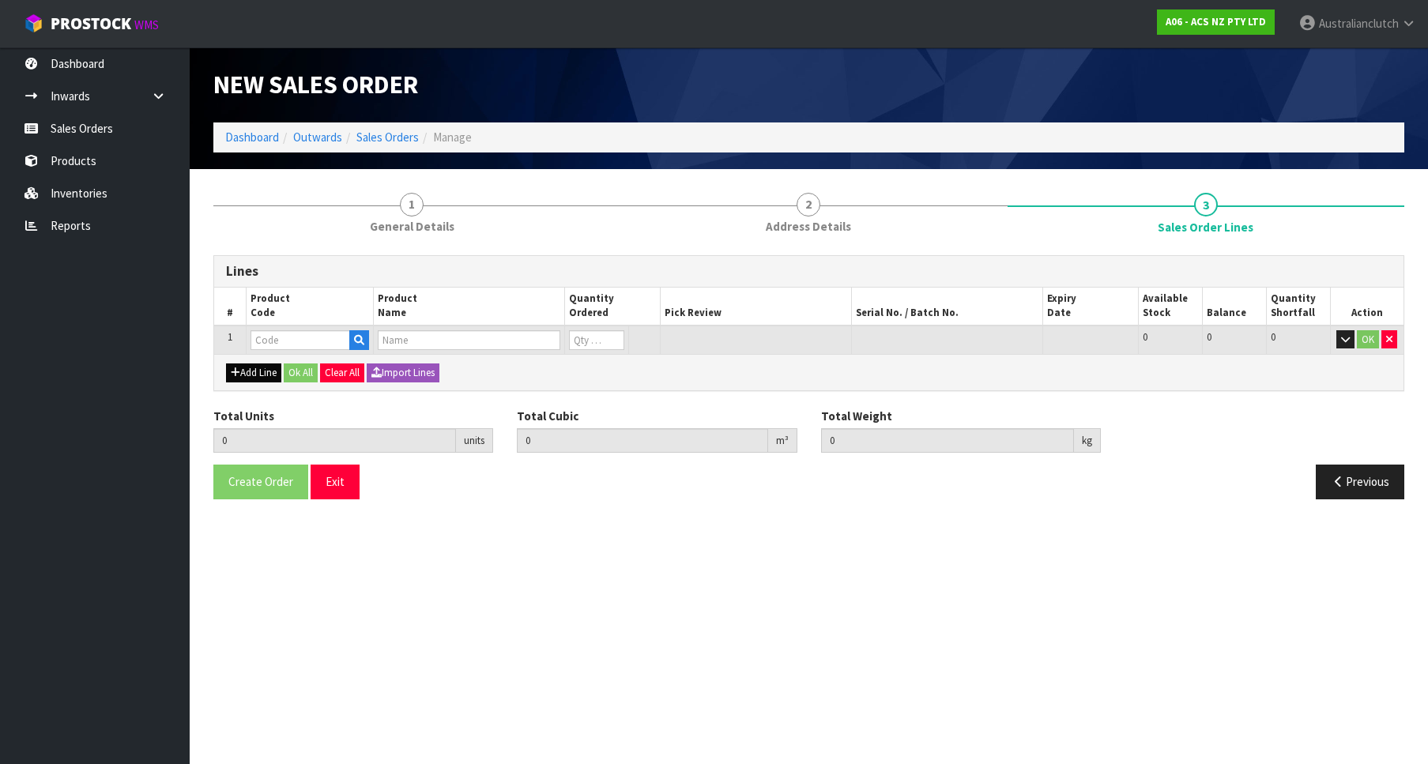
click at [282, 332] on input "text" at bounding box center [300, 340] width 100 height 20
type input "SCSU003"
type input "0.000000"
type input "0.000"
type input "CLUTCH S/CYL SUBARU 19.05MM (3/4")"
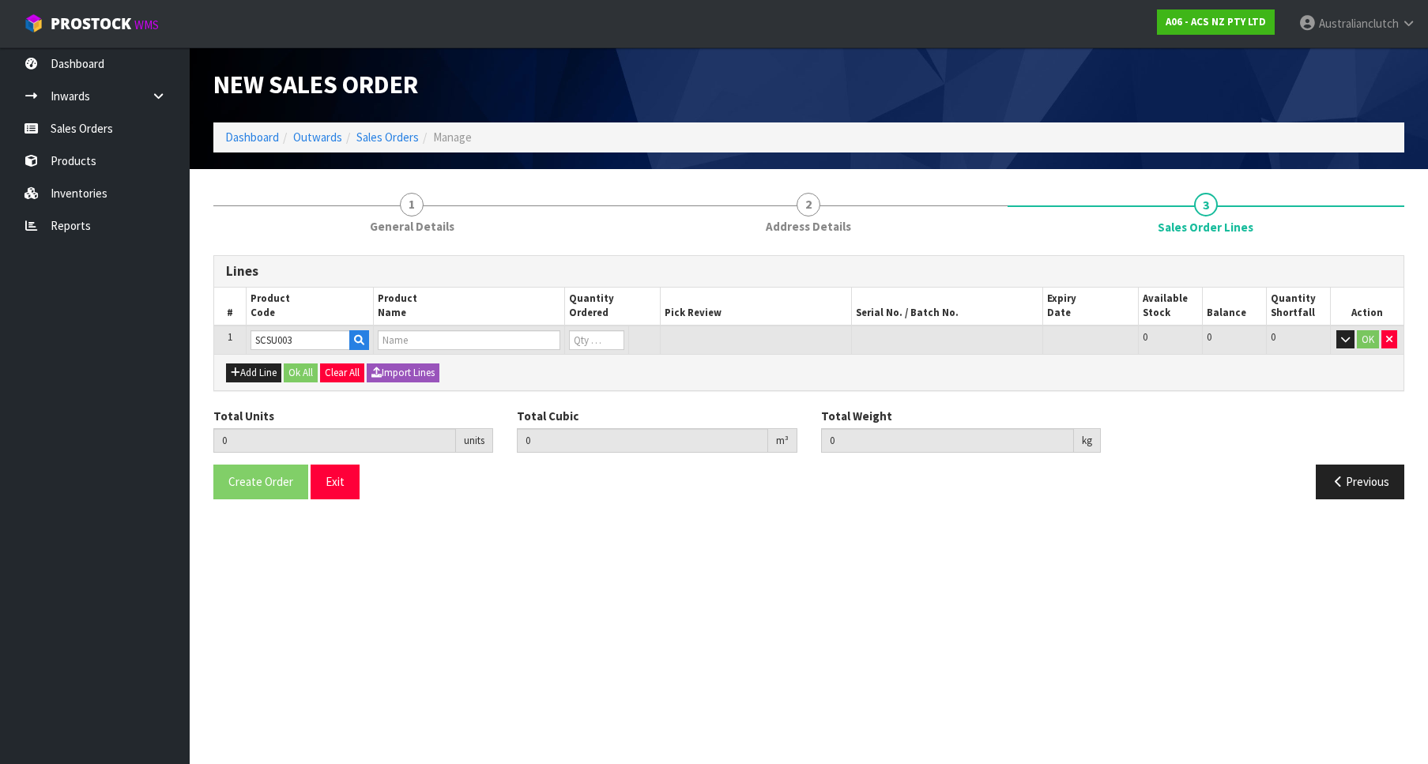
type input "0"
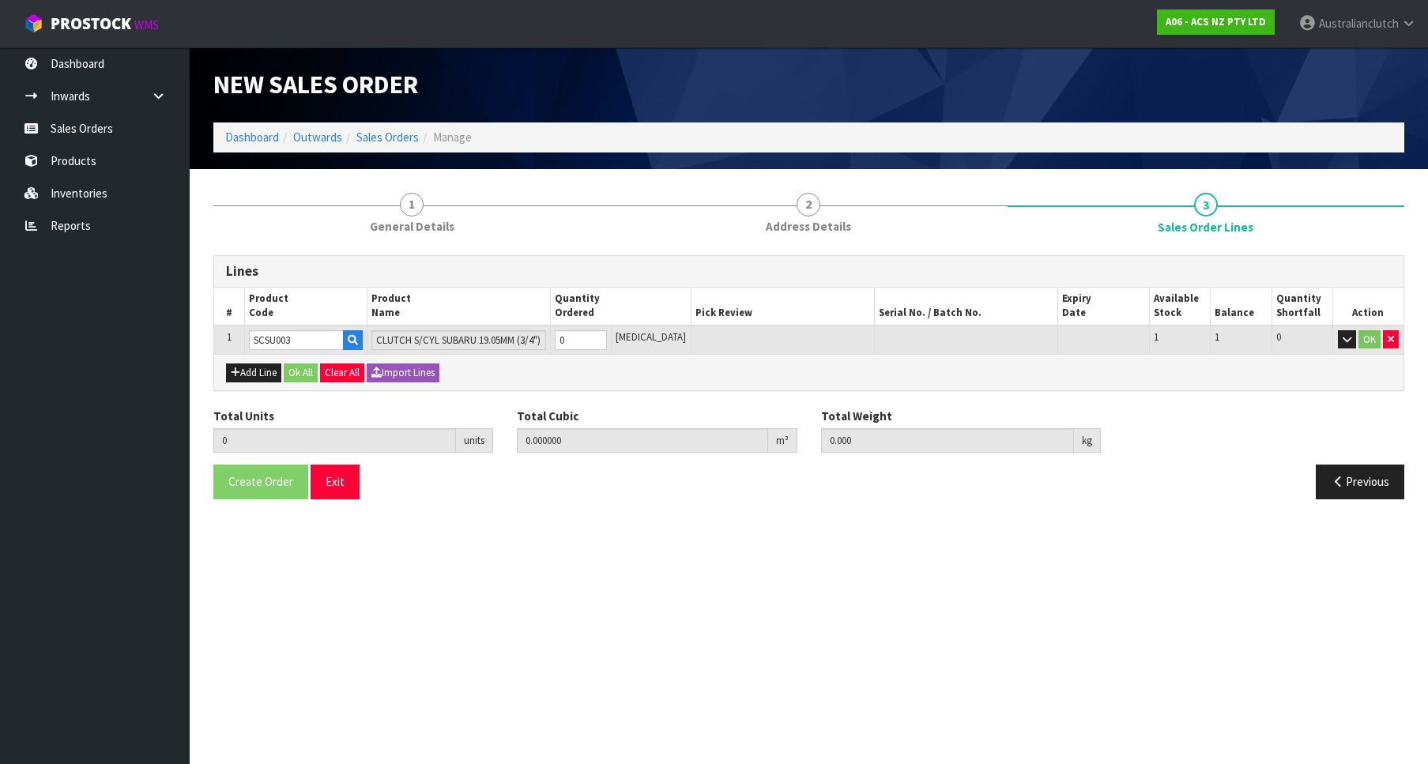
type input "1"
type input "0.000787"
type input "0.5"
type input "1"
click at [607, 334] on input "1" at bounding box center [581, 340] width 52 height 20
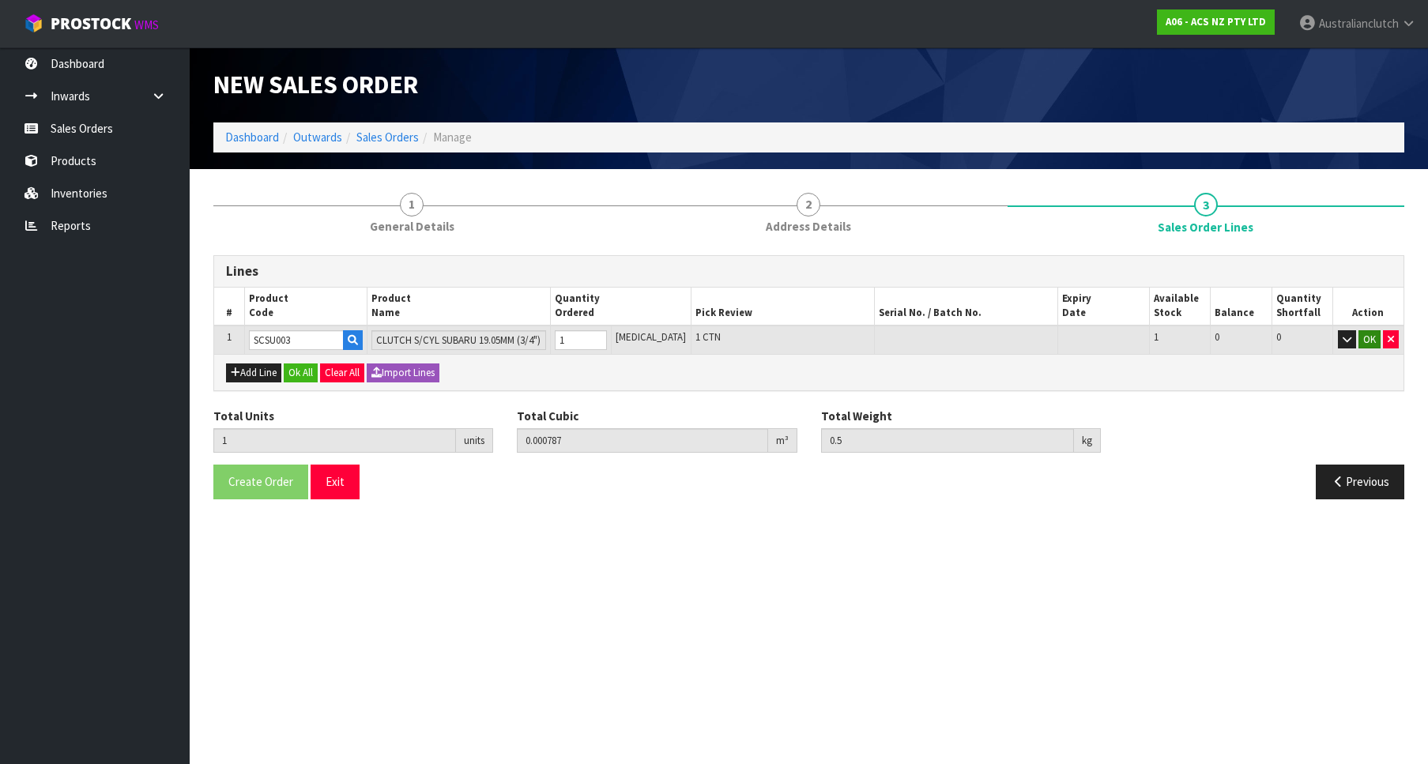
type input "SCSU003"
click at [1366, 337] on button "OK" at bounding box center [1369, 339] width 22 height 19
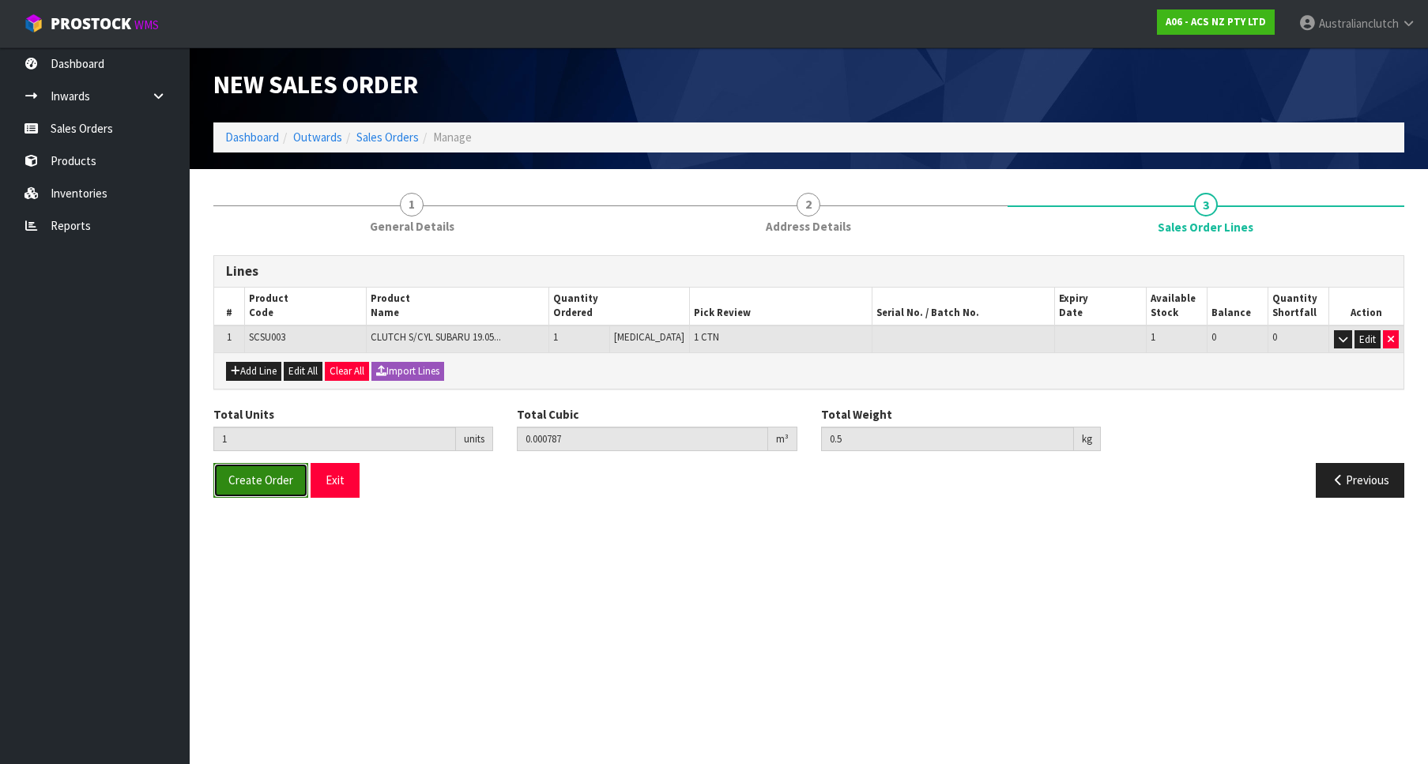
click at [219, 492] on button "Create Order" at bounding box center [260, 480] width 95 height 34
